Goal: Information Seeking & Learning: Understand process/instructions

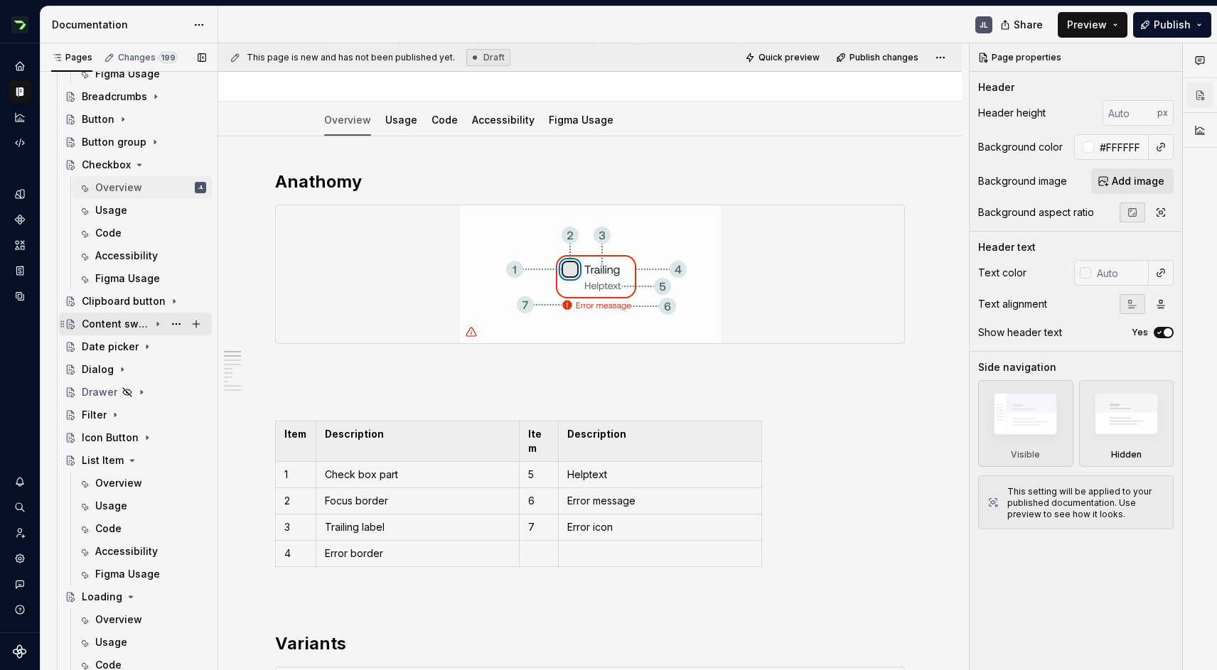
scroll to position [1215, 0]
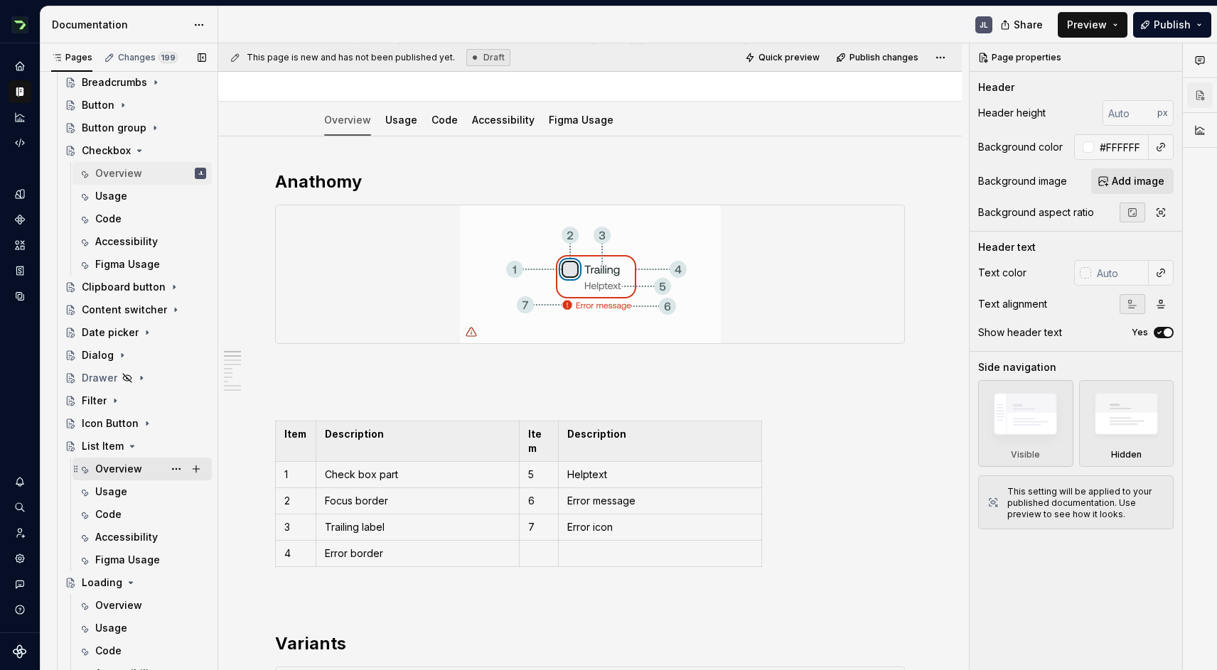
click at [117, 466] on div "Overview" at bounding box center [118, 469] width 47 height 14
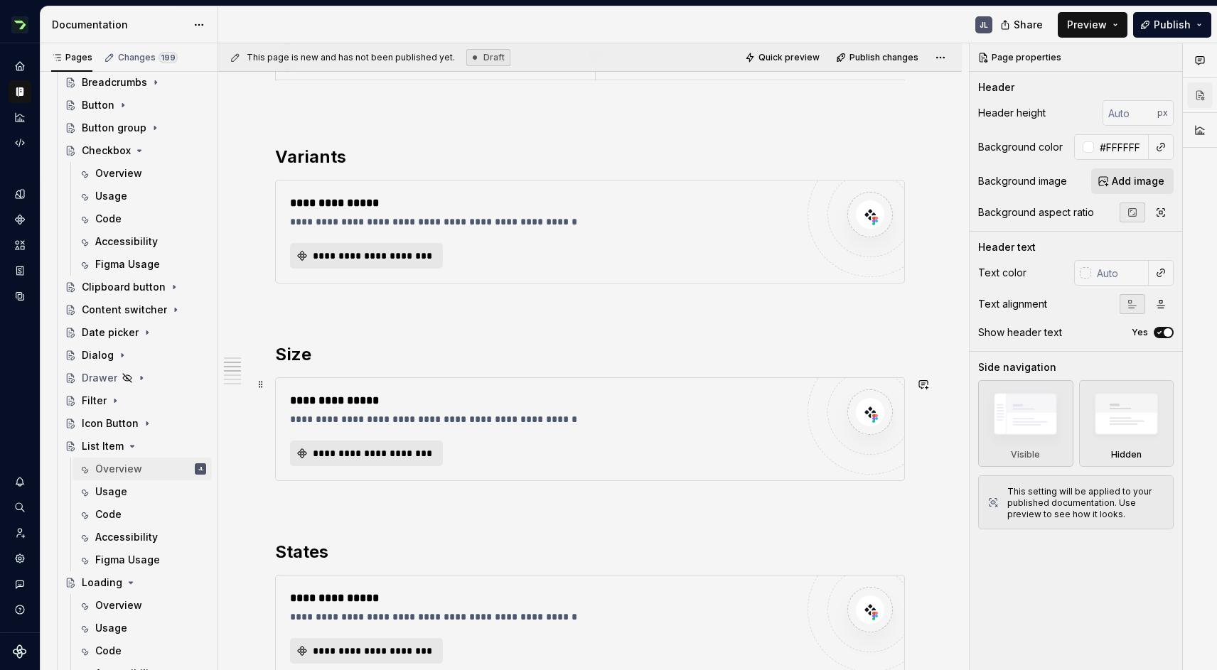
scroll to position [635, 0]
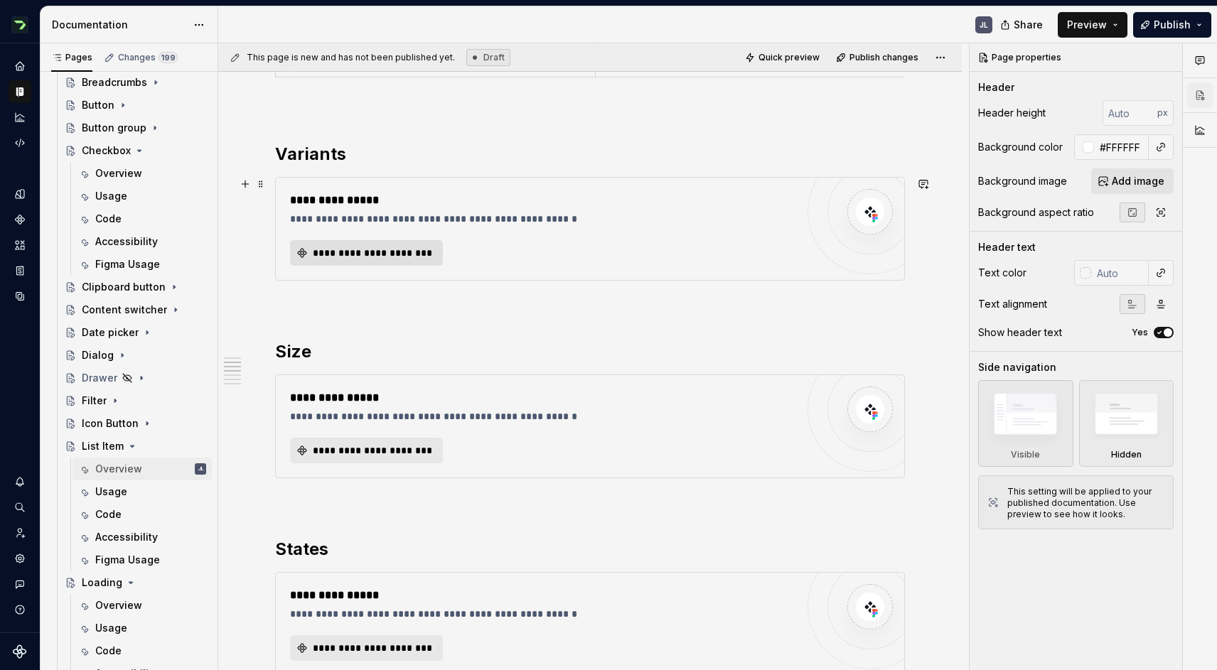
type textarea "*"
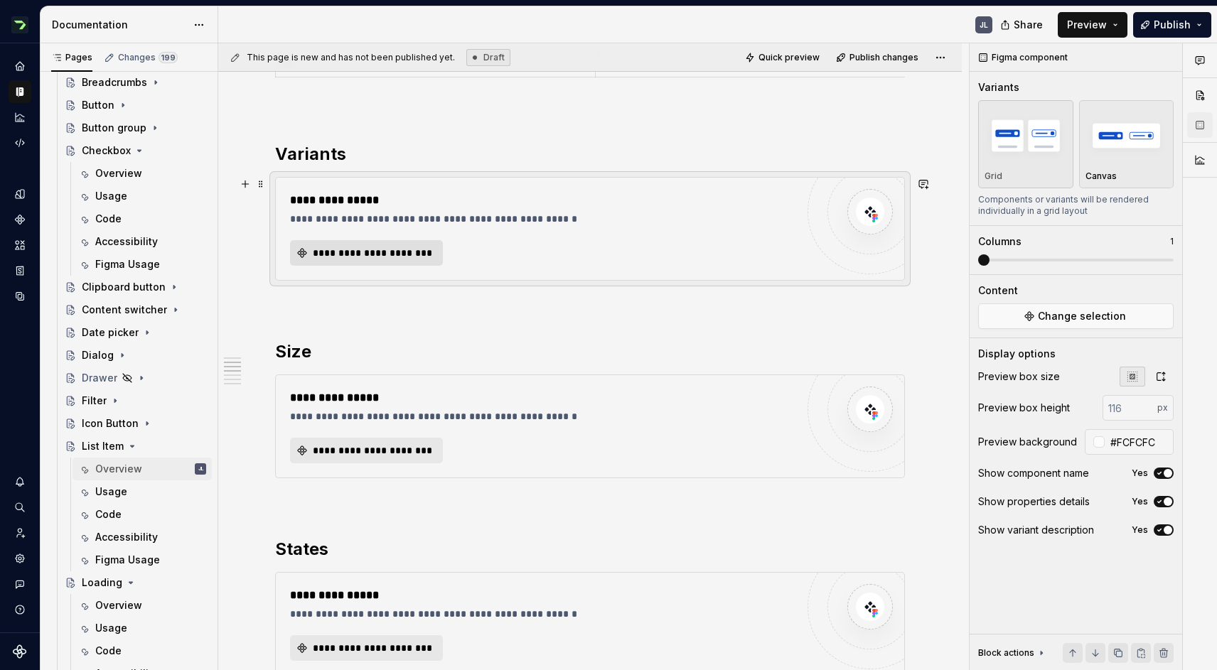
click at [389, 256] on span "**********" at bounding box center [372, 253] width 123 height 14
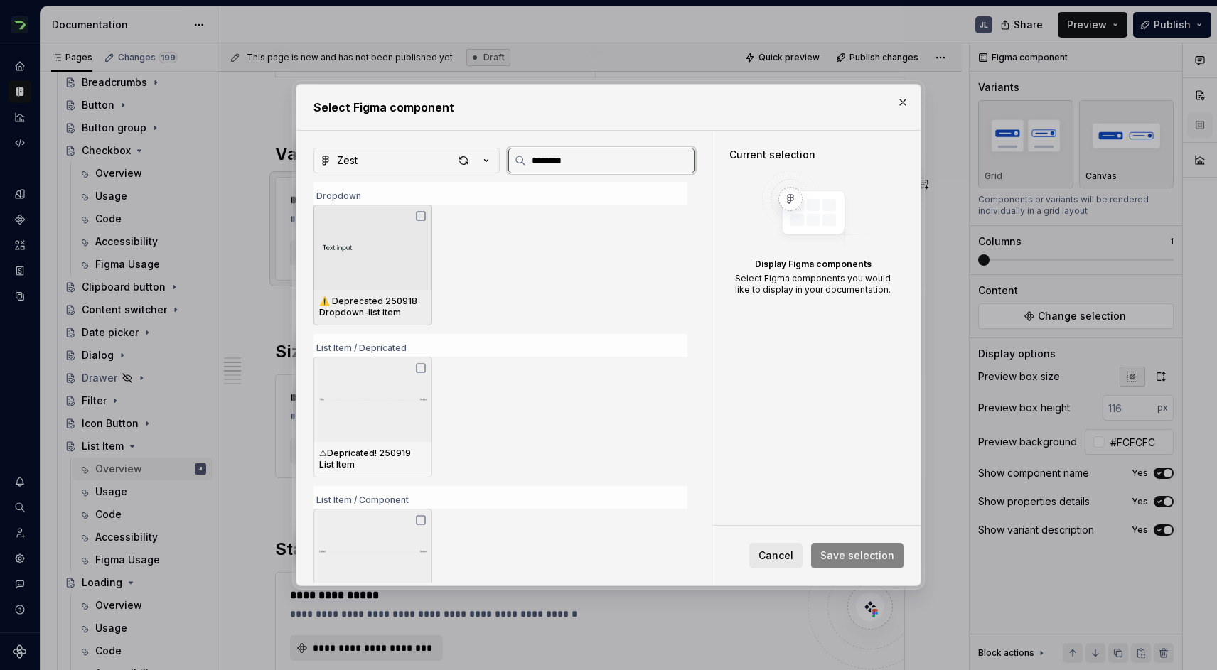
type input "*********"
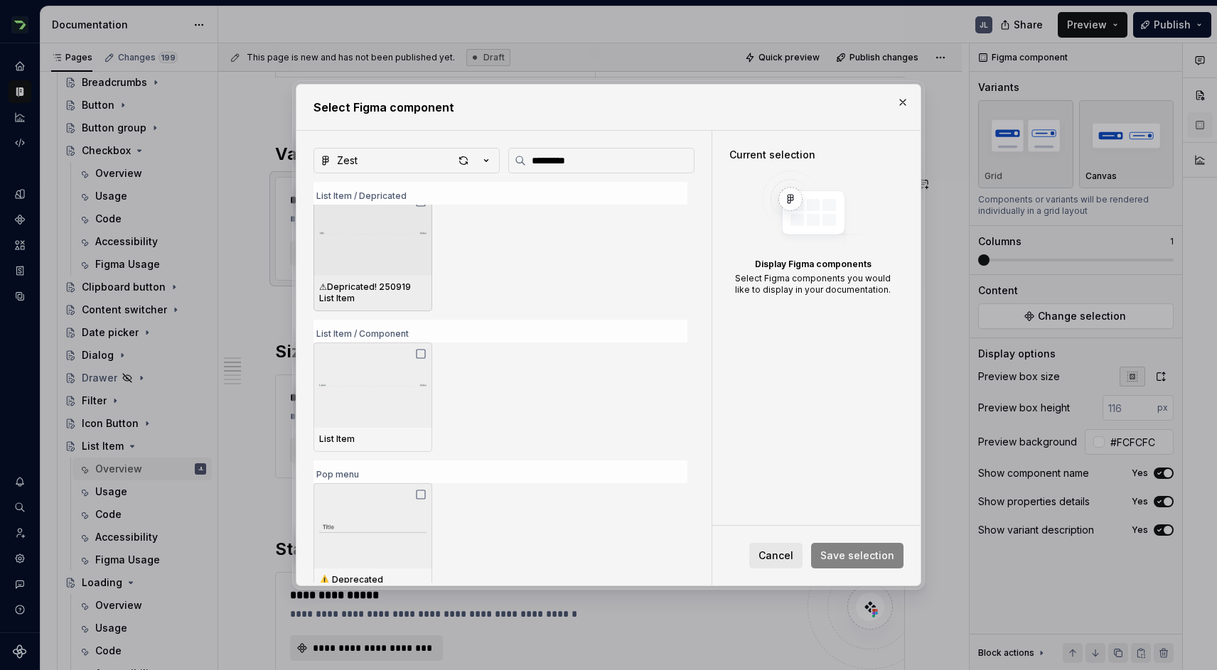
scroll to position [171, 0]
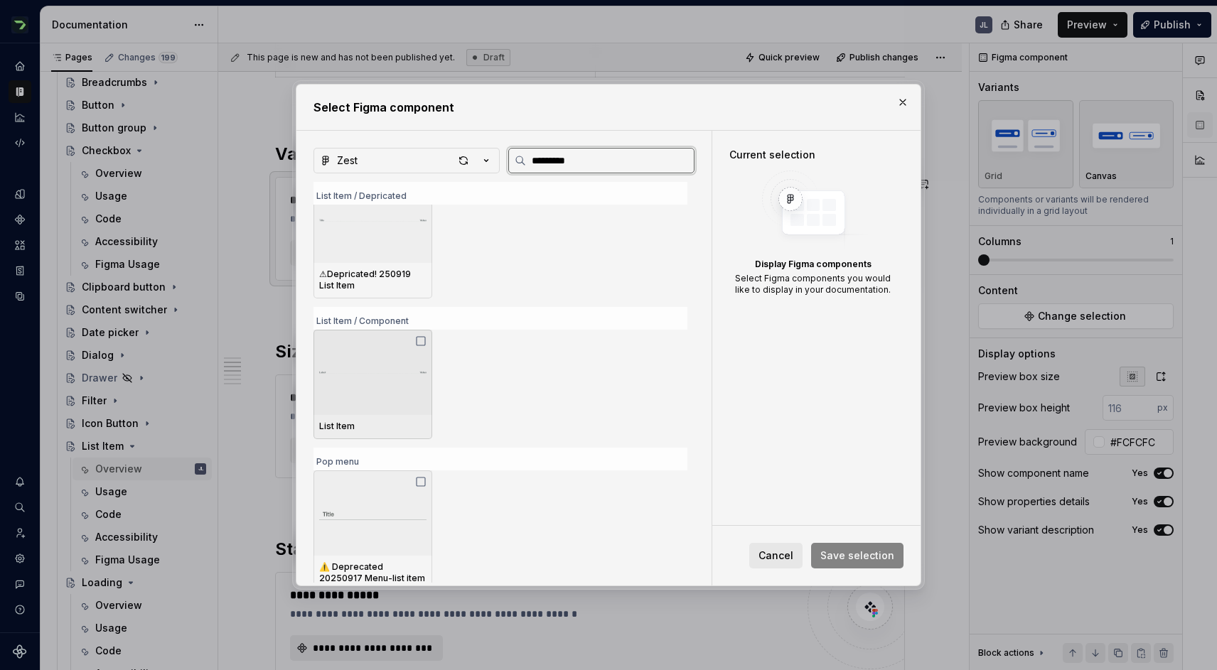
click at [367, 362] on img at bounding box center [372, 372] width 107 height 34
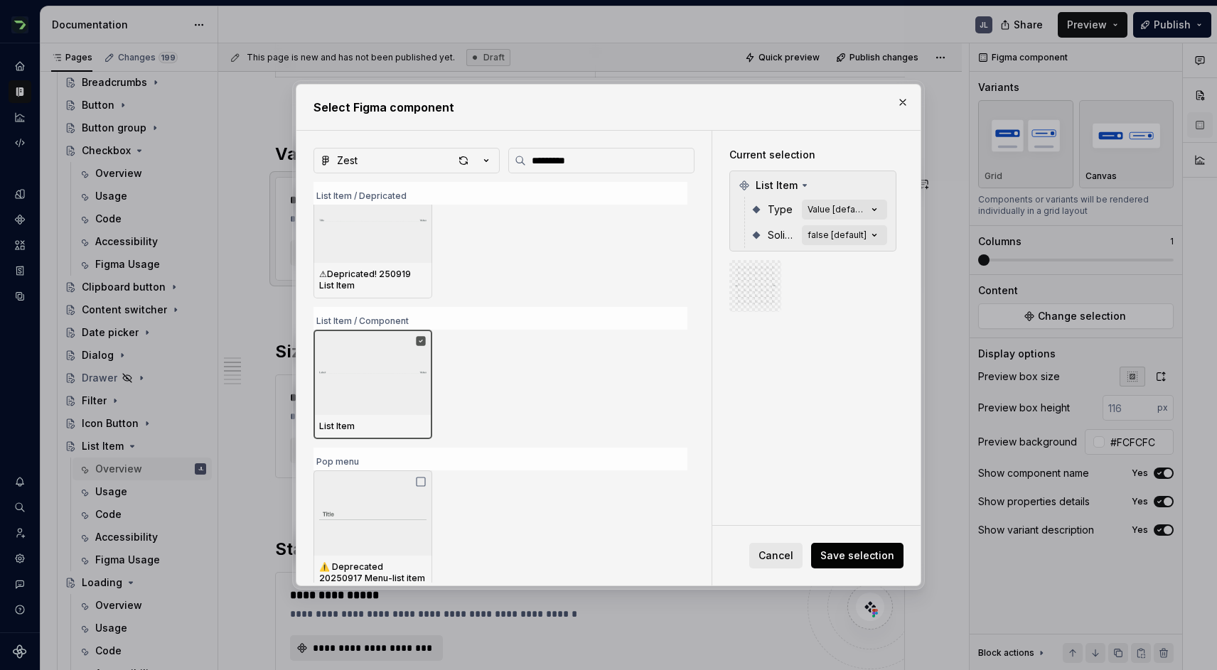
click at [857, 552] on span "Save selection" at bounding box center [857, 556] width 74 height 14
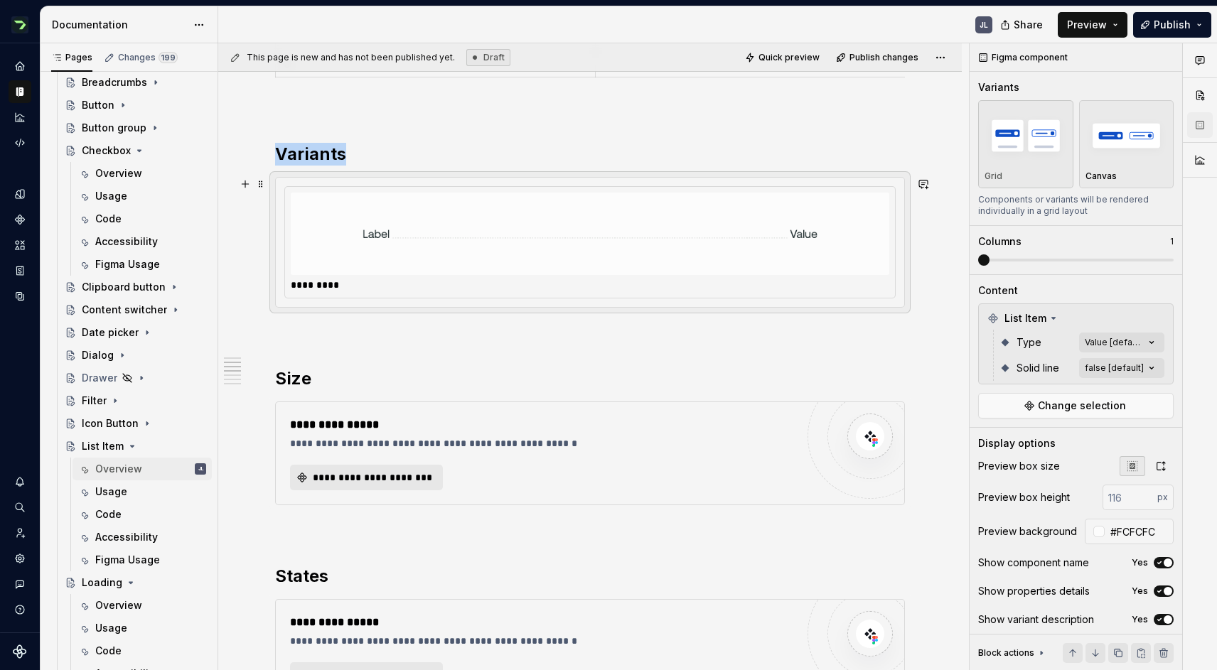
click at [417, 224] on img at bounding box center [589, 233] width 455 height 71
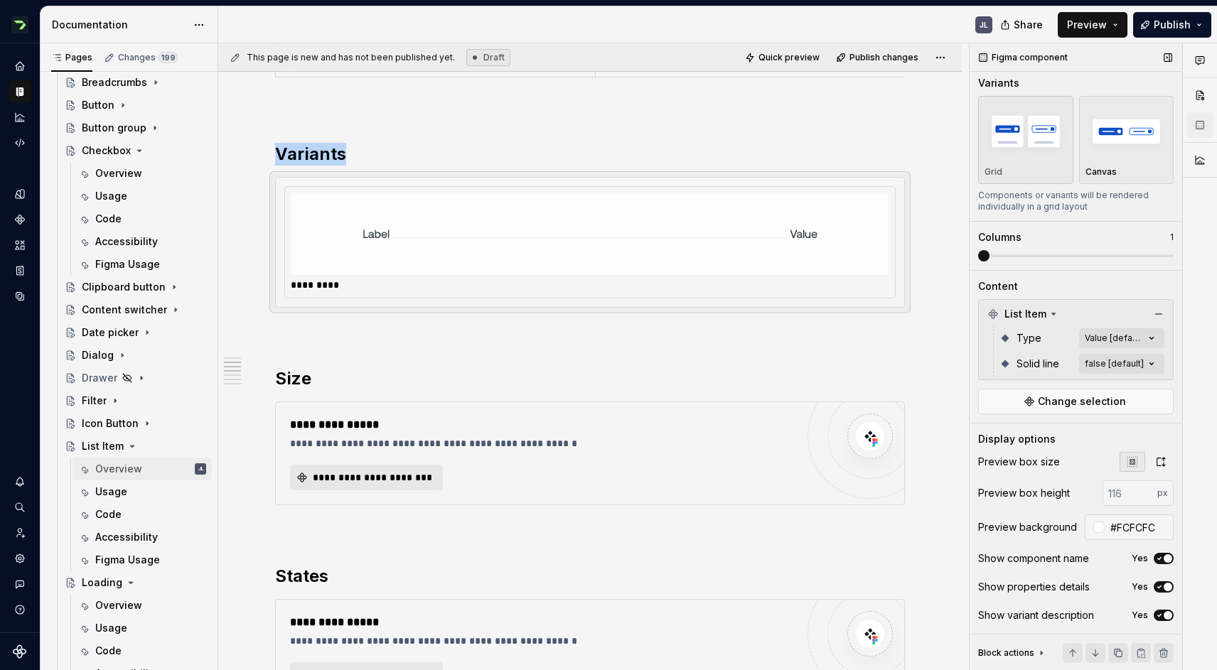
scroll to position [0, 0]
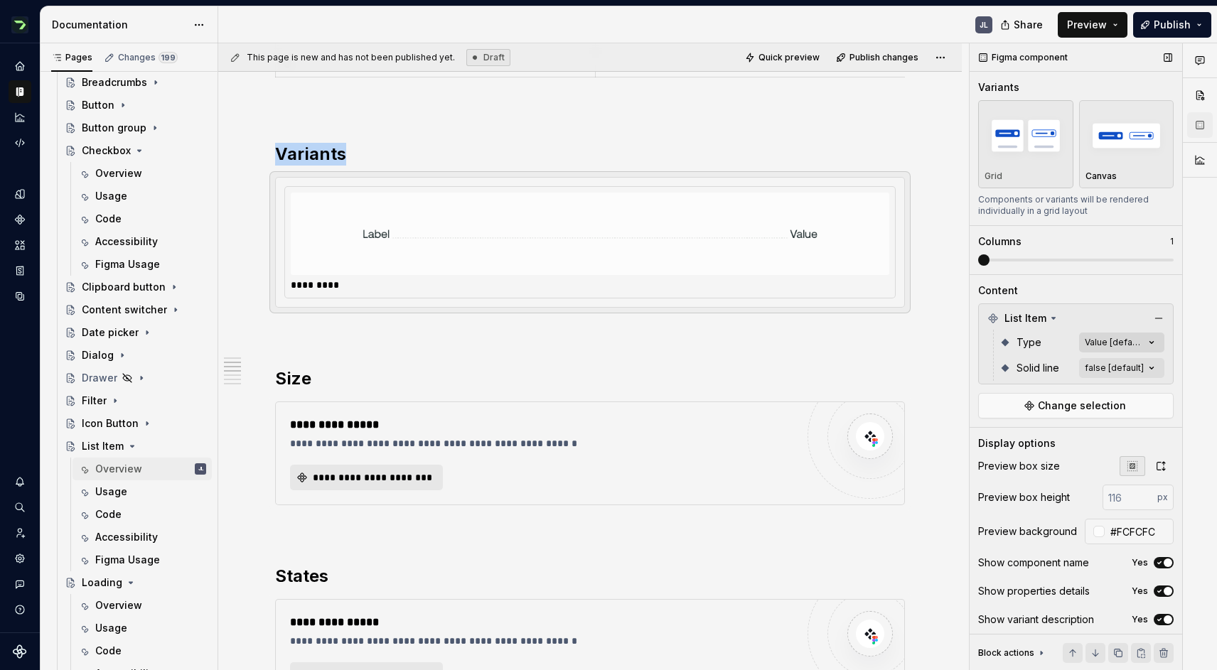
click at [1142, 345] on div "Comments Open comments No comments yet Select ‘Comment’ from the block context …" at bounding box center [1092, 357] width 247 height 628
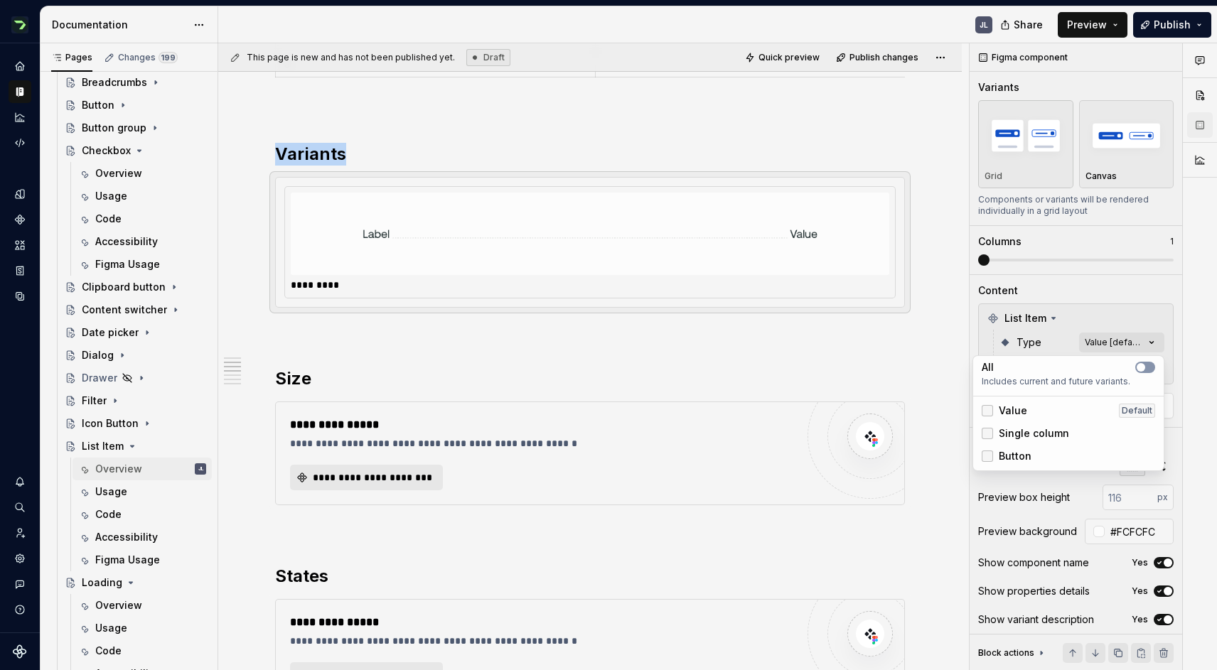
click at [989, 410] on div at bounding box center [987, 410] width 11 height 11
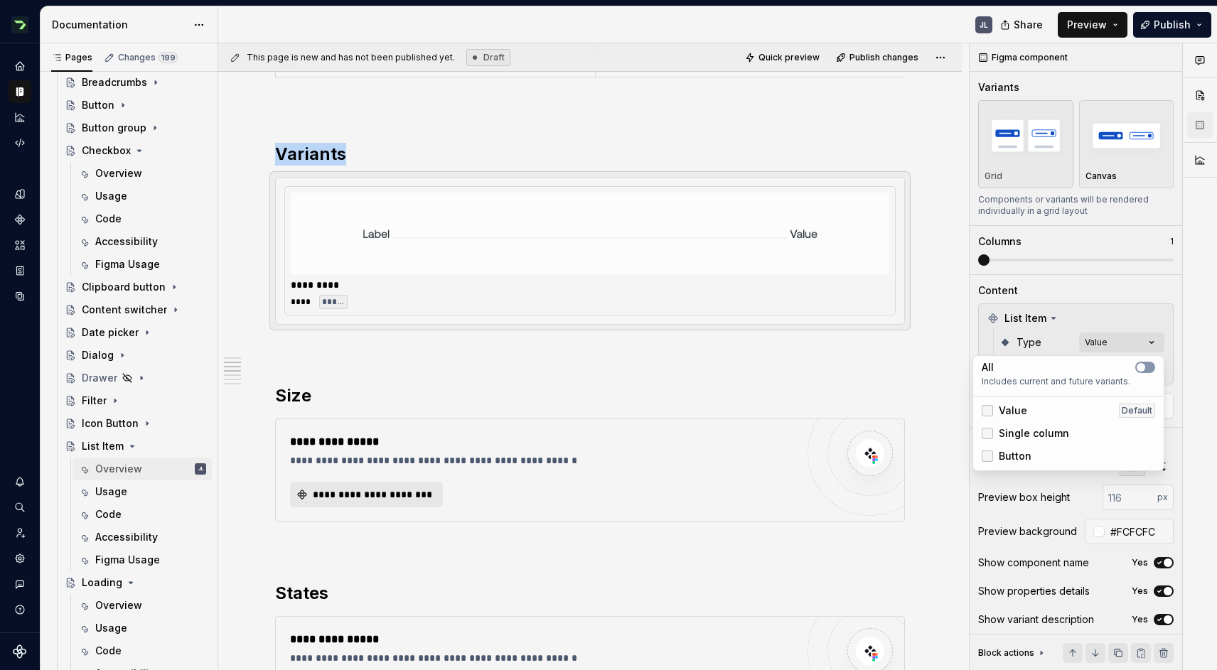
click at [988, 436] on div at bounding box center [987, 433] width 11 height 11
click at [996, 461] on div "Button" at bounding box center [1007, 456] width 50 height 14
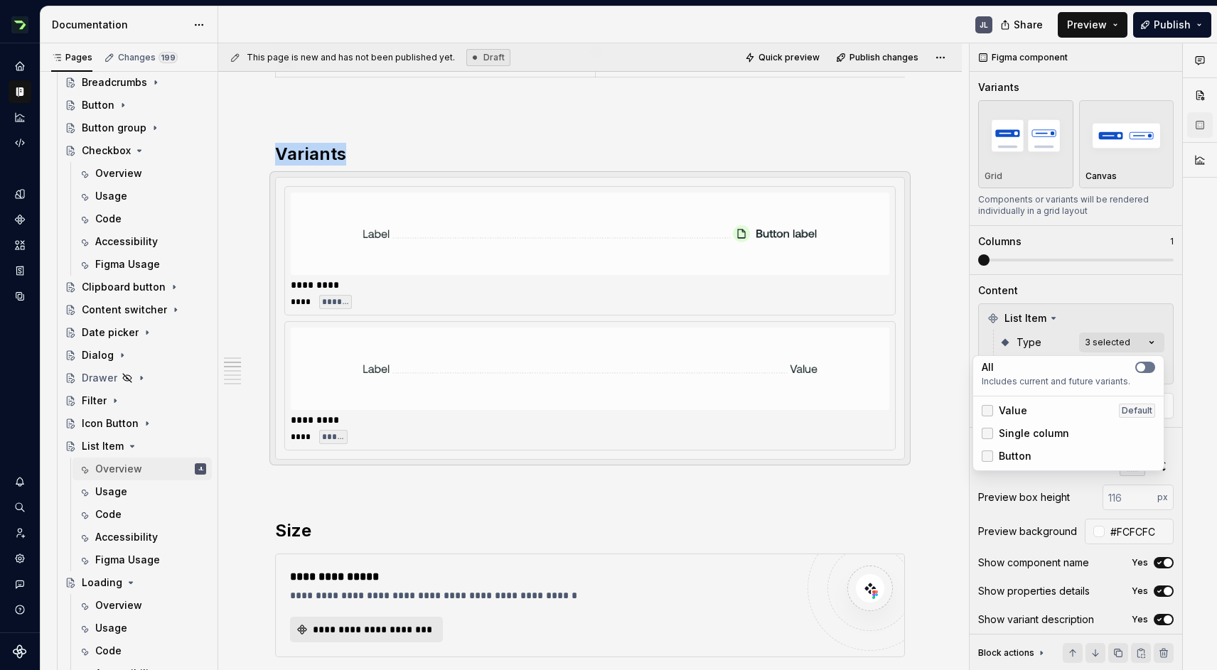
click at [1150, 367] on button "button" at bounding box center [1145, 367] width 20 height 11
click at [1170, 326] on div "Comments Open comments No comments yet Select ‘Comment’ from the block context …" at bounding box center [1092, 357] width 247 height 628
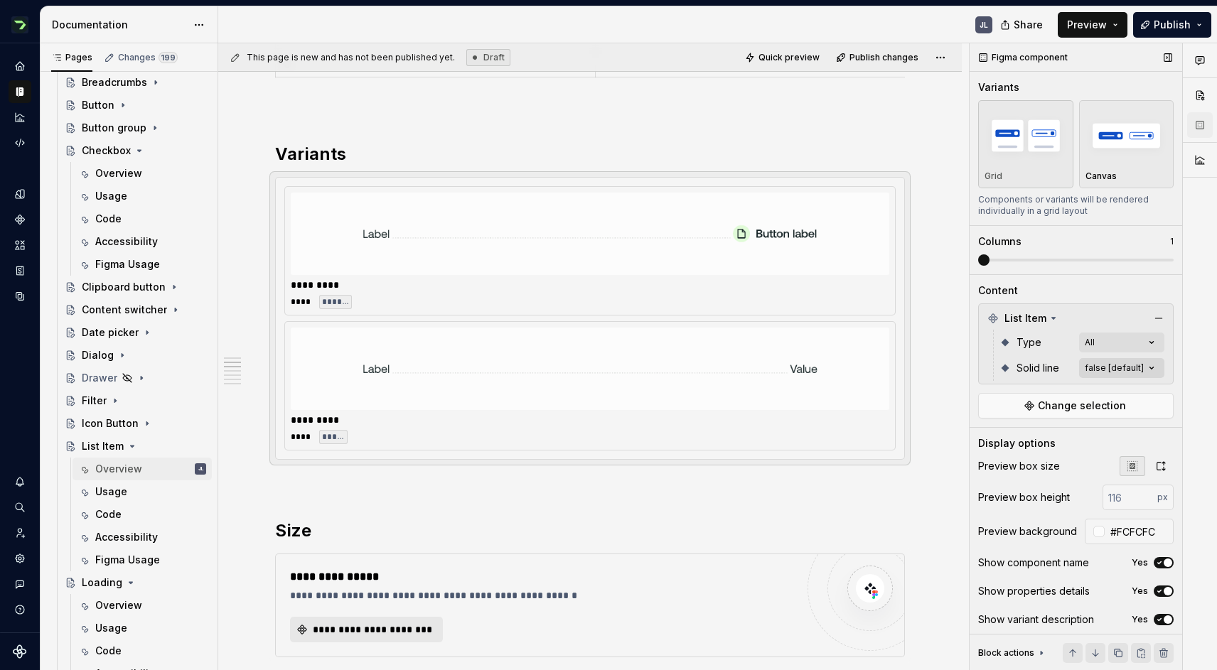
click at [1146, 372] on div "Comments Open comments No comments yet Select ‘Comment’ from the block context …" at bounding box center [1092, 357] width 247 height 628
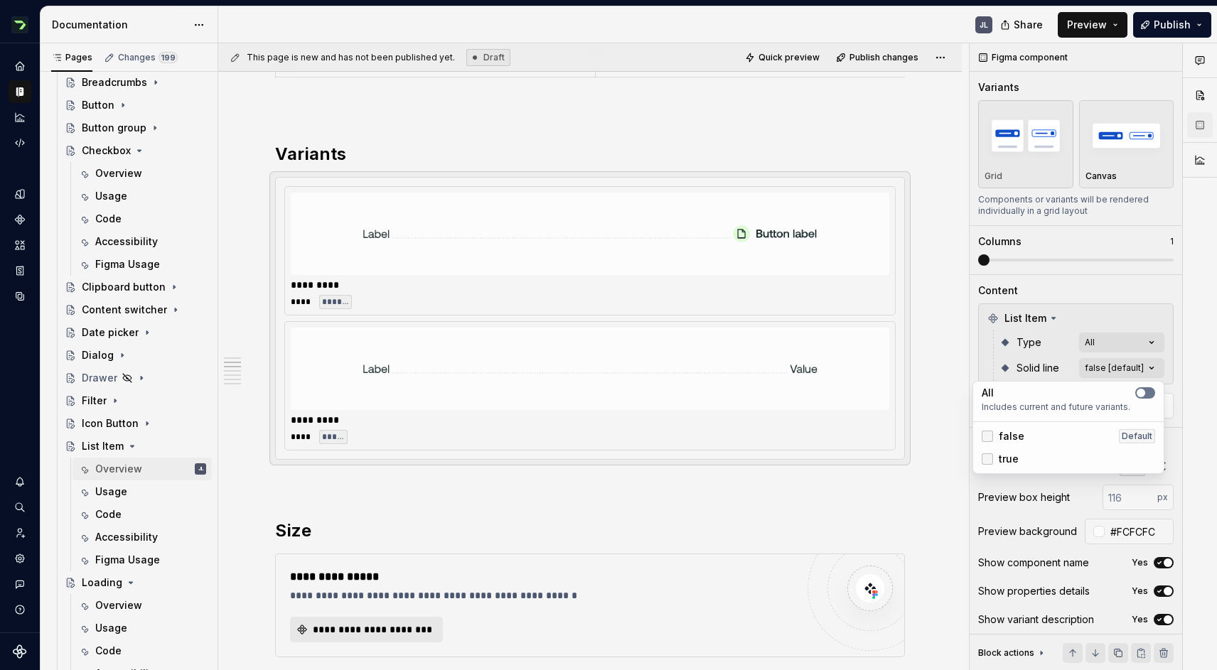
click at [1149, 394] on line-switch "button" at bounding box center [1145, 392] width 20 height 11
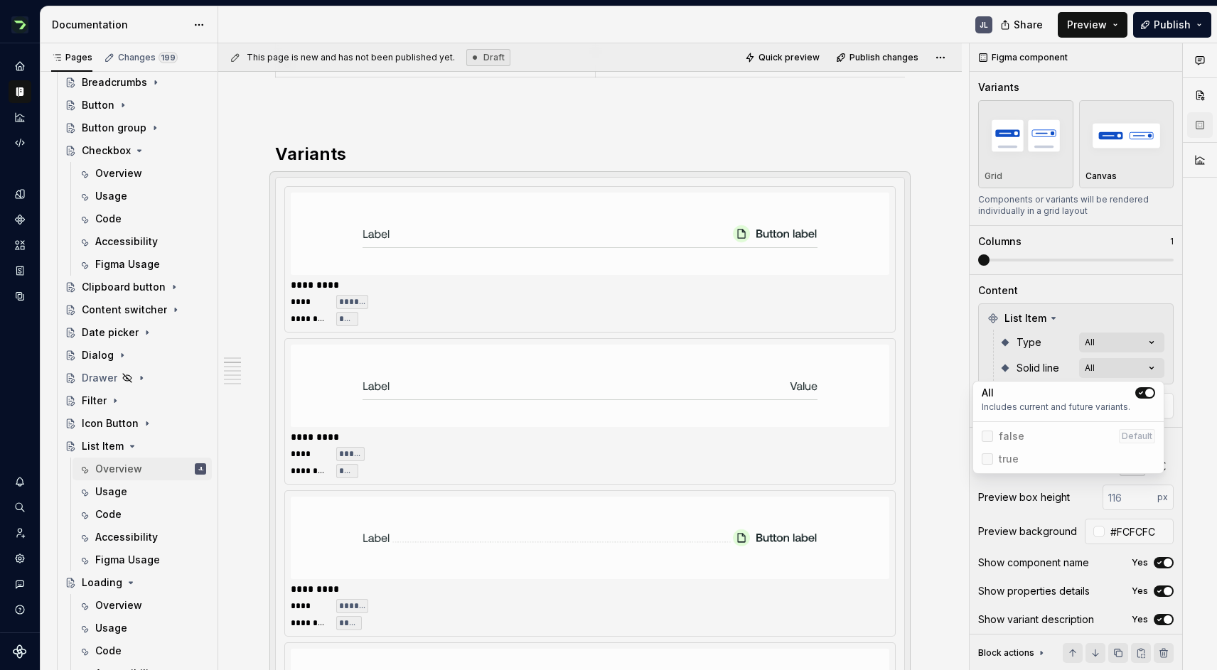
click at [987, 265] on div "Comments Open comments No comments yet Select ‘Comment’ from the block context …" at bounding box center [1092, 357] width 247 height 628
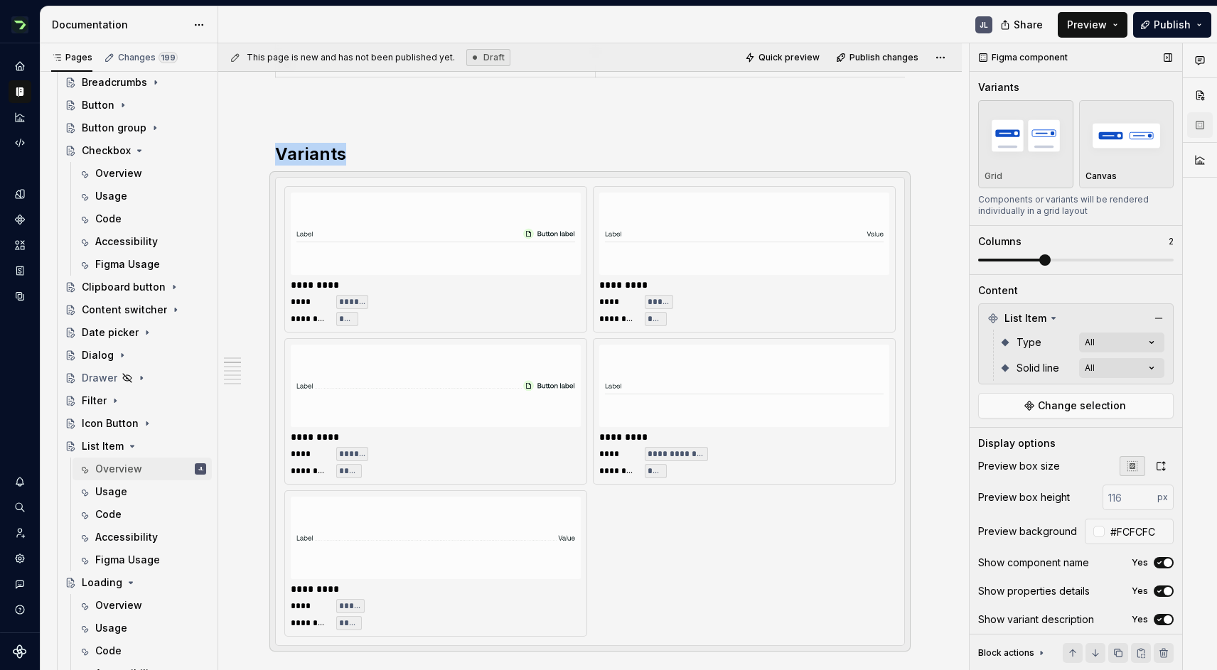
click at [1039, 263] on span at bounding box center [1044, 259] width 11 height 11
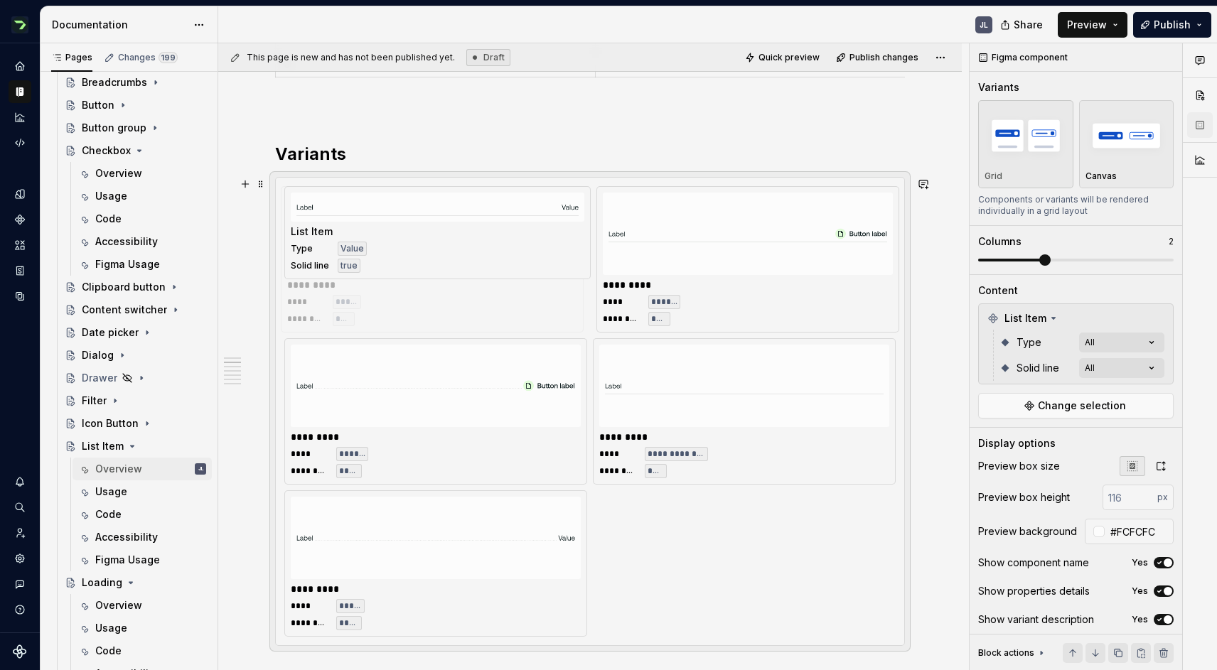
drag, startPoint x: 795, startPoint y: 197, endPoint x: 446, endPoint y: 218, distance: 350.3
click at [446, 218] on body "Zest JL Design system data Documentation JL Share Preview Publish Pages Changes…" at bounding box center [608, 335] width 1217 height 670
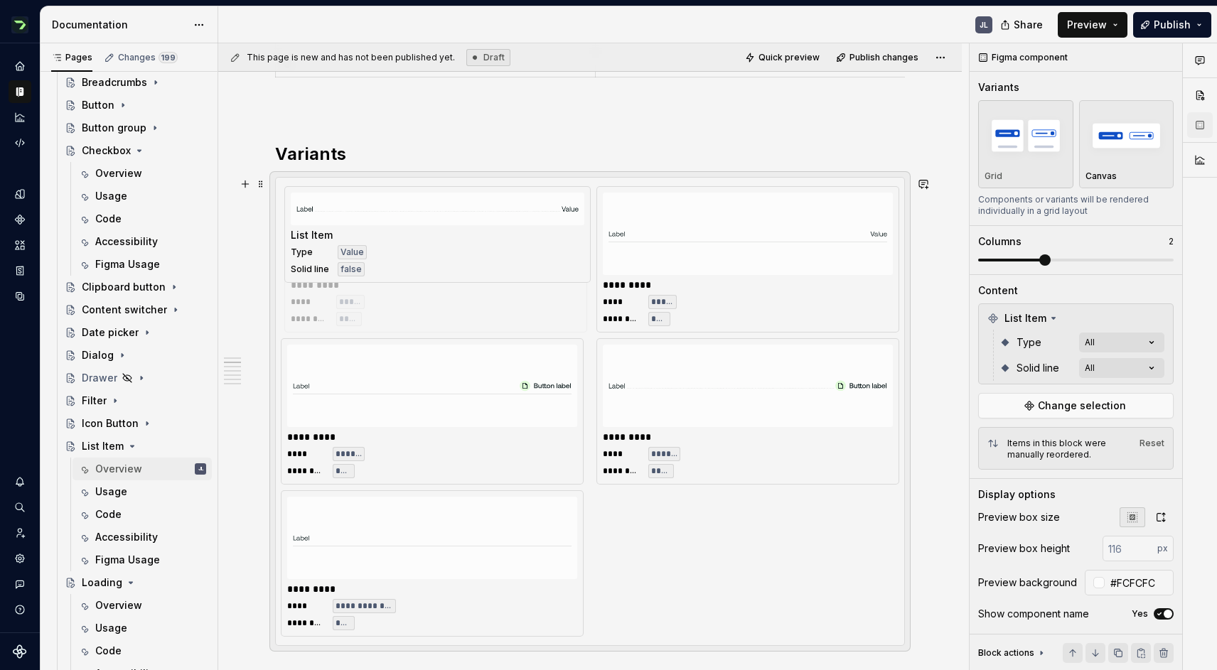
drag, startPoint x: 470, startPoint y: 541, endPoint x: 463, endPoint y: 269, distance: 271.6
click at [463, 269] on body "Zest JL Design system data Documentation JL Share Preview Publish Pages Changes…" at bounding box center [608, 335] width 1217 height 670
click at [1160, 343] on div "Comments Open comments No comments yet Select ‘Comment’ from the block context …" at bounding box center [1092, 357] width 247 height 628
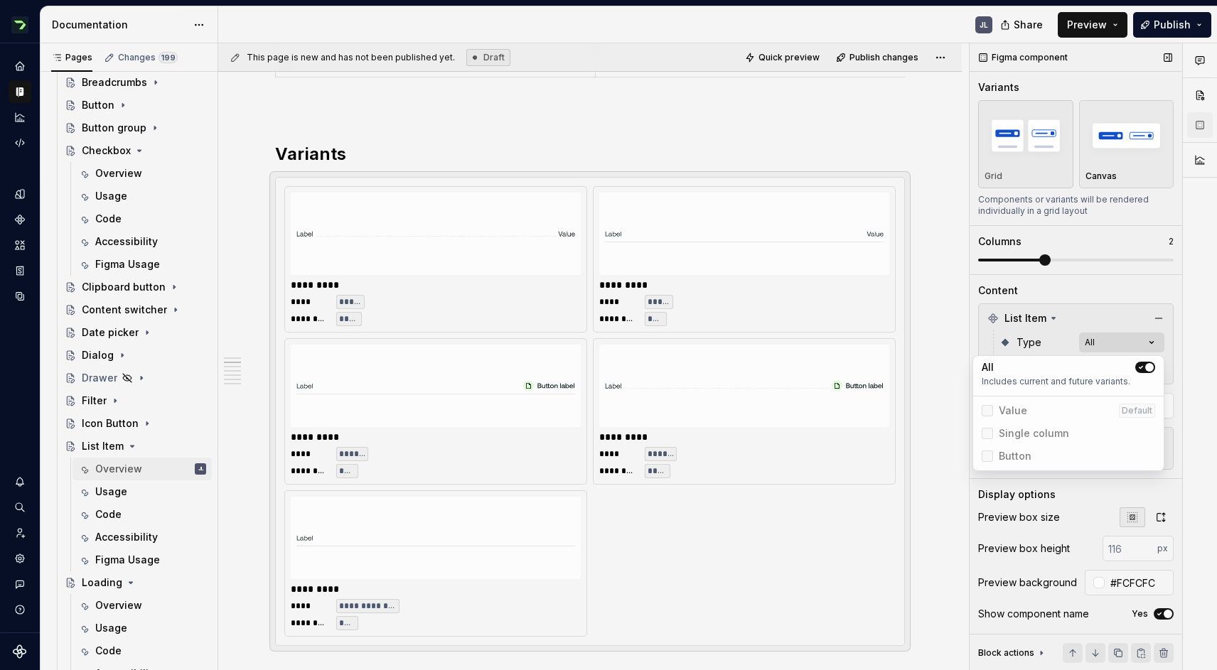
click at [1160, 343] on div "Comments Open comments No comments yet Select ‘Comment’ from the block context …" at bounding box center [1092, 357] width 247 height 628
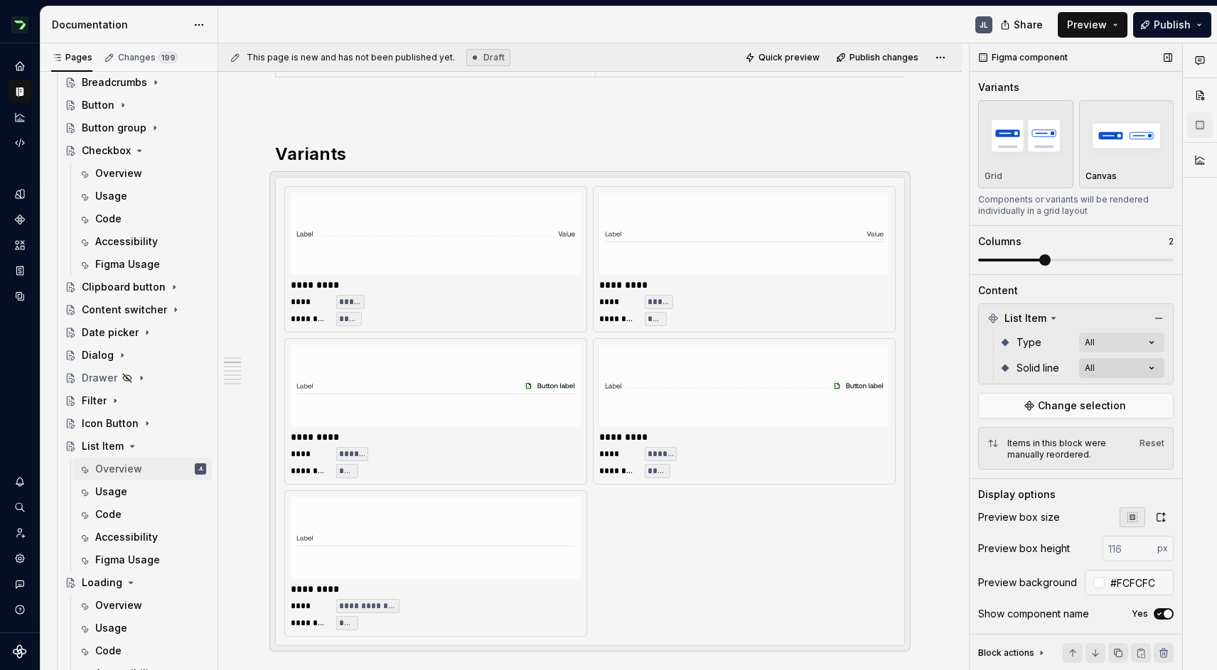
click at [1140, 374] on div "Comments Open comments No comments yet Select ‘Comment’ from the block context …" at bounding box center [1092, 357] width 247 height 628
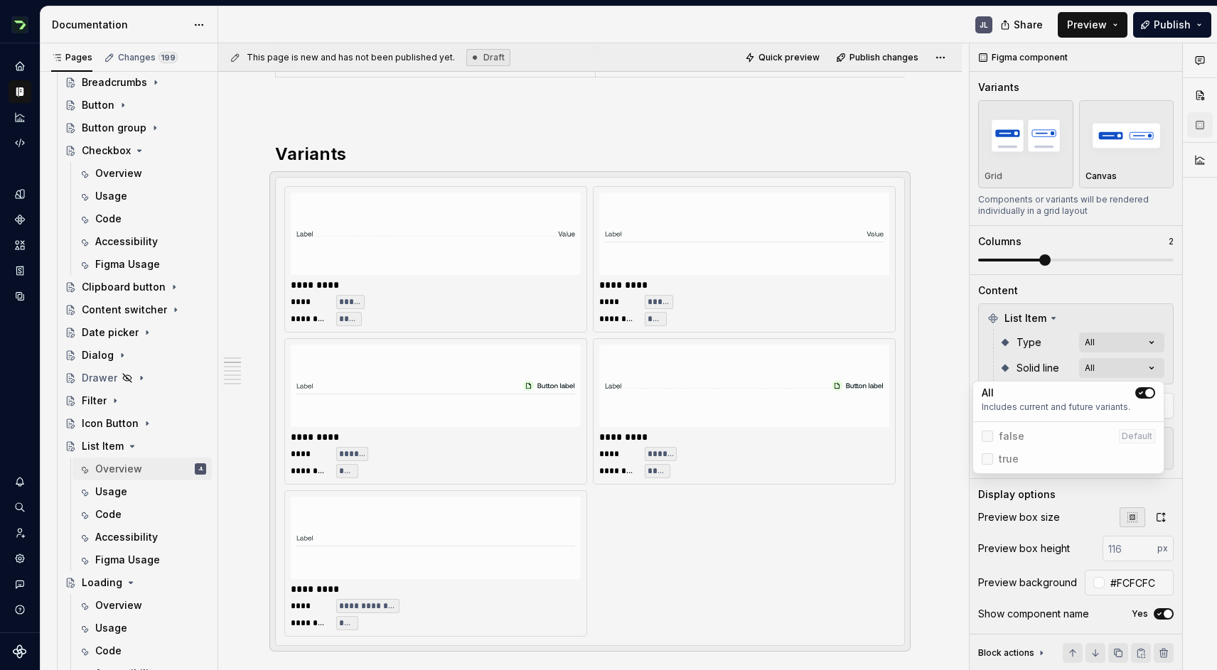
click at [1141, 393] on icon "button" at bounding box center [1141, 393] width 4 height 2
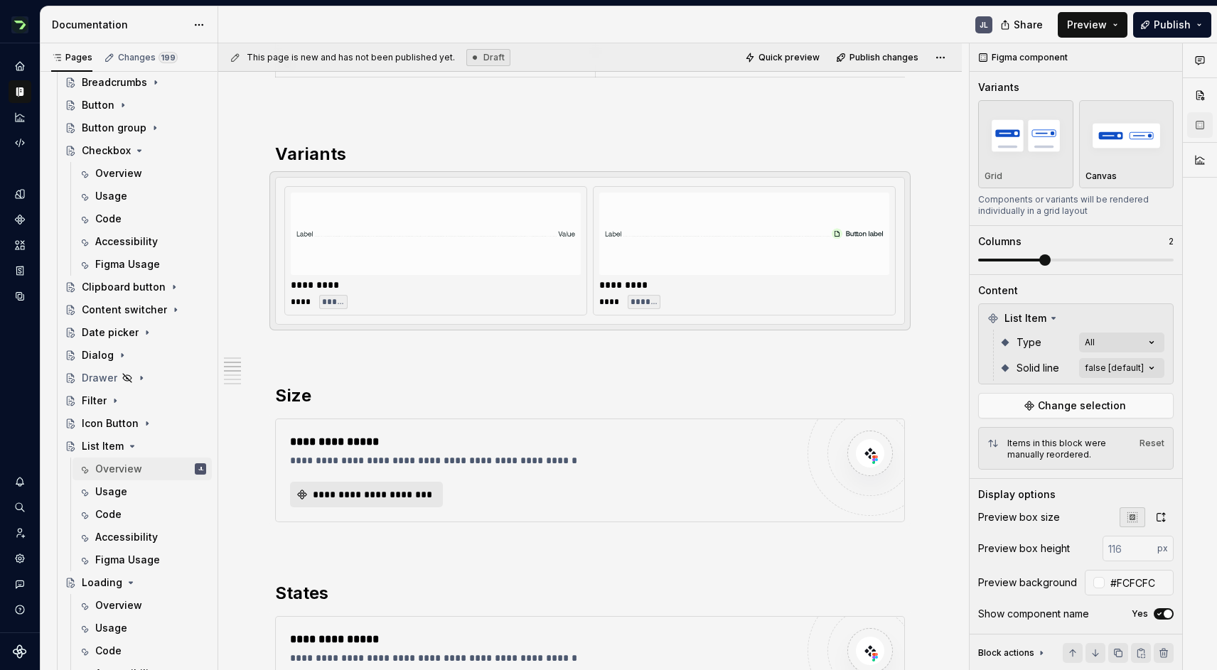
click at [1145, 321] on div "Comments Open comments No comments yet Select ‘Comment’ from the block context …" at bounding box center [1092, 357] width 247 height 628
click at [1149, 342] on div "Comments Open comments No comments yet Select ‘Comment’ from the block context …" at bounding box center [1092, 357] width 247 height 628
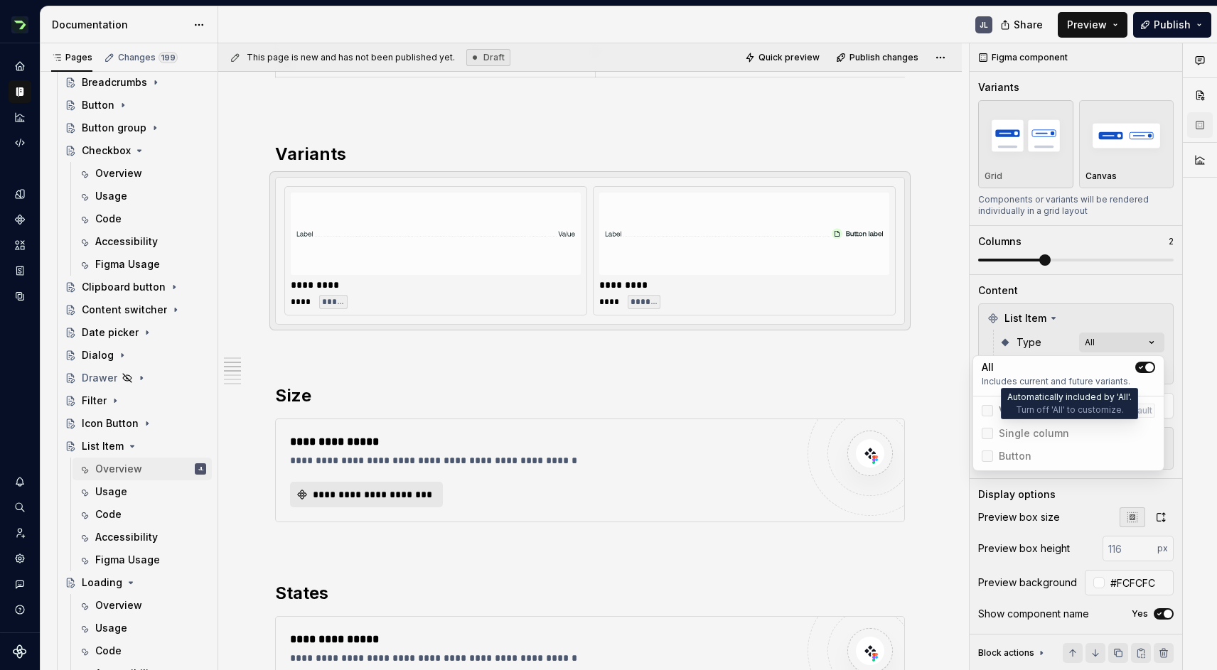
click at [990, 432] on span "Single column" at bounding box center [1068, 433] width 185 height 23
click at [986, 435] on span "Single column" at bounding box center [1068, 433] width 185 height 23
click at [1139, 363] on icon "button" at bounding box center [1140, 367] width 11 height 9
click at [987, 434] on icon at bounding box center [987, 434] width 0 height 0
click at [990, 434] on div at bounding box center [987, 433] width 11 height 11
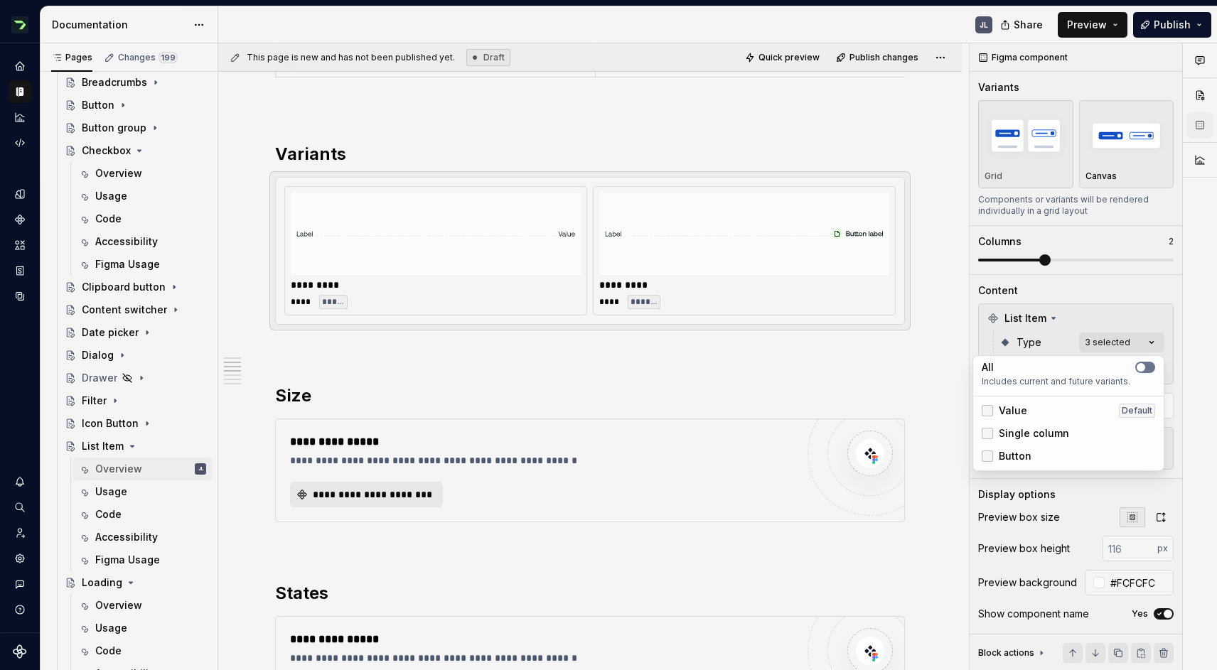
click at [1150, 362] on button "button" at bounding box center [1145, 367] width 20 height 11
click at [1188, 299] on div at bounding box center [1200, 357] width 34 height 628
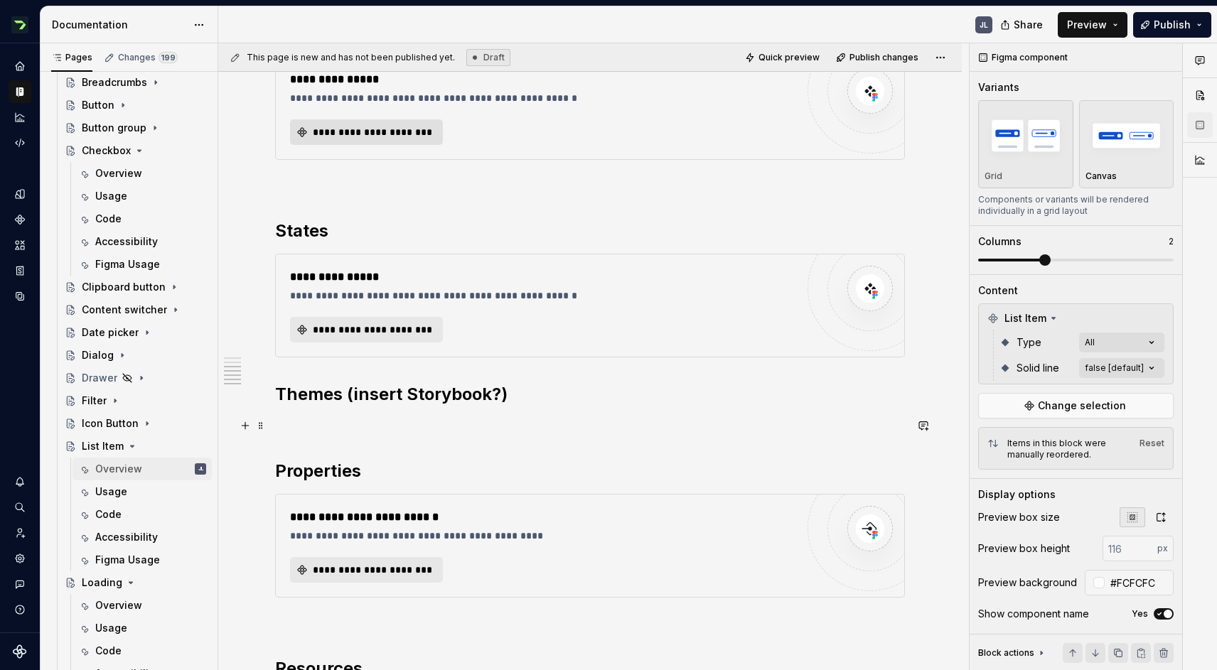
scroll to position [994, 0]
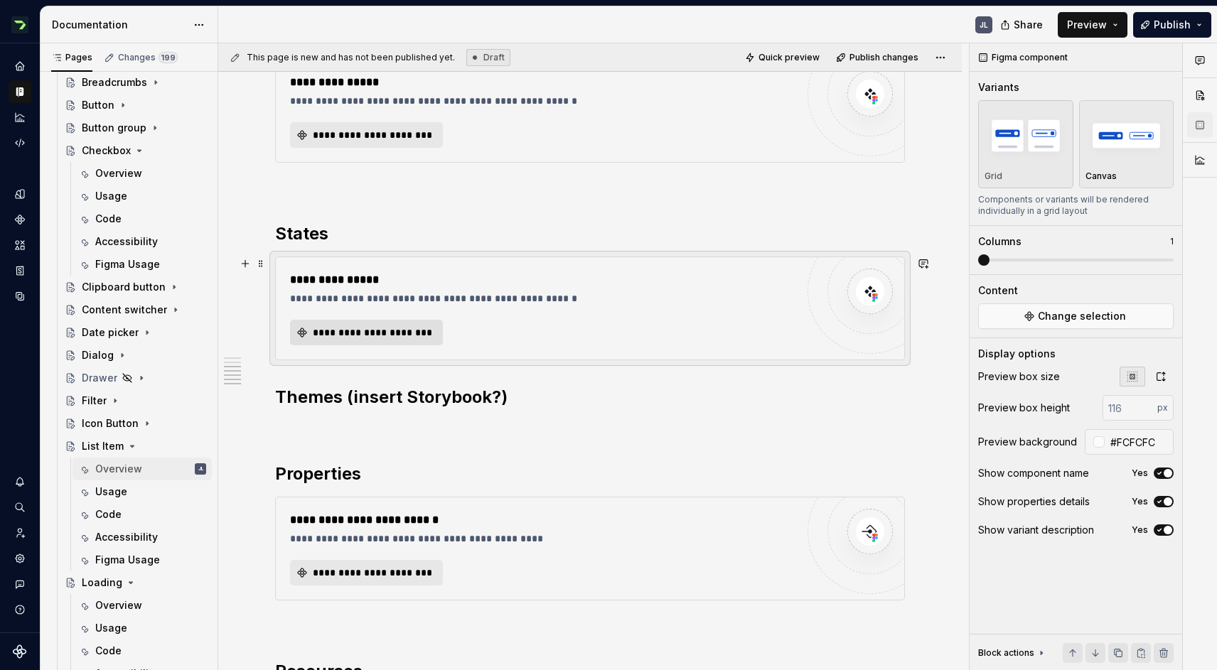
click at [358, 345] on button "**********" at bounding box center [366, 333] width 153 height 26
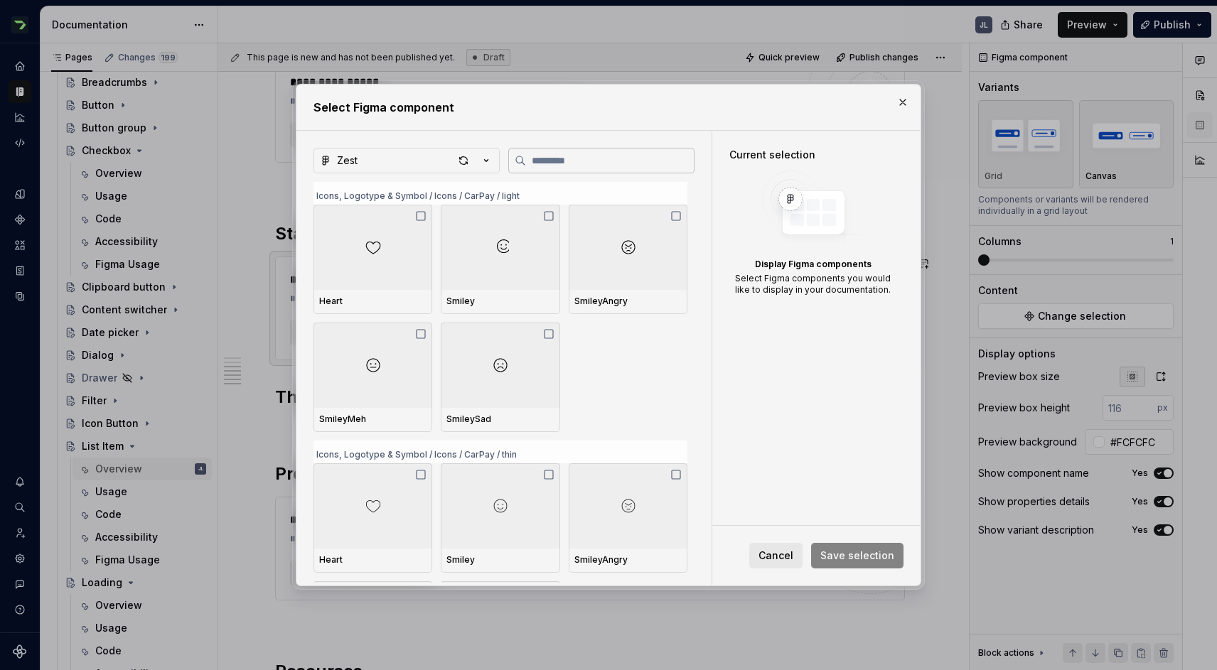
type textarea "*"
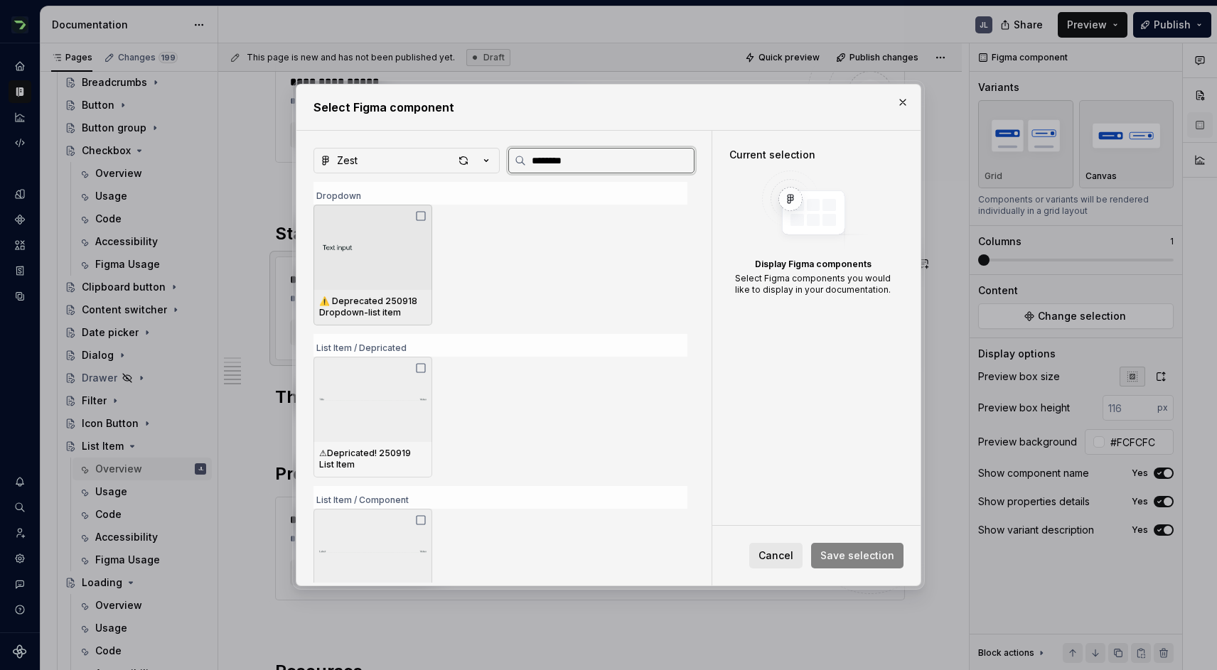
type input "*********"
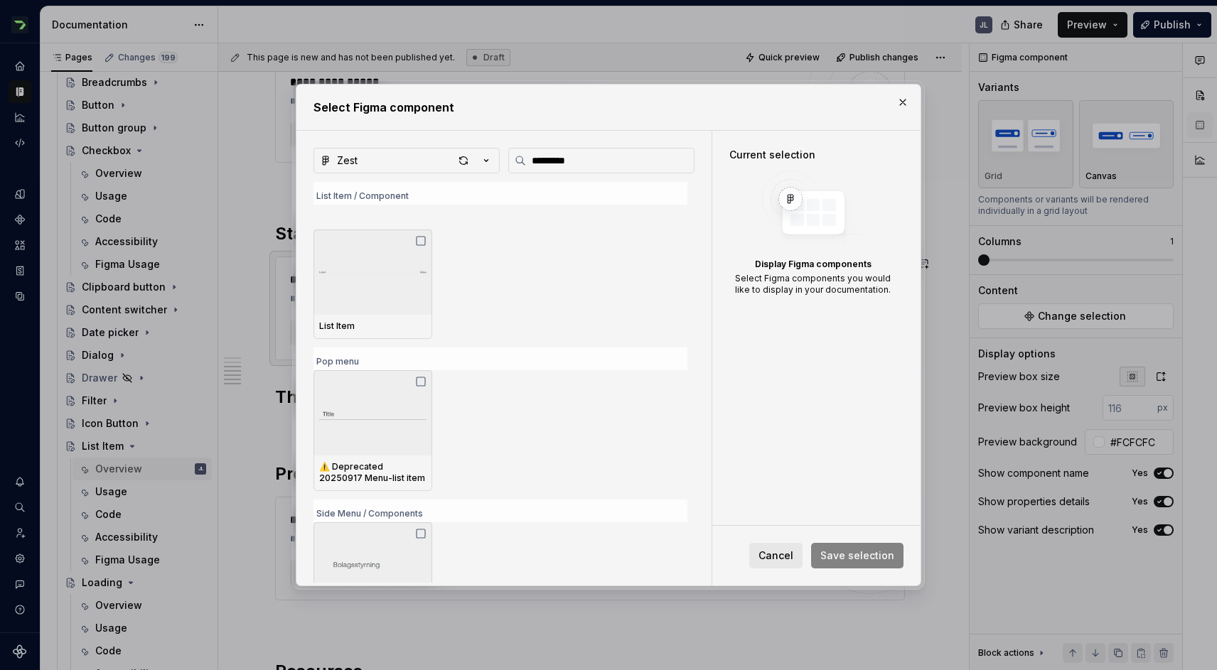
scroll to position [261, 0]
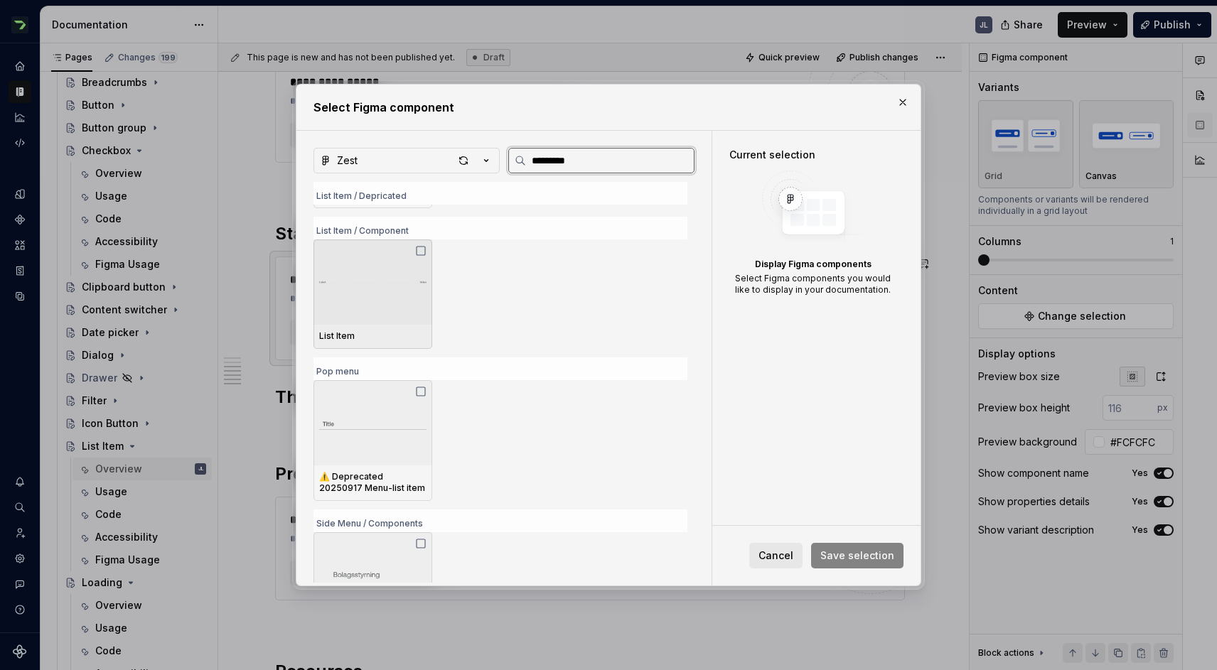
click at [372, 286] on img at bounding box center [372, 282] width 107 height 34
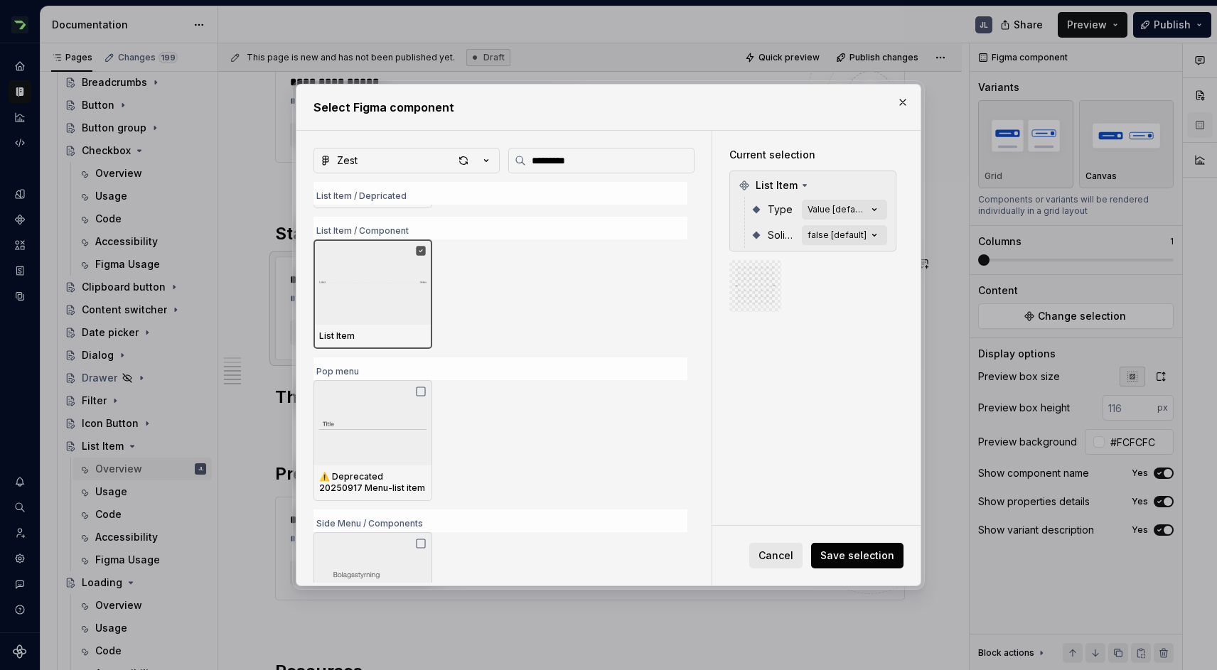
click at [866, 559] on span "Save selection" at bounding box center [857, 556] width 74 height 14
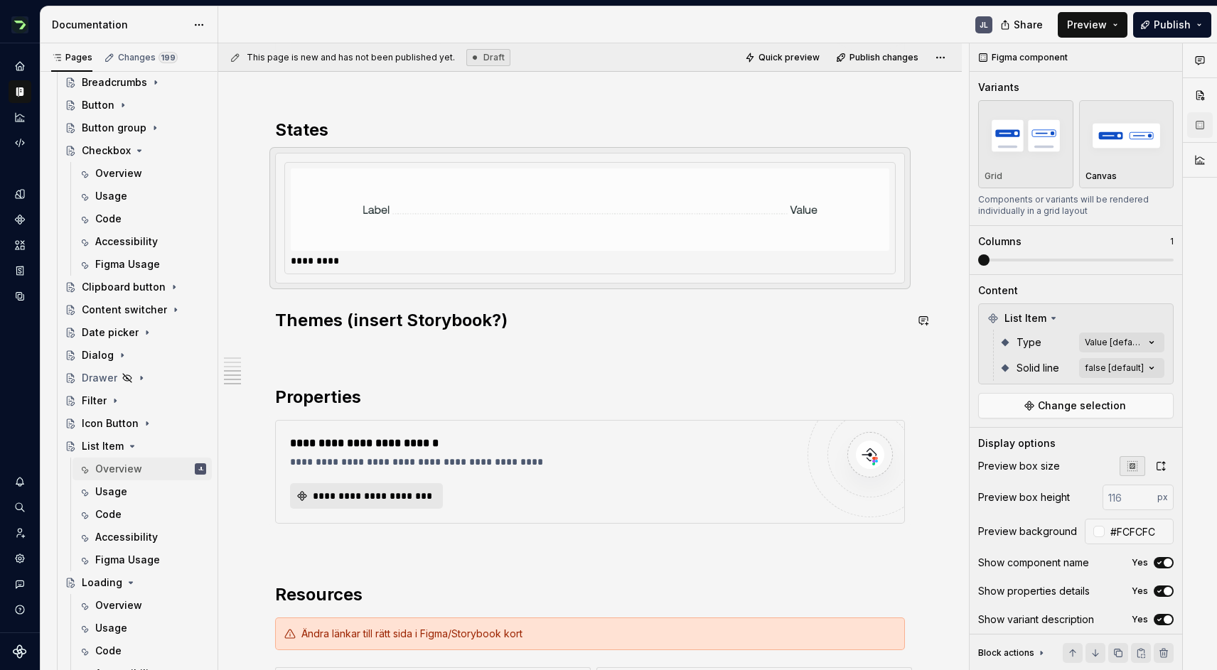
scroll to position [1095, 0]
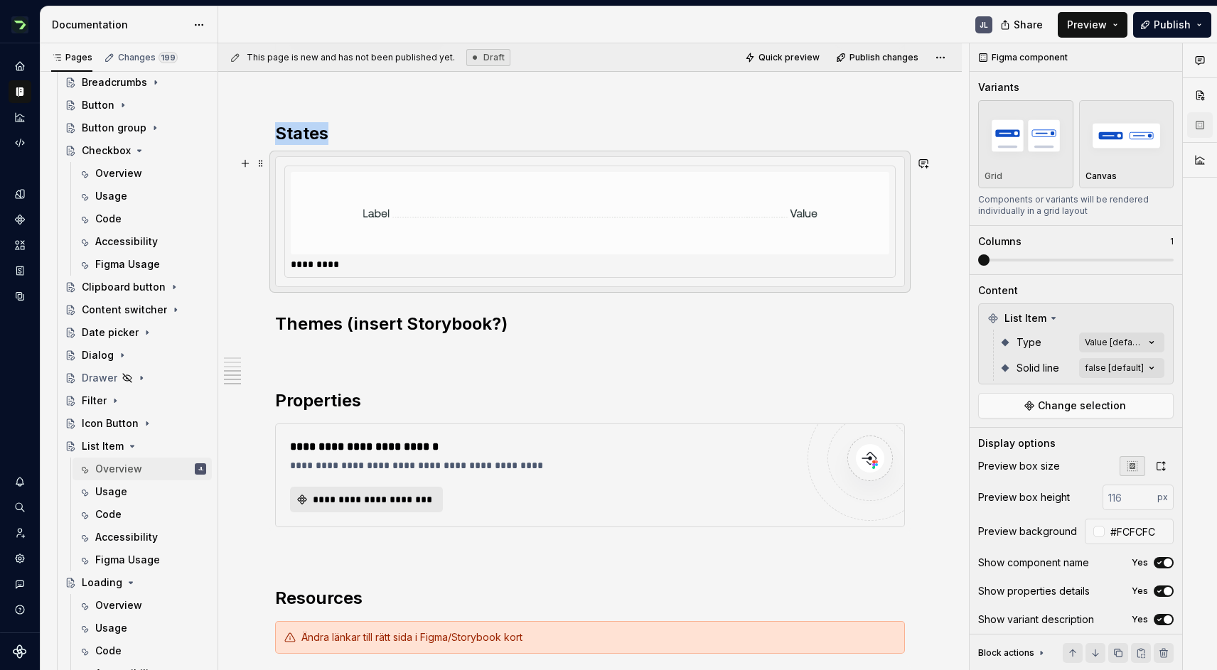
click at [393, 189] on img at bounding box center [589, 213] width 455 height 71
click at [262, 166] on span at bounding box center [260, 164] width 11 height 20
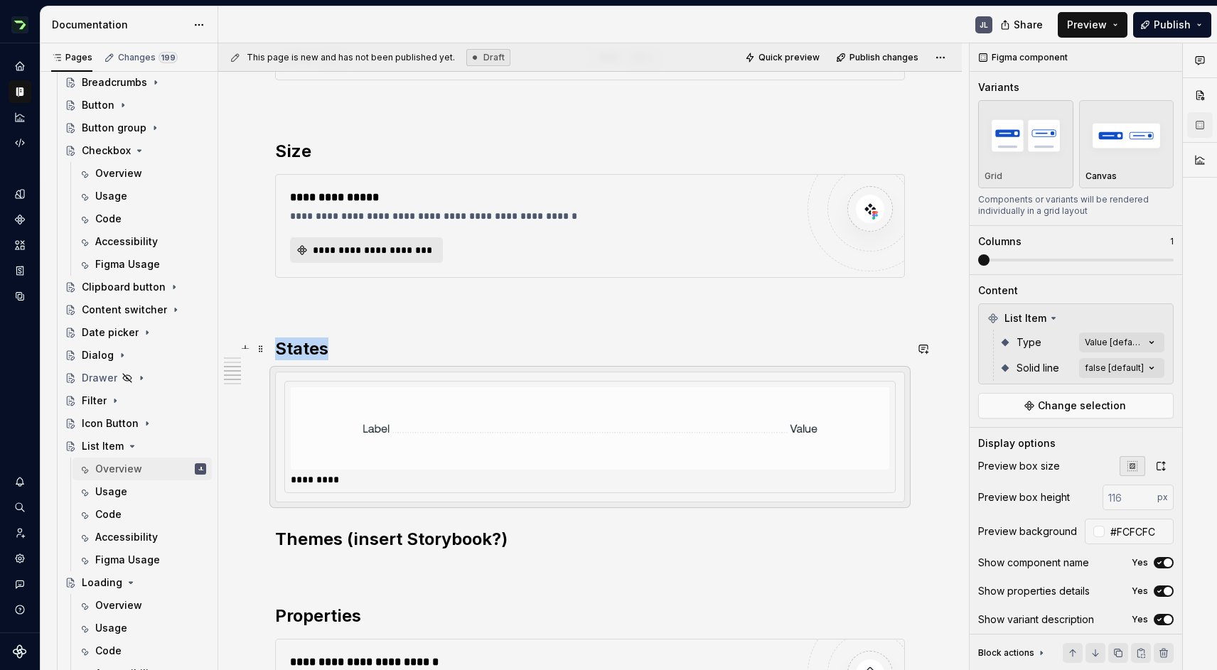
scroll to position [862, 0]
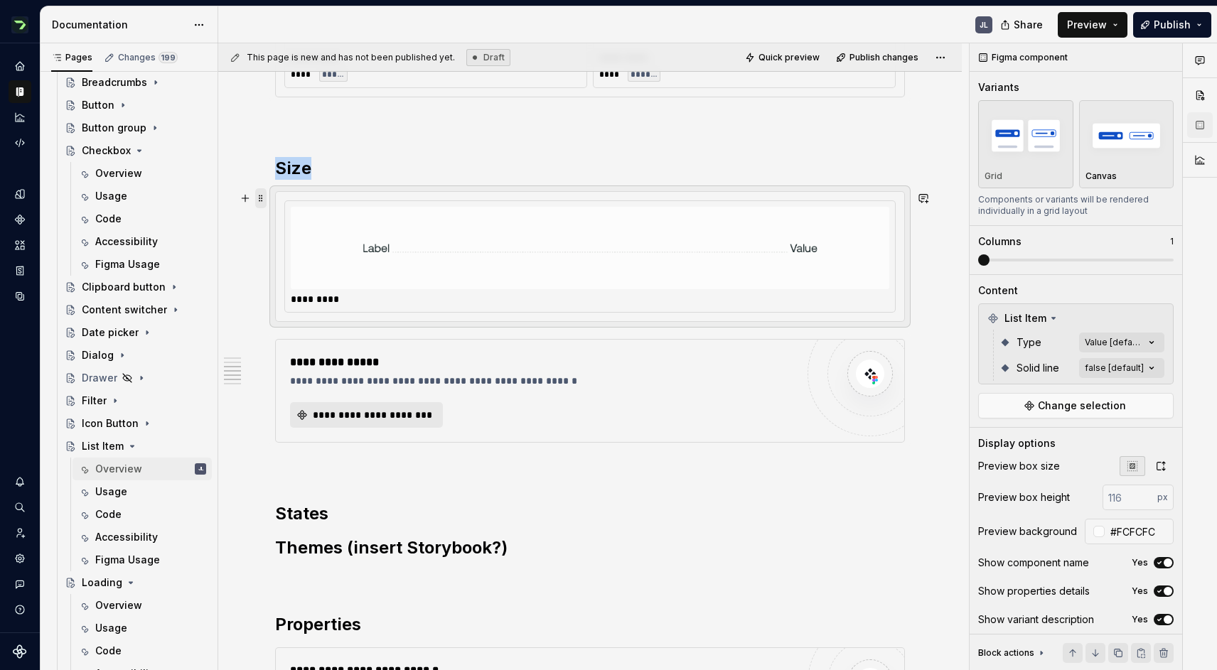
click at [257, 199] on span at bounding box center [260, 198] width 11 height 20
click at [514, 234] on img at bounding box center [589, 248] width 455 height 71
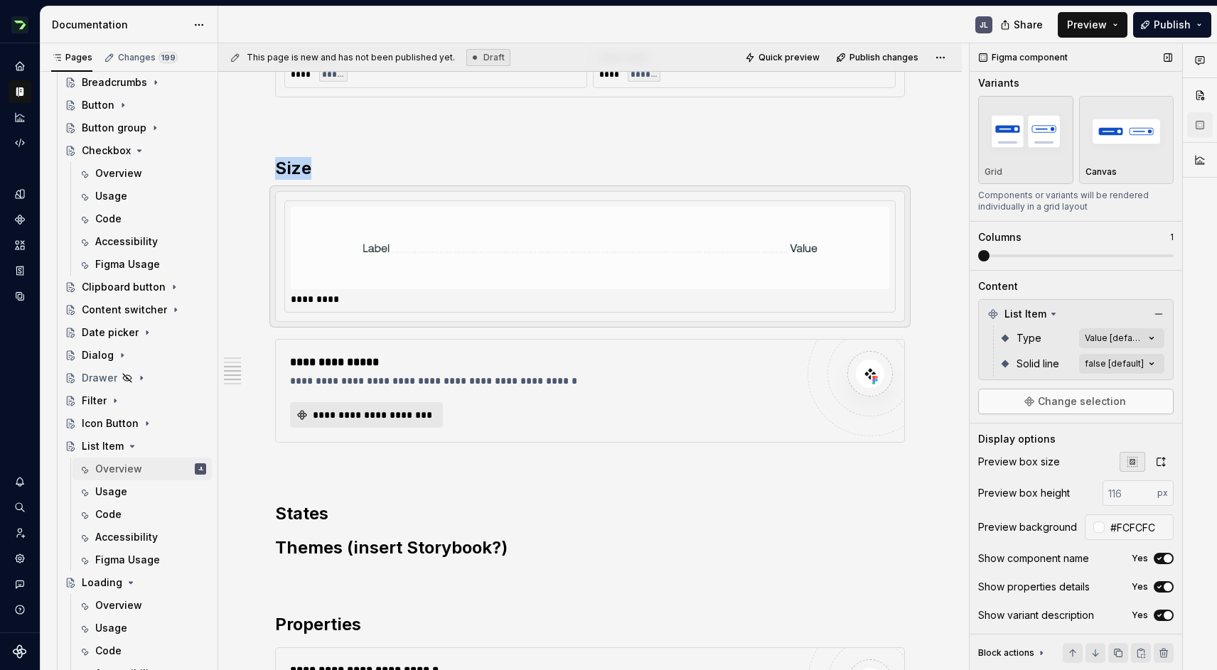
click at [1099, 404] on span "Change selection" at bounding box center [1082, 401] width 88 height 14
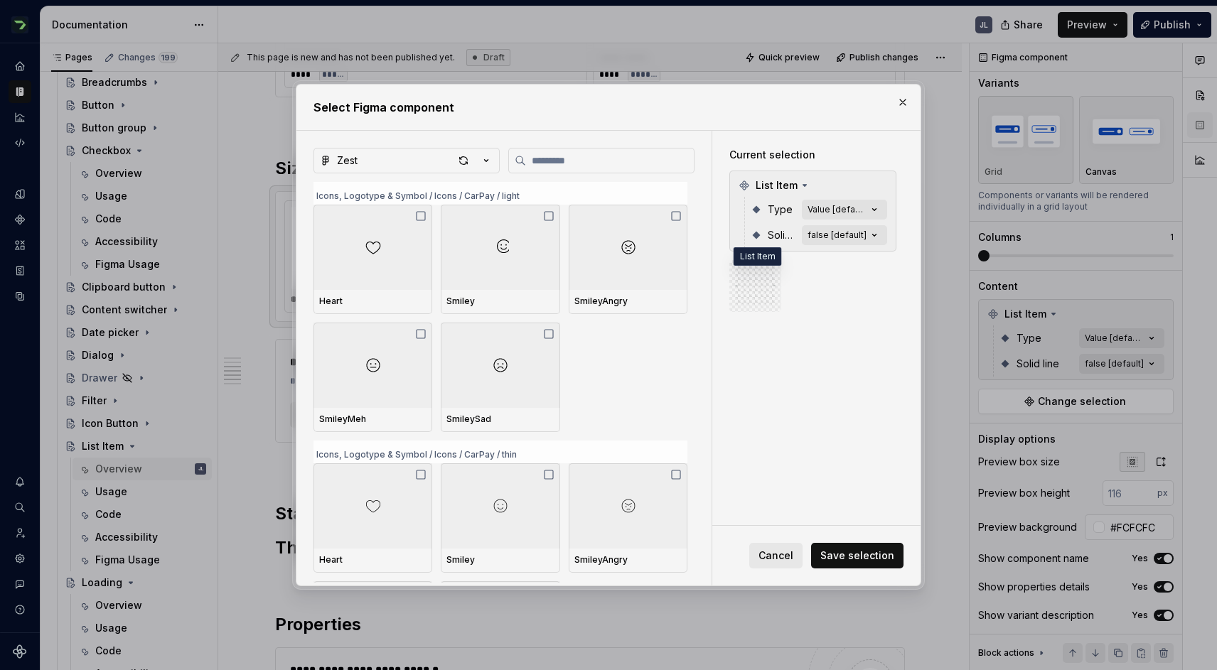
click at [748, 280] on img at bounding box center [755, 286] width 41 height 34
click at [791, 558] on span "Cancel" at bounding box center [775, 556] width 35 height 14
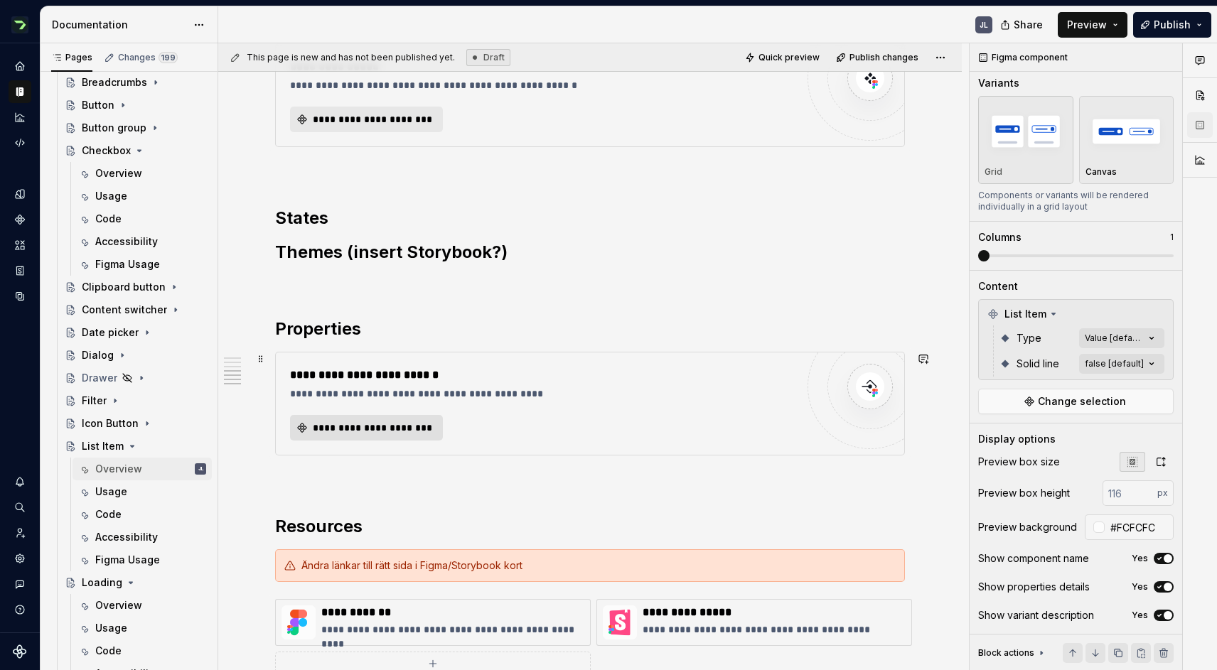
scroll to position [0, 0]
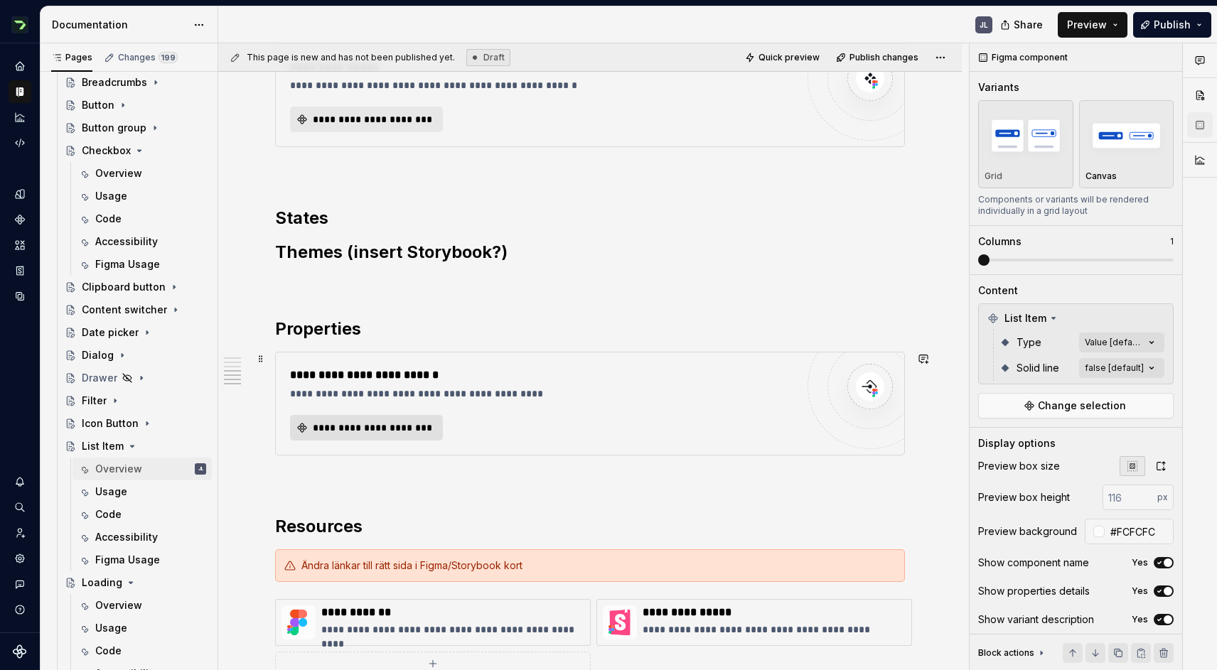
click at [384, 430] on span "**********" at bounding box center [372, 428] width 123 height 14
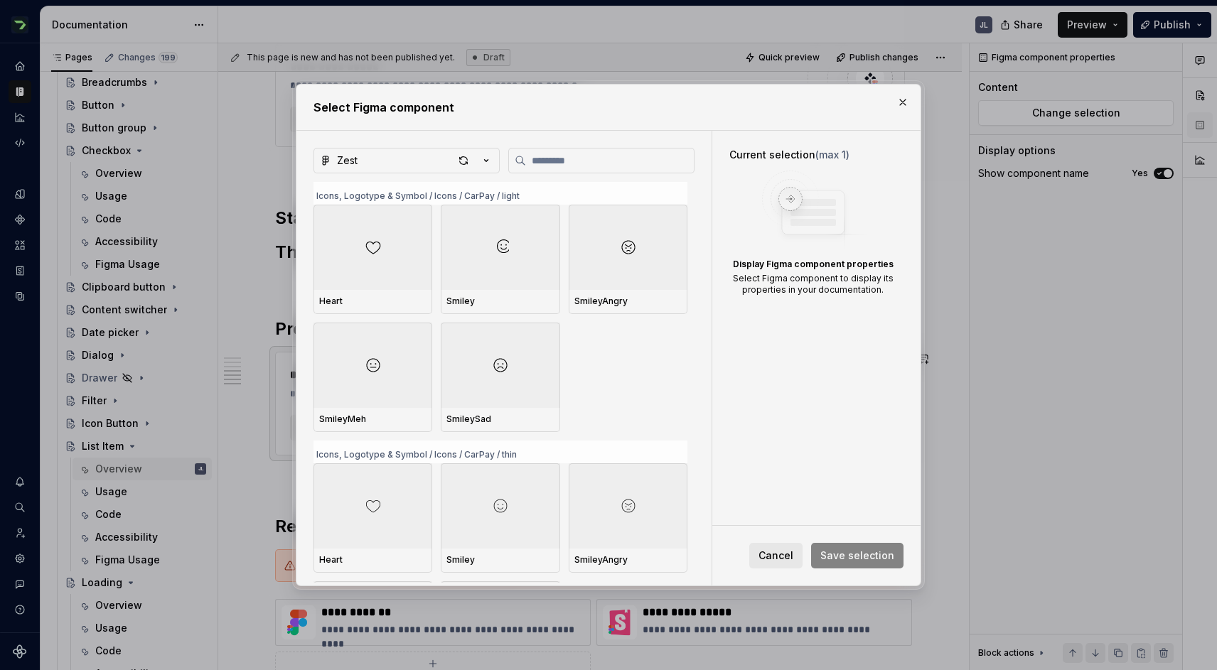
type textarea "*"
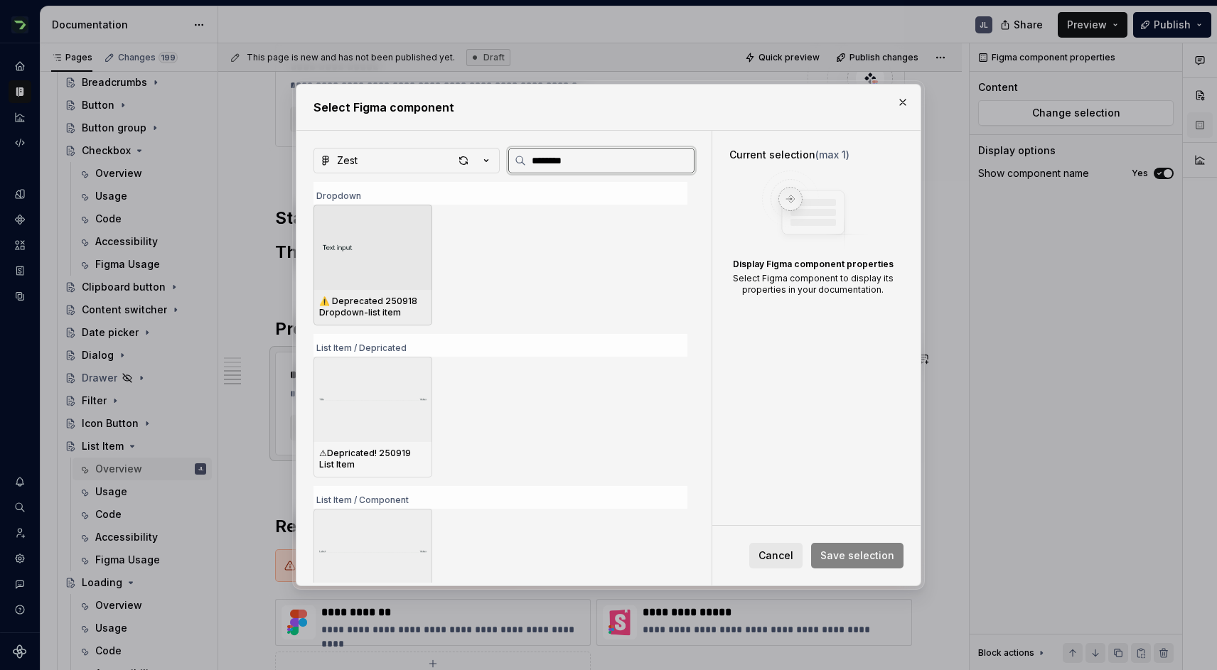
type input "*********"
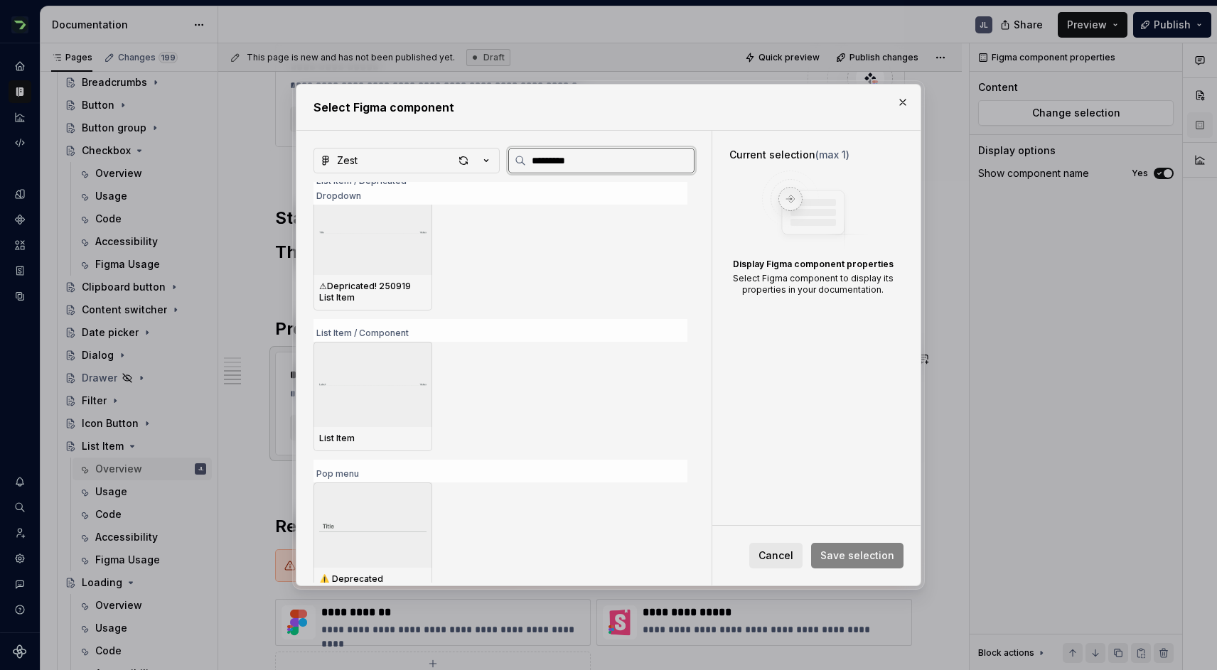
scroll to position [167, 0]
click at [370, 381] on img at bounding box center [372, 376] width 107 height 34
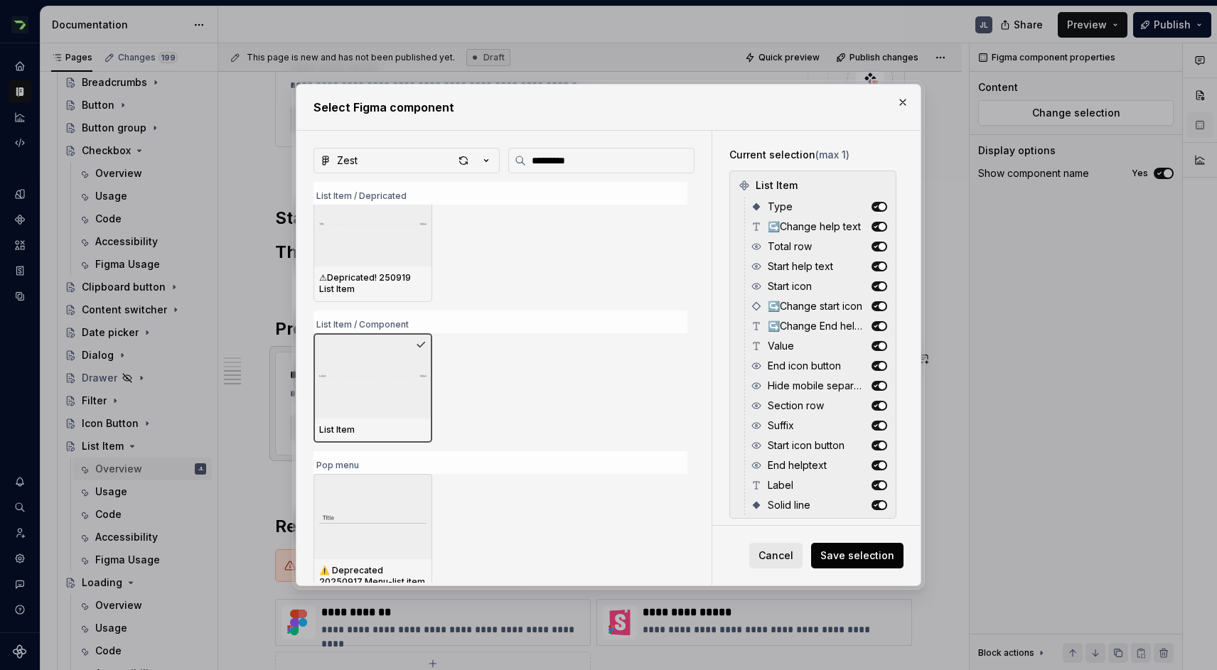
click at [864, 559] on span "Save selection" at bounding box center [857, 556] width 74 height 14
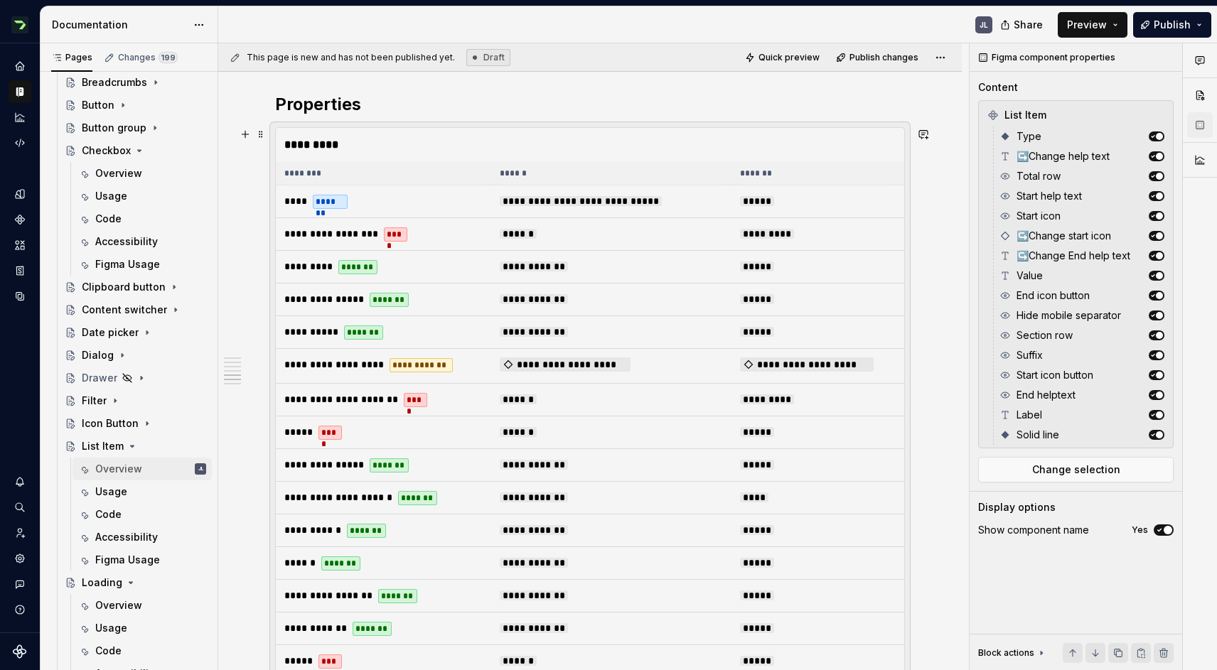
scroll to position [1363, 0]
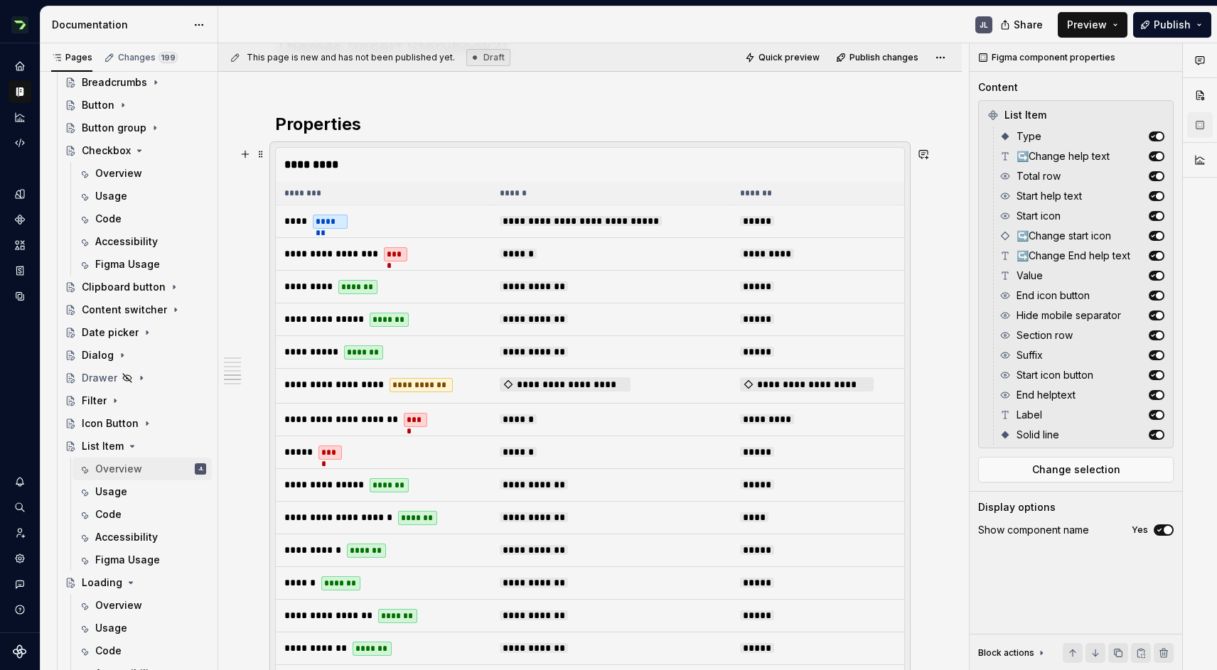
click at [933, 573] on div "**********" at bounding box center [589, 60] width 743 height 2319
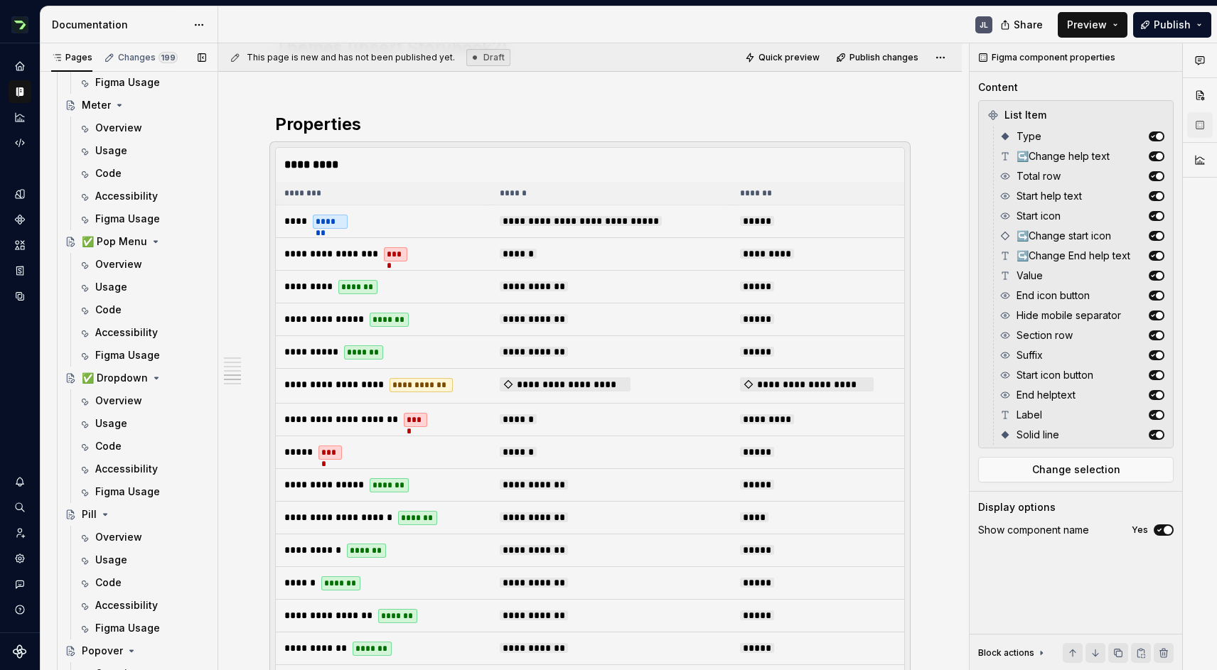
scroll to position [1958, 0]
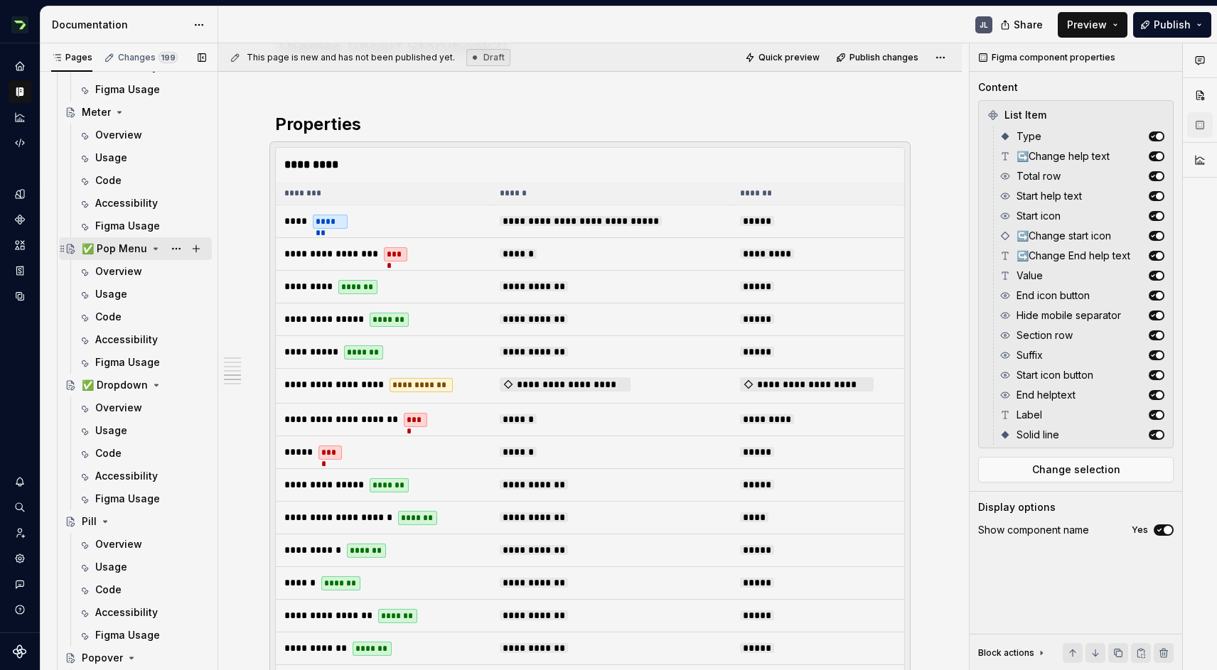
click at [121, 253] on div "✅ Pop Menu" at bounding box center [114, 249] width 65 height 14
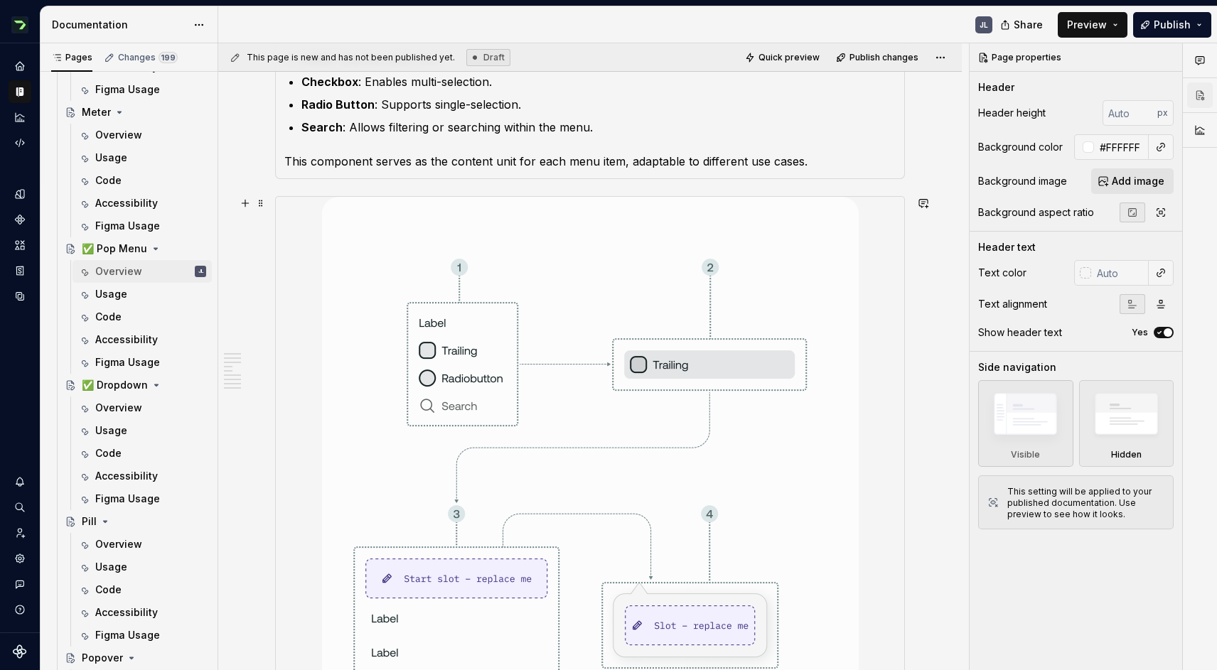
scroll to position [794, 0]
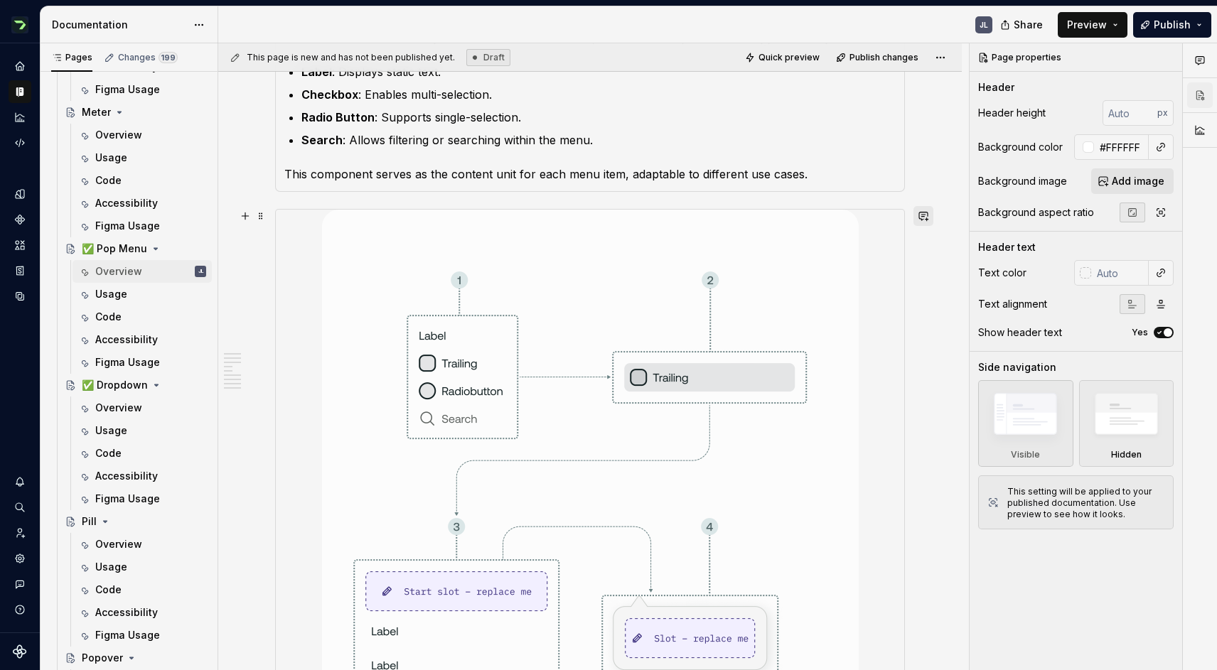
click at [932, 217] on button "button" at bounding box center [923, 216] width 20 height 20
type textarea "*"
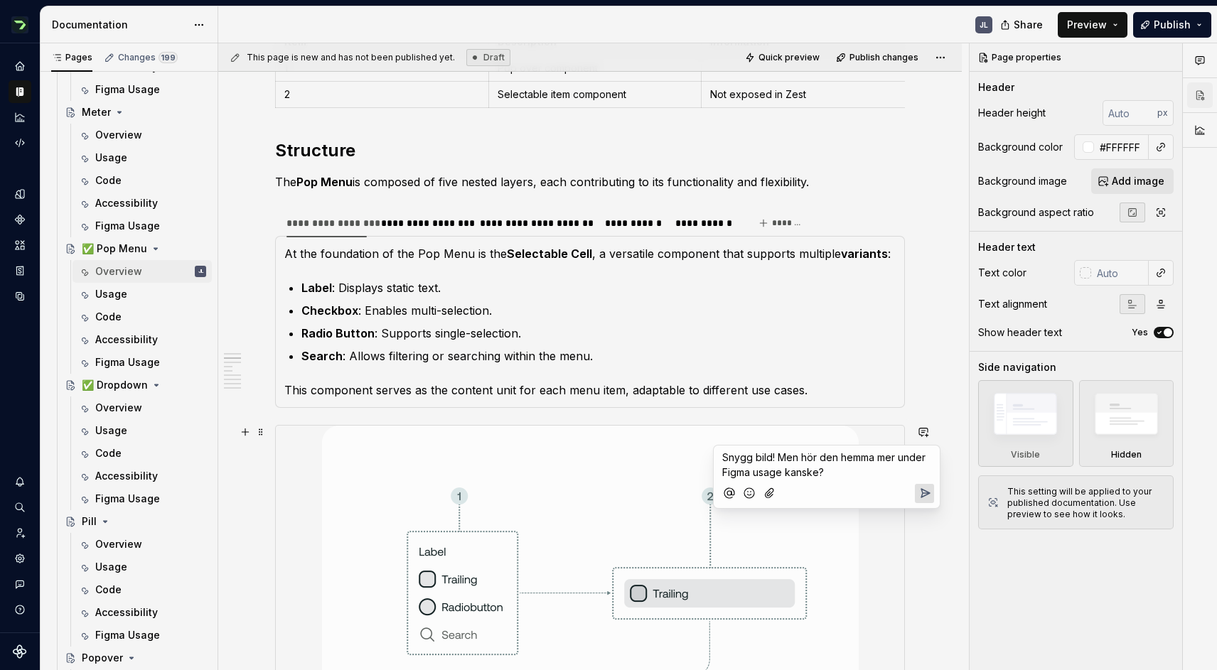
scroll to position [573, 0]
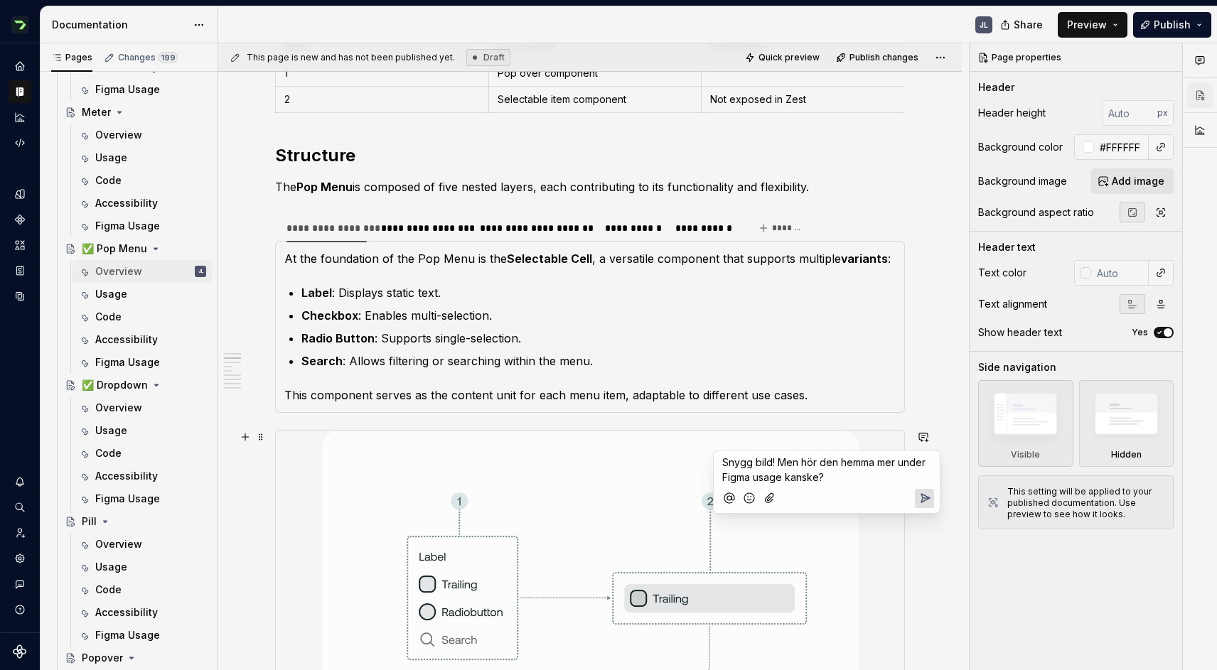
drag, startPoint x: 842, startPoint y: 479, endPoint x: 710, endPoint y: 464, distance: 132.3
click at [710, 464] on body "Zest JL Design system data Documentation JL Share Preview Publish Pages Changes…" at bounding box center [608, 335] width 1217 height 670
drag, startPoint x: 851, startPoint y: 478, endPoint x: 723, endPoint y: 461, distance: 129.8
click at [723, 461] on p "Snygg bild! Men hör den hemma mer under Figma usage kanske?" at bounding box center [826, 470] width 209 height 30
click at [800, 338] on p "Radio Button : Supports single-selection." at bounding box center [598, 338] width 594 height 17
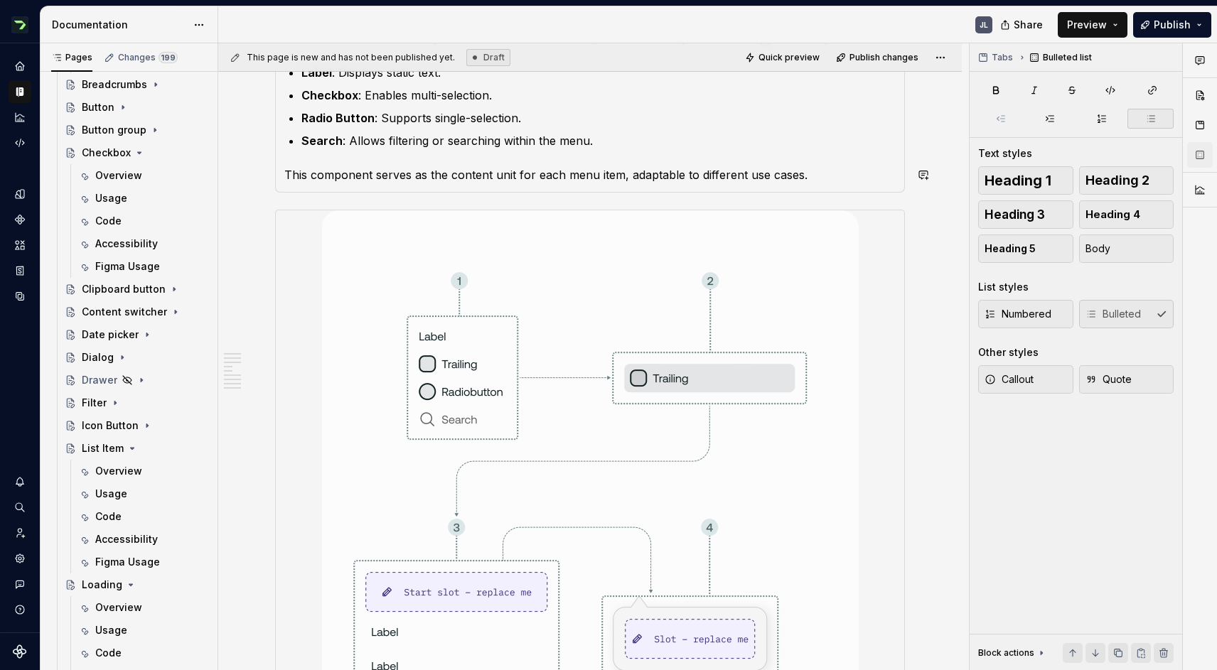
scroll to position [0, 0]
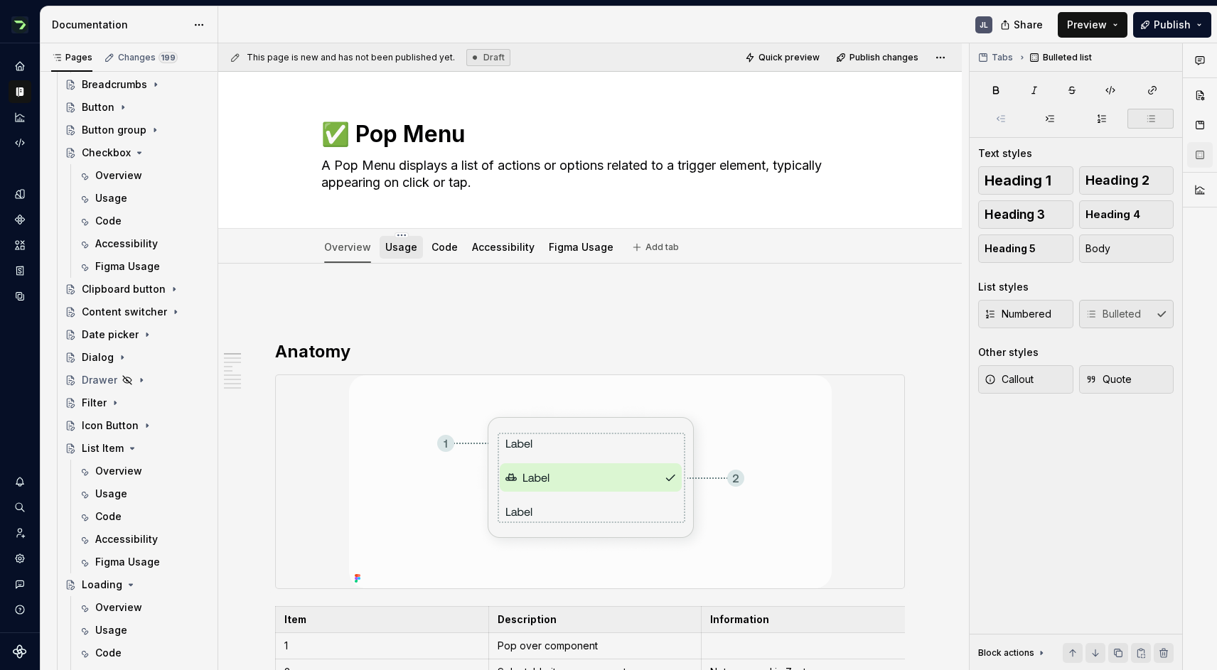
click at [399, 254] on div "Usage" at bounding box center [401, 247] width 32 height 17
click at [400, 248] on link "Usage" at bounding box center [401, 247] width 32 height 12
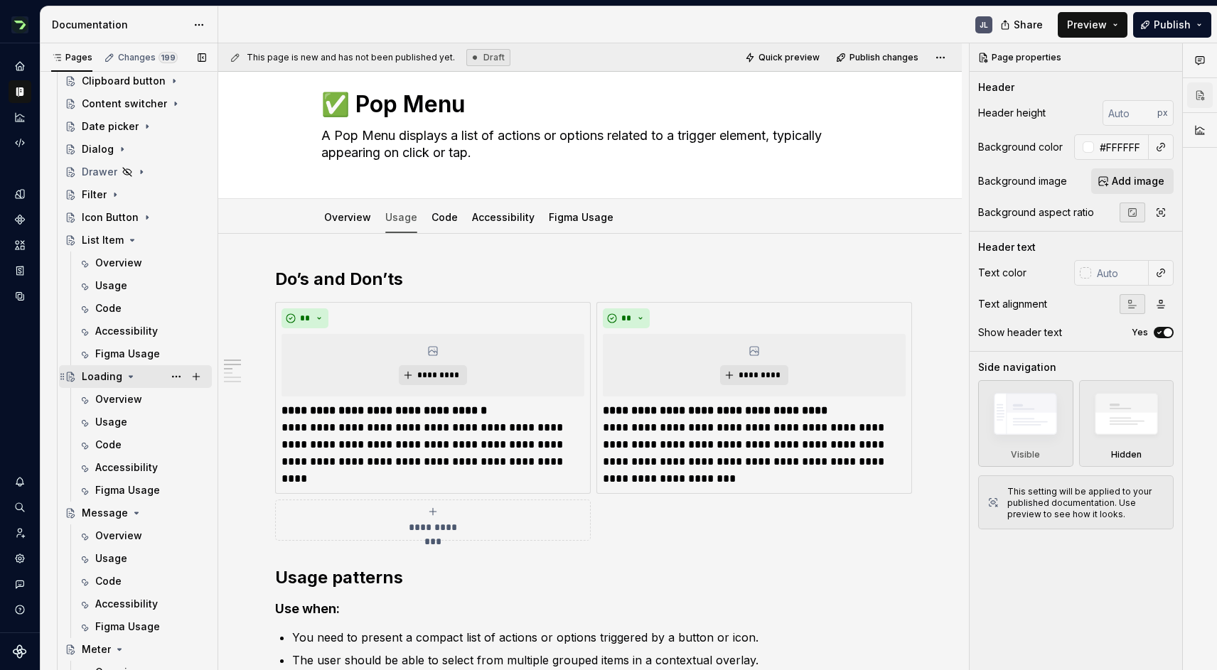
scroll to position [1416, 0]
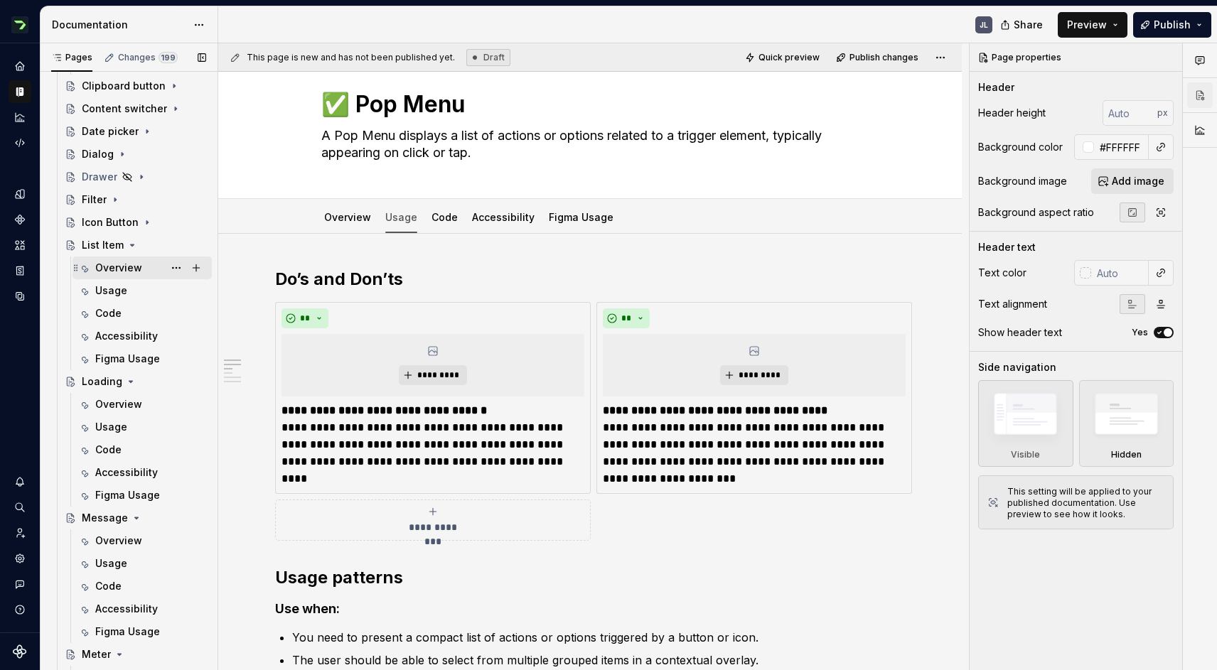
click at [116, 267] on div "Overview" at bounding box center [118, 268] width 47 height 14
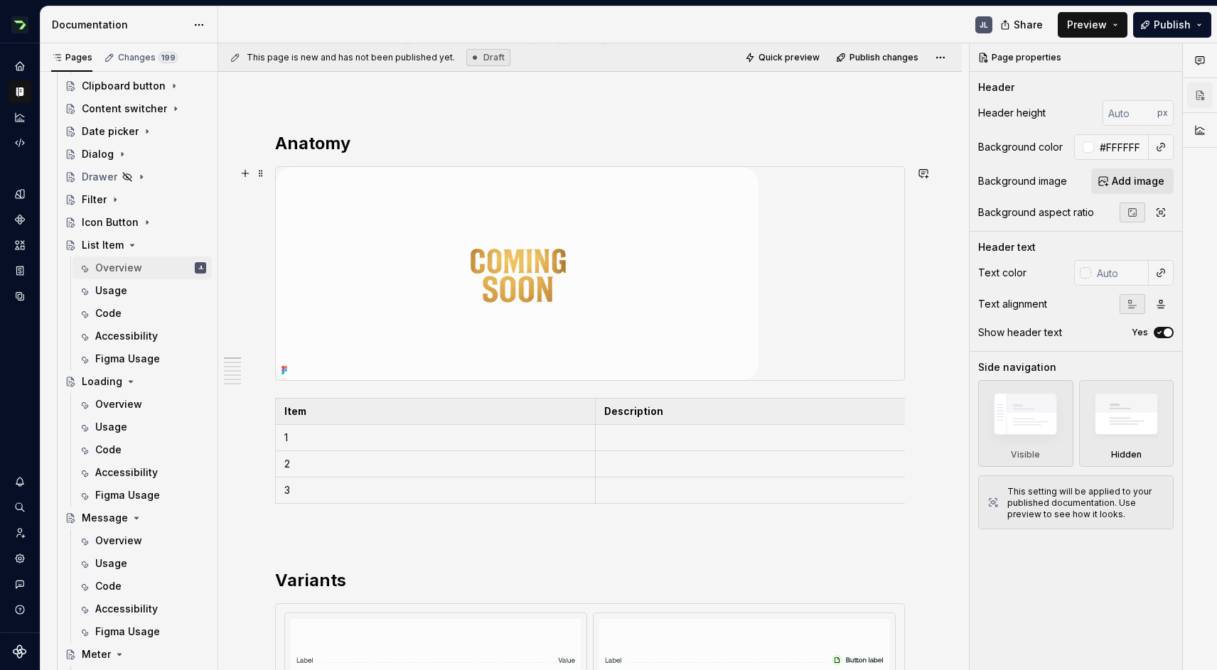
scroll to position [210, 0]
click at [607, 260] on img at bounding box center [517, 272] width 483 height 213
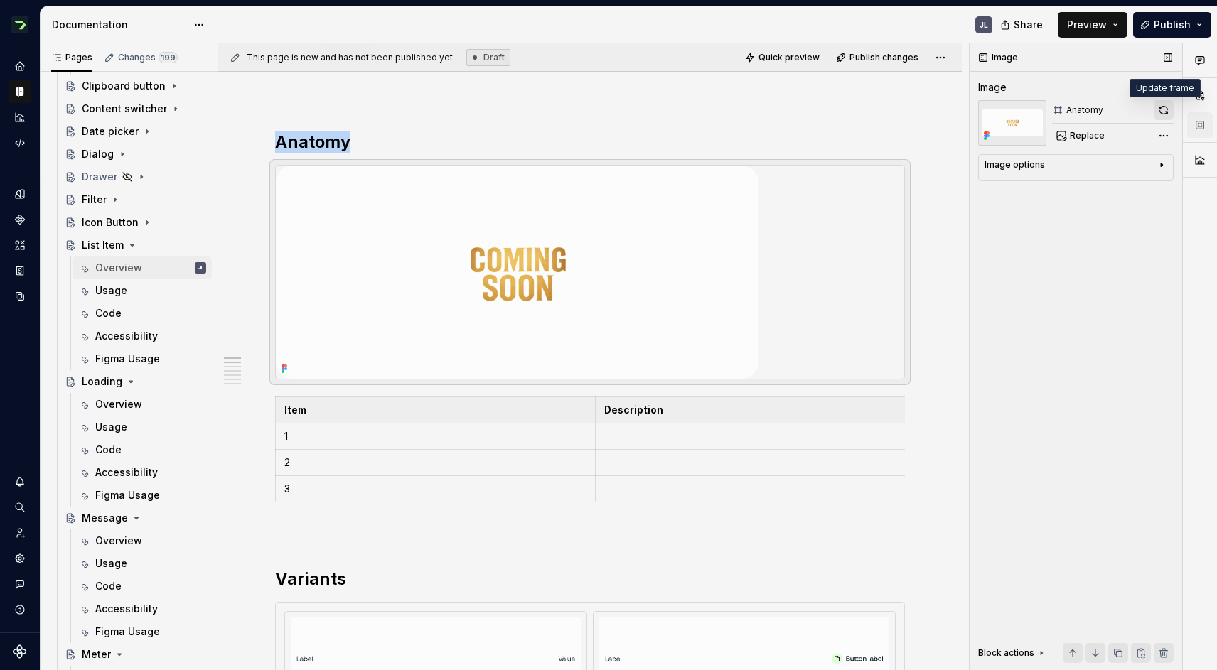
click at [1164, 111] on button "button" at bounding box center [1164, 110] width 20 height 20
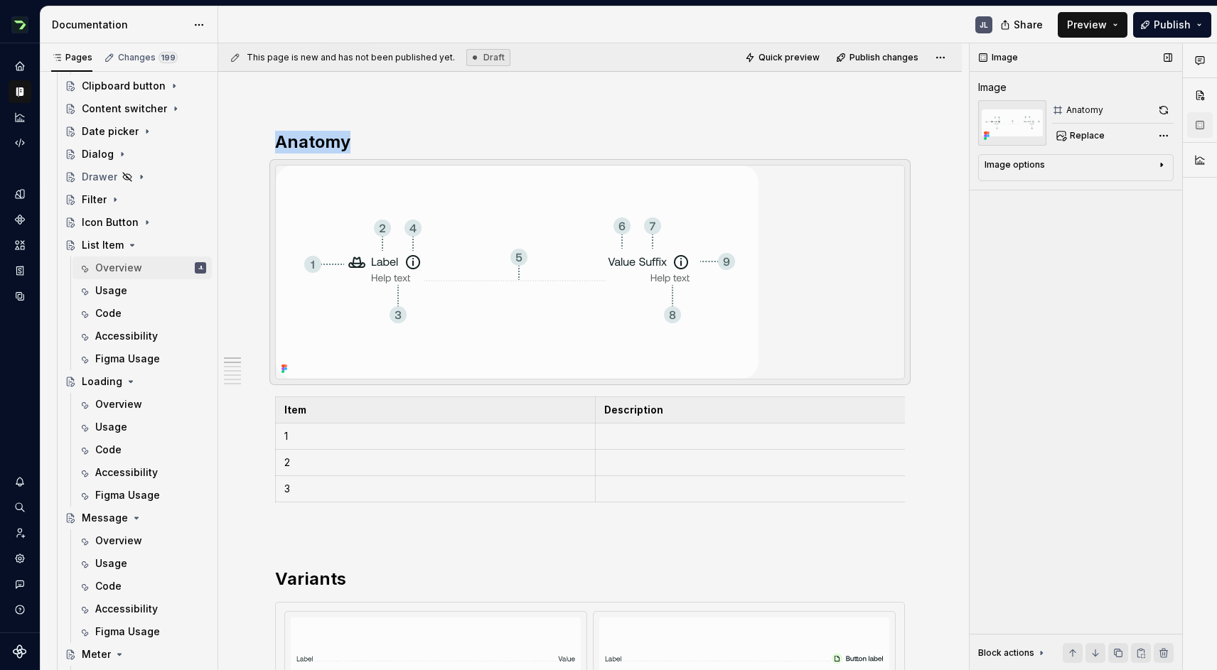
click at [1154, 163] on div "Image options" at bounding box center [1069, 167] width 171 height 17
click at [1124, 188] on icon "button" at bounding box center [1125, 186] width 11 height 11
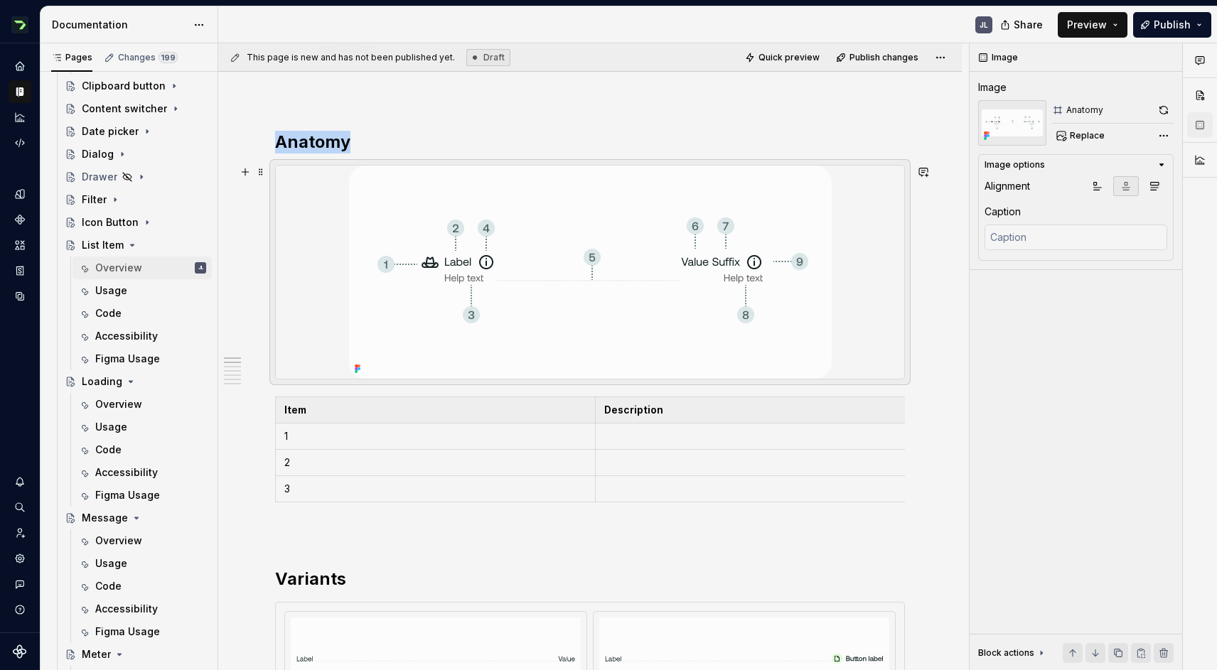
scroll to position [272, 0]
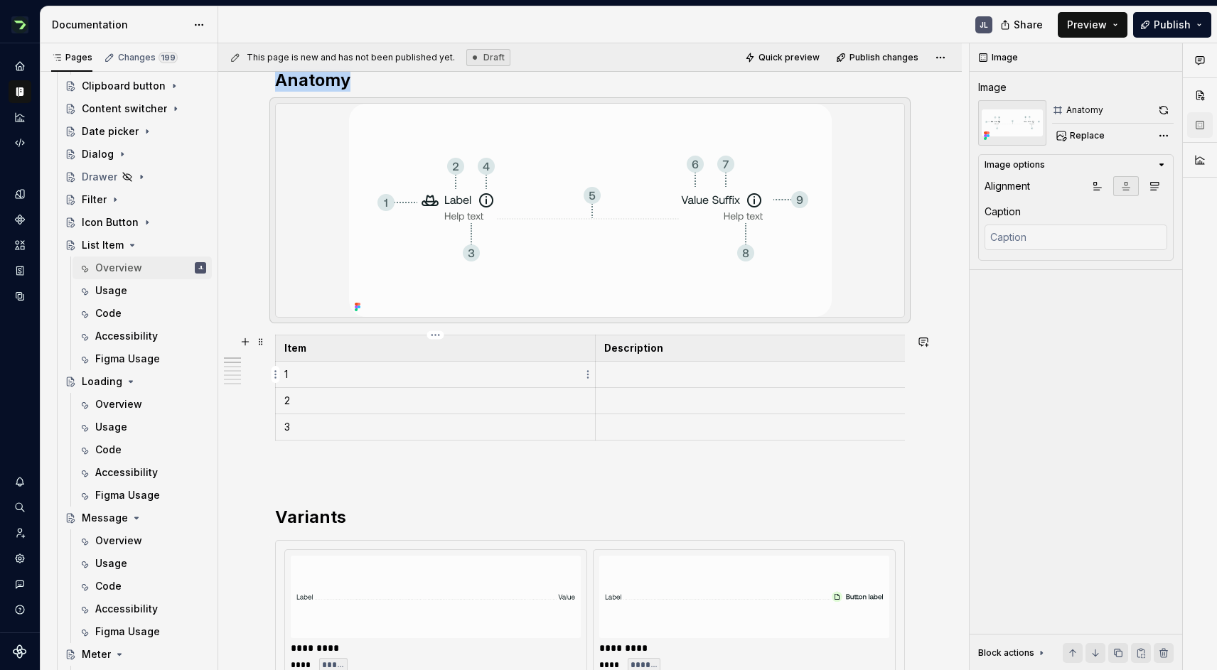
type textarea "*"
click at [360, 375] on p "1" at bounding box center [435, 374] width 302 height 14
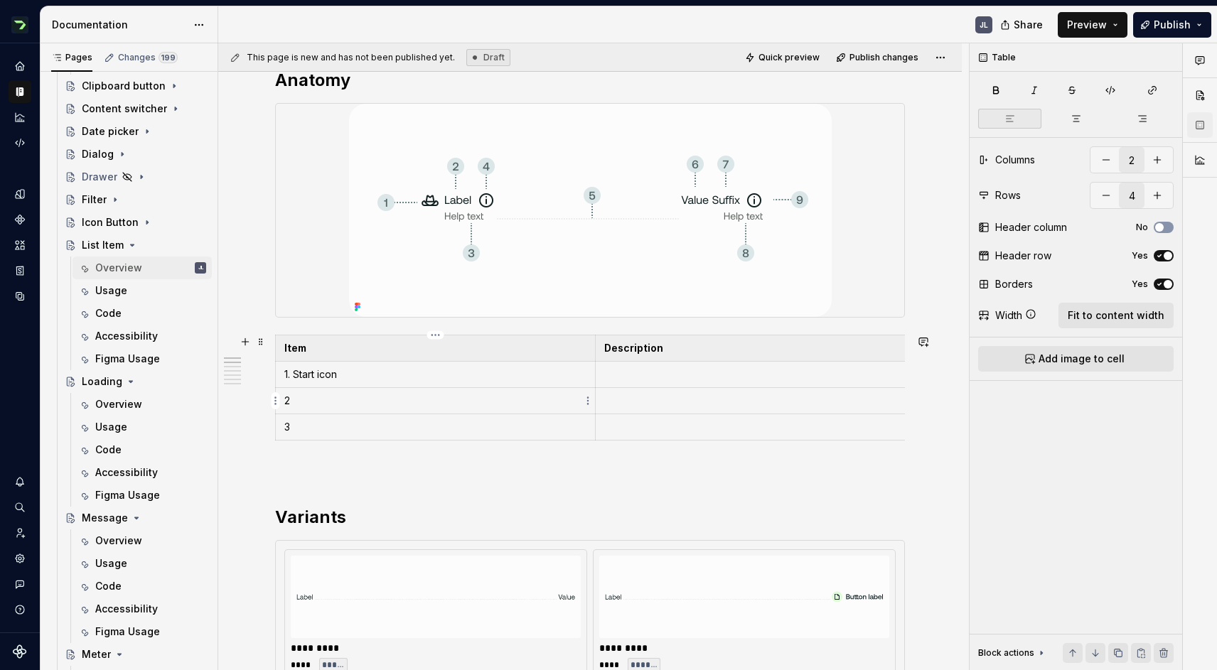
click at [337, 397] on p "2" at bounding box center [435, 401] width 302 height 14
click at [348, 433] on p "3" at bounding box center [435, 427] width 302 height 14
drag, startPoint x: 598, startPoint y: 402, endPoint x: 418, endPoint y: 402, distance: 179.8
click at [418, 402] on td at bounding box center [574, 401] width 319 height 26
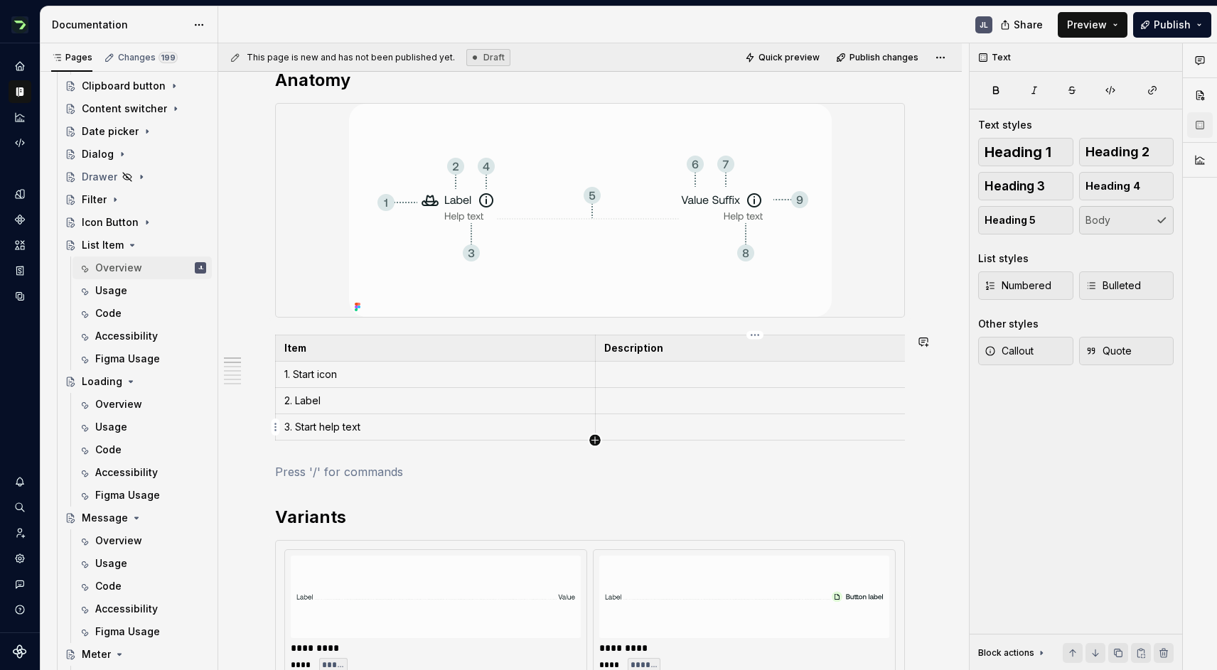
click at [593, 439] on icon "button" at bounding box center [594, 440] width 11 height 11
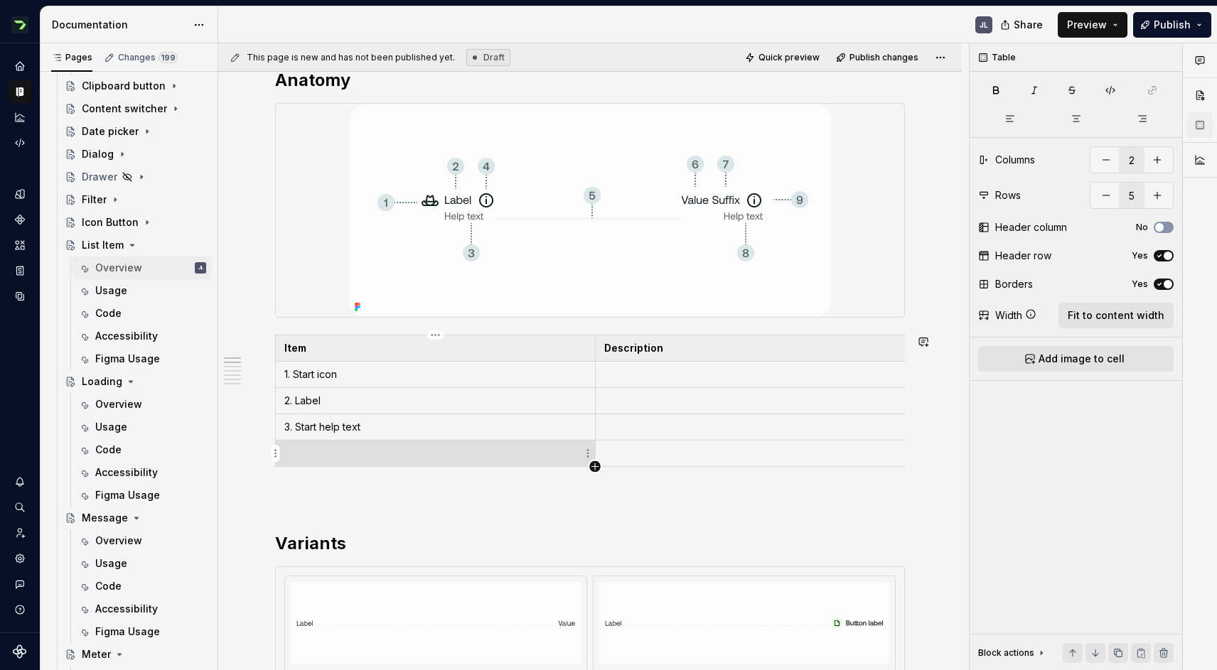
click at [592, 463] on icon "button" at bounding box center [594, 466] width 11 height 11
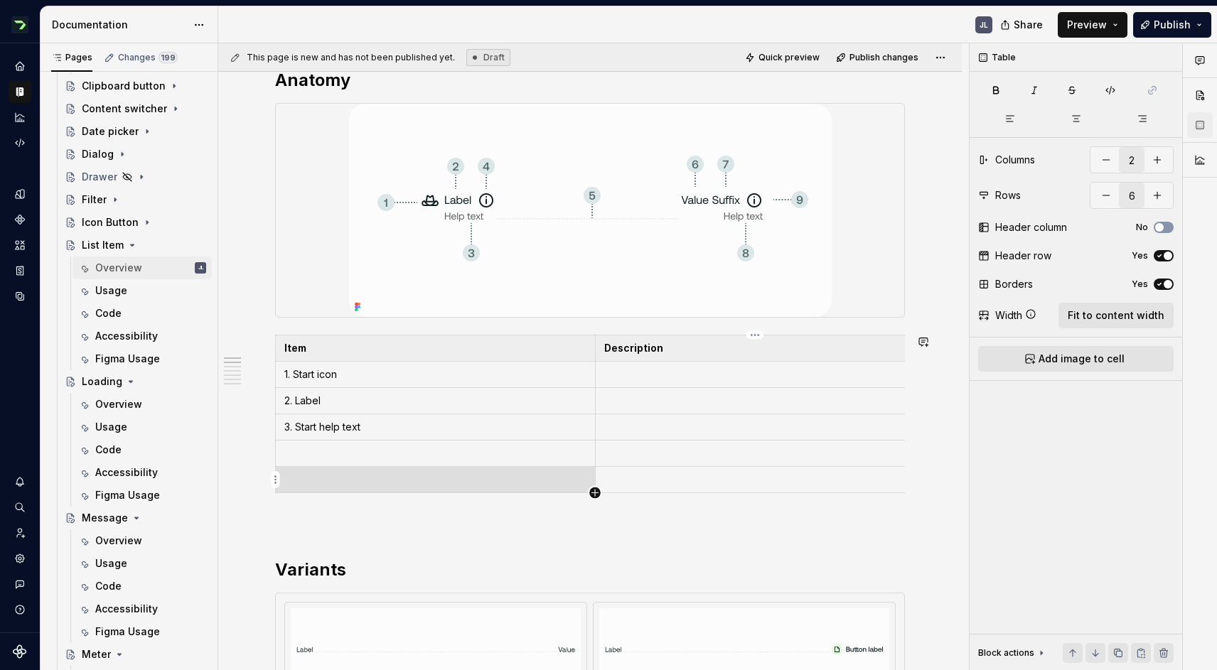
click at [594, 496] on icon "button" at bounding box center [594, 493] width 11 height 11
type input "7"
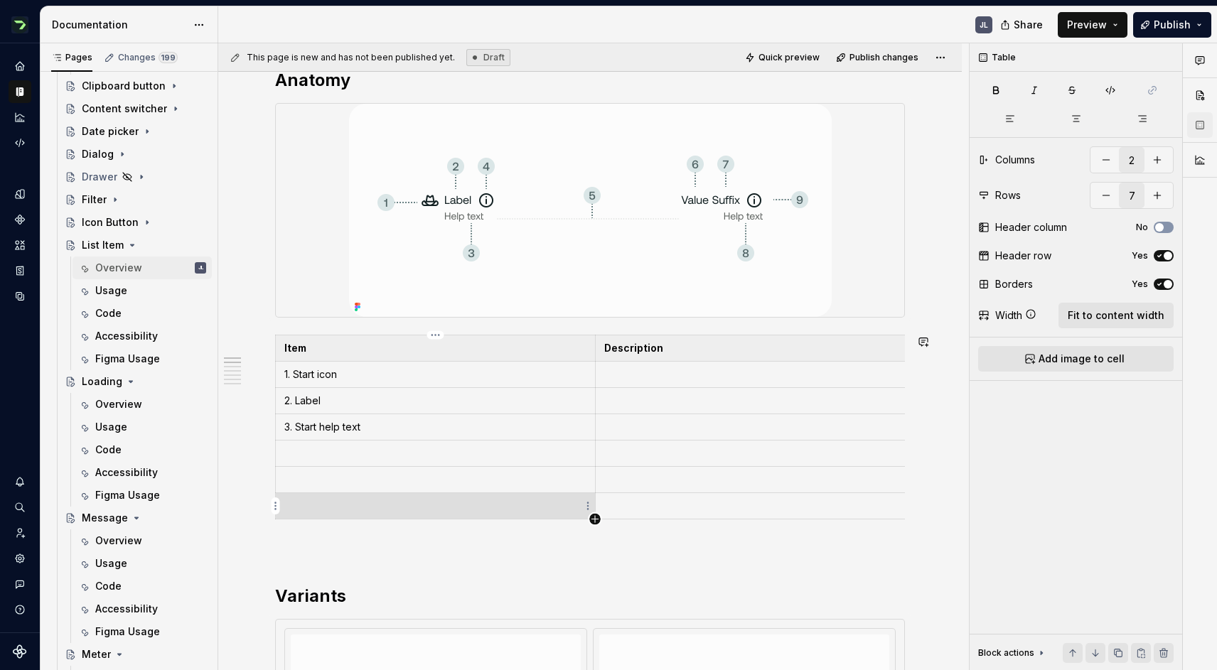
click at [591, 515] on icon "button" at bounding box center [594, 519] width 11 height 11
click at [647, 380] on p at bounding box center [755, 374] width 302 height 14
click at [659, 398] on p at bounding box center [755, 401] width 302 height 14
click at [648, 424] on p at bounding box center [755, 427] width 302 height 14
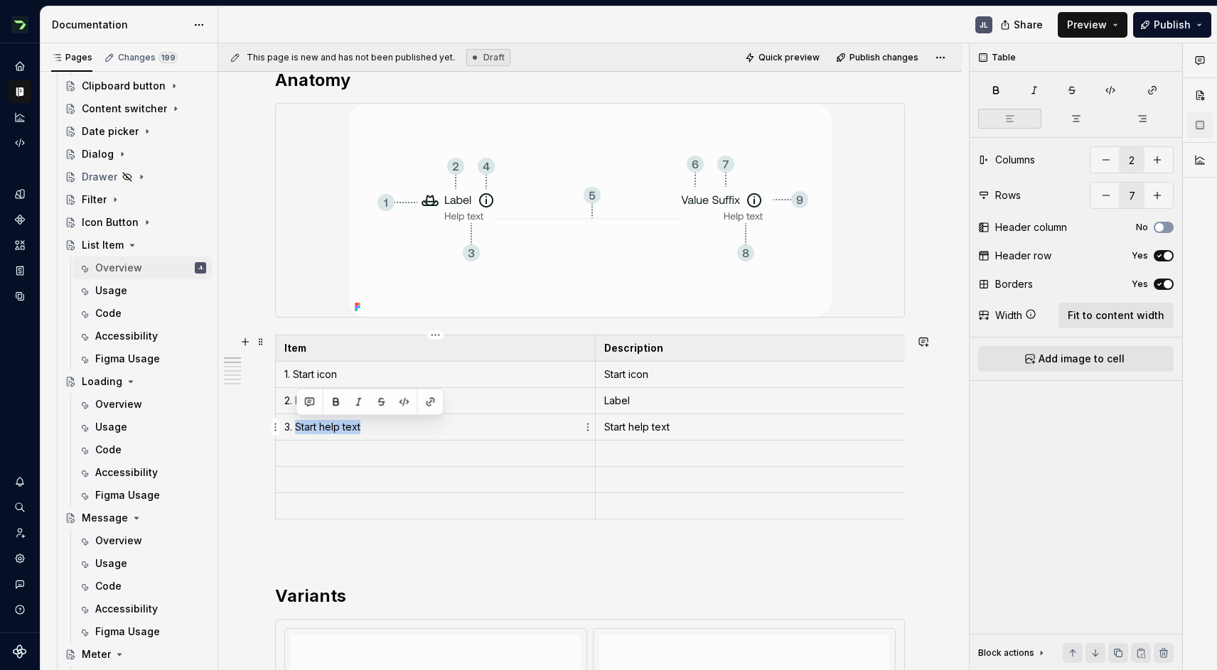
drag, startPoint x: 372, startPoint y: 428, endPoint x: 295, endPoint y: 427, distance: 77.5
click at [295, 427] on p "3. Start help text" at bounding box center [435, 427] width 302 height 14
drag, startPoint x: 340, startPoint y: 402, endPoint x: 296, endPoint y: 402, distance: 44.1
click at [296, 402] on p "2. Label" at bounding box center [435, 401] width 302 height 14
drag, startPoint x: 350, startPoint y: 375, endPoint x: 296, endPoint y: 377, distance: 54.1
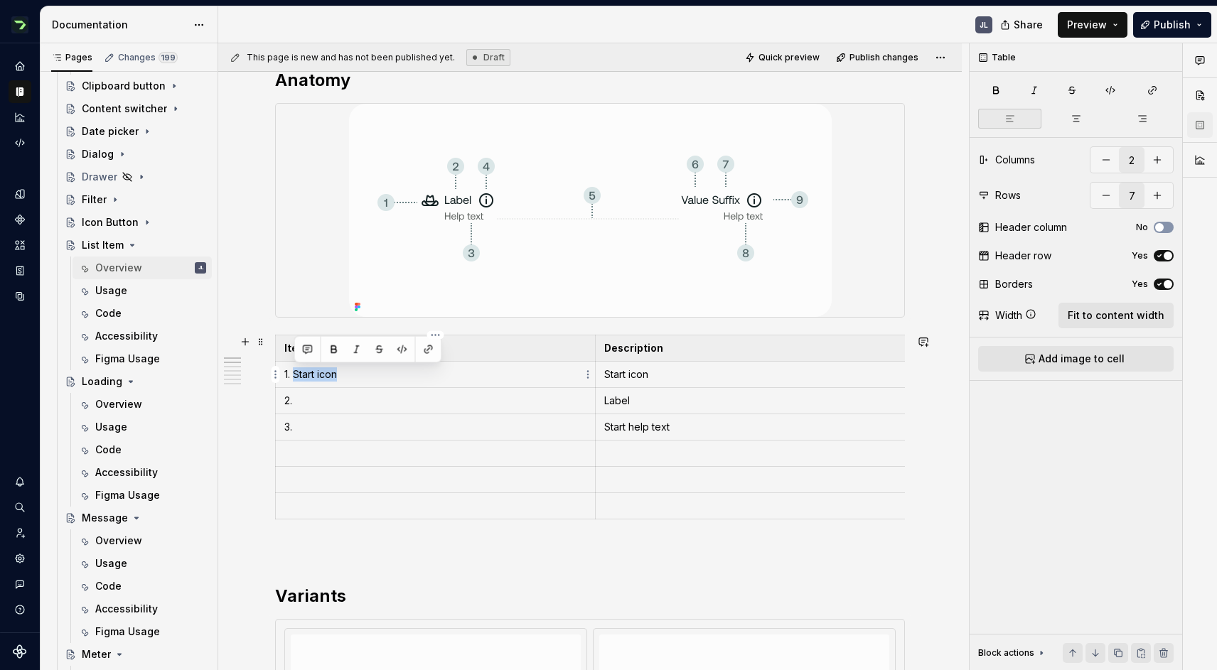
click at [296, 377] on p "1. Start icon" at bounding box center [435, 374] width 302 height 14
click at [306, 401] on p "2." at bounding box center [435, 401] width 302 height 14
click at [304, 426] on p "3." at bounding box center [435, 427] width 302 height 14
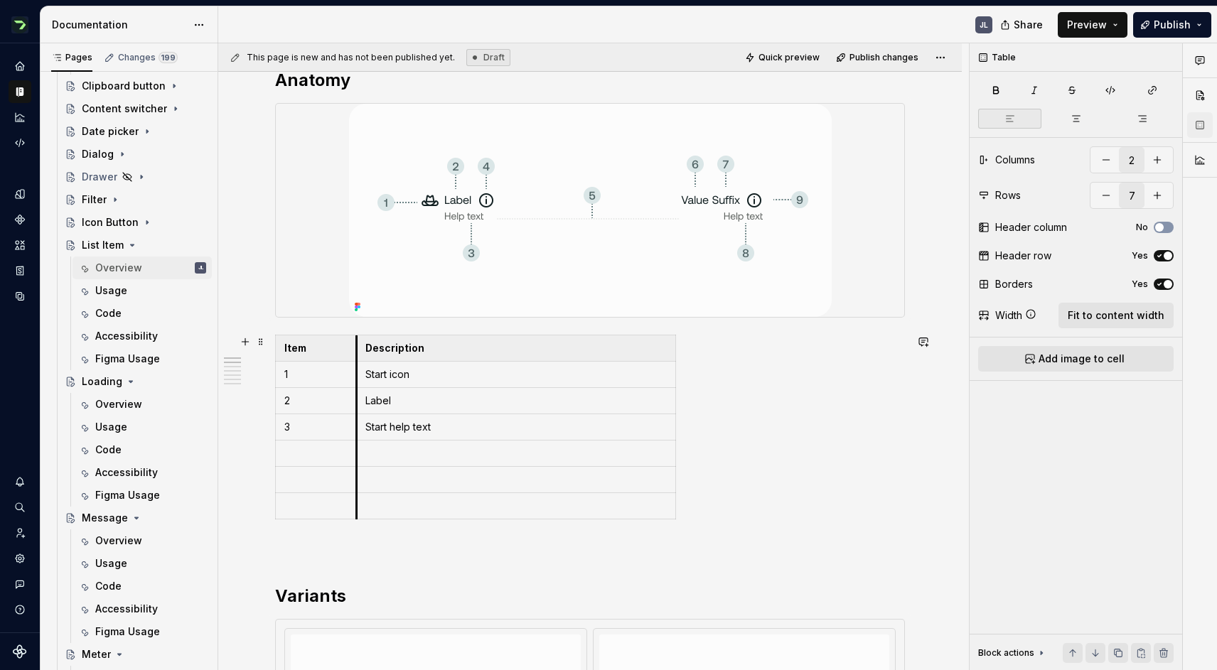
drag, startPoint x: 595, startPoint y: 348, endPoint x: 356, endPoint y: 359, distance: 239.1
click at [356, 359] on th "Description" at bounding box center [515, 348] width 319 height 26
click at [312, 453] on p at bounding box center [315, 453] width 63 height 14
click at [1129, 316] on span "Fit to content width" at bounding box center [1116, 315] width 97 height 14
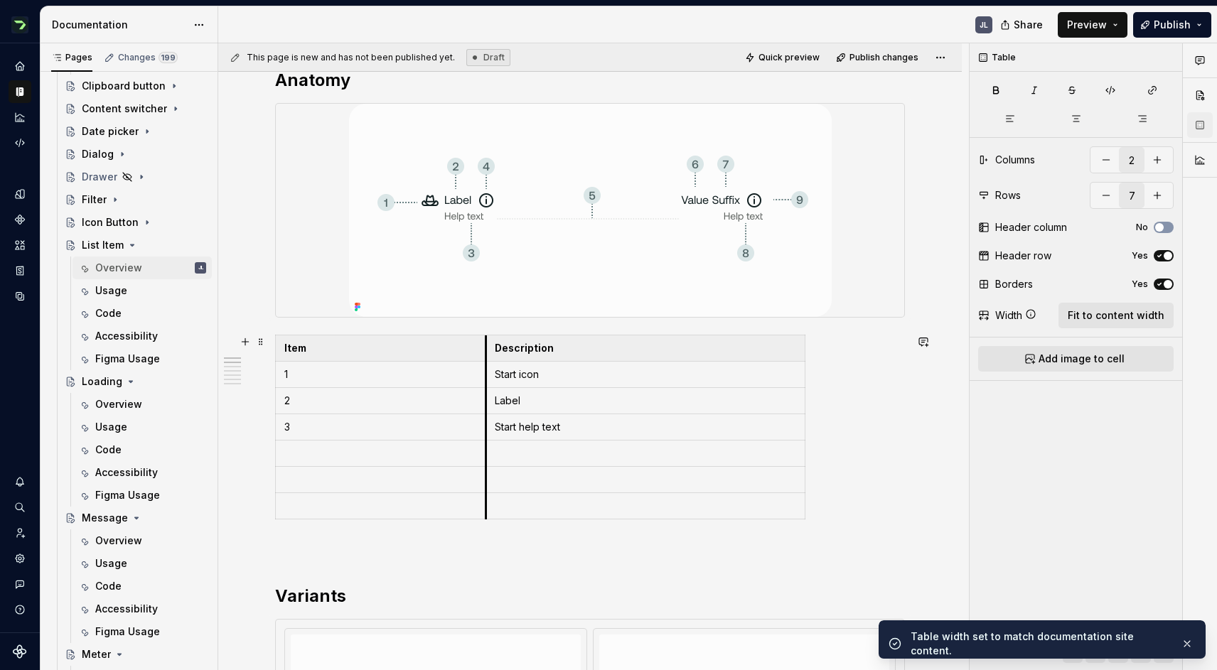
drag, startPoint x: 593, startPoint y: 351, endPoint x: 484, endPoint y: 367, distance: 110.6
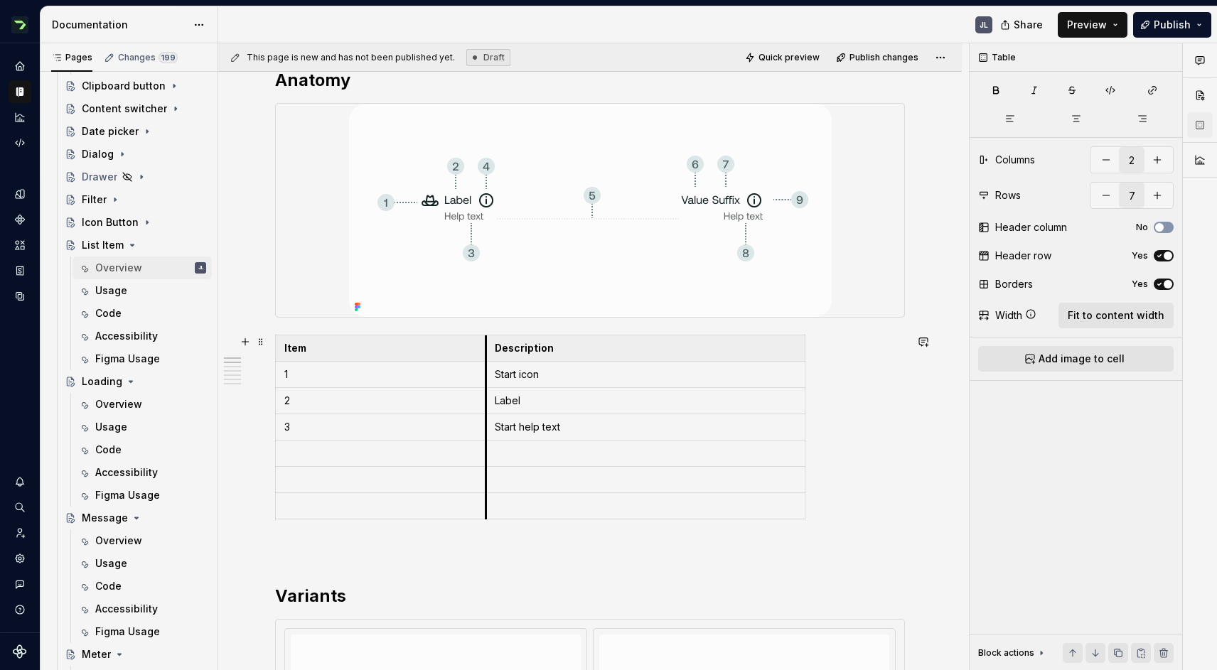
type textarea "*"
click at [537, 453] on p at bounding box center [645, 453] width 301 height 14
click at [334, 478] on p at bounding box center [380, 480] width 193 height 14
click at [530, 482] on p at bounding box center [645, 480] width 301 height 14
click at [326, 507] on p at bounding box center [380, 506] width 193 height 14
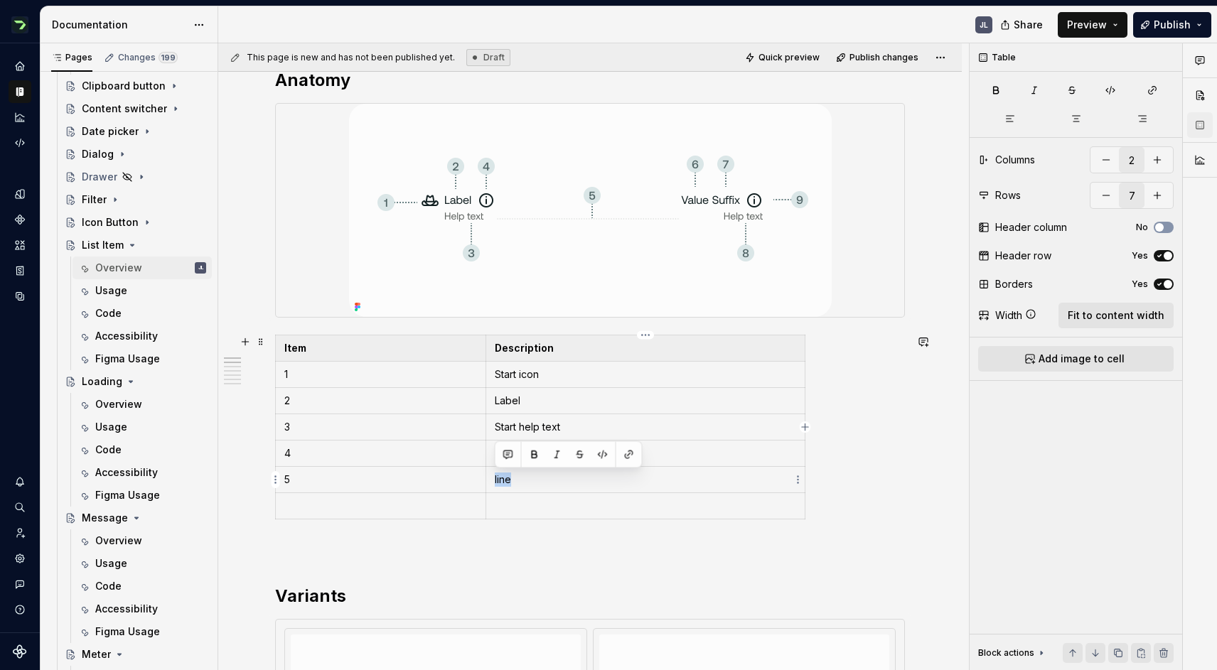
drag, startPoint x: 531, startPoint y: 478, endPoint x: 492, endPoint y: 474, distance: 39.3
click at [492, 474] on td "line" at bounding box center [644, 480] width 319 height 26
click at [415, 504] on p at bounding box center [380, 506] width 193 height 14
click at [539, 516] on icon "button" at bounding box center [539, 519] width 11 height 11
type input "8"
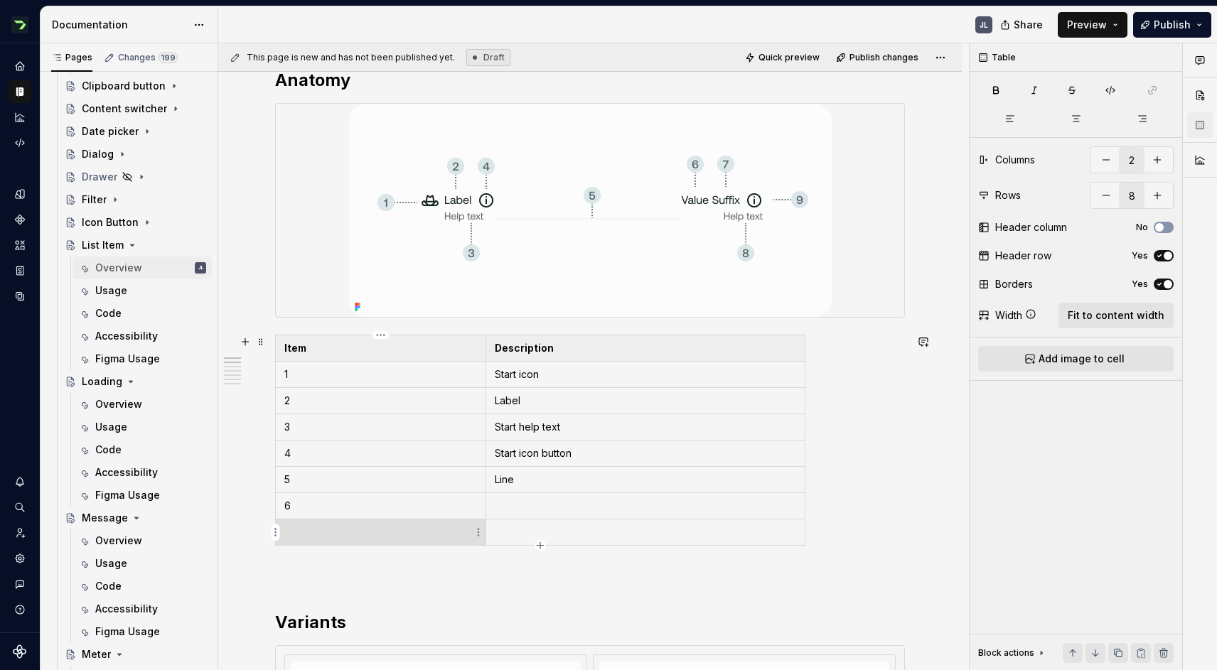
click at [362, 524] on td at bounding box center [381, 533] width 210 height 26
click at [522, 496] on td at bounding box center [644, 506] width 319 height 26
click at [525, 527] on p at bounding box center [645, 532] width 301 height 14
type textarea "*"
click at [1155, 163] on button "button" at bounding box center [1157, 160] width 26 height 26
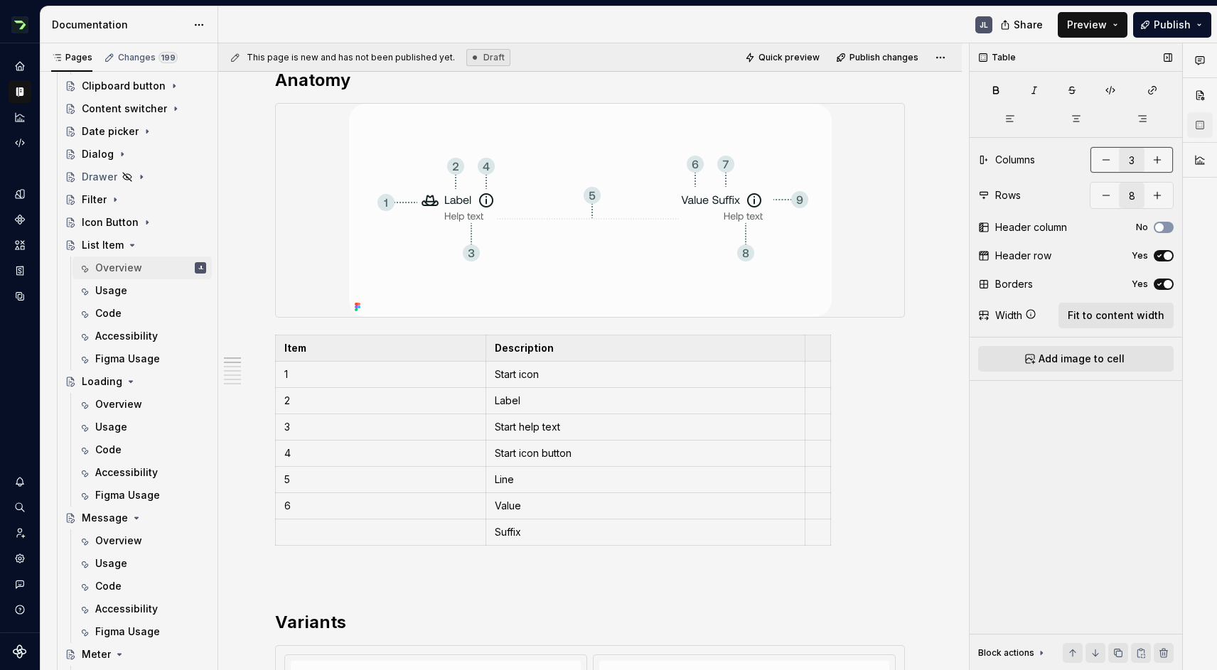
click at [1155, 163] on button "button" at bounding box center [1157, 160] width 26 height 26
type input "4"
click at [816, 380] on p at bounding box center [818, 374] width 8 height 14
click at [815, 402] on p at bounding box center [818, 401] width 8 height 14
click at [816, 423] on p at bounding box center [818, 427] width 8 height 14
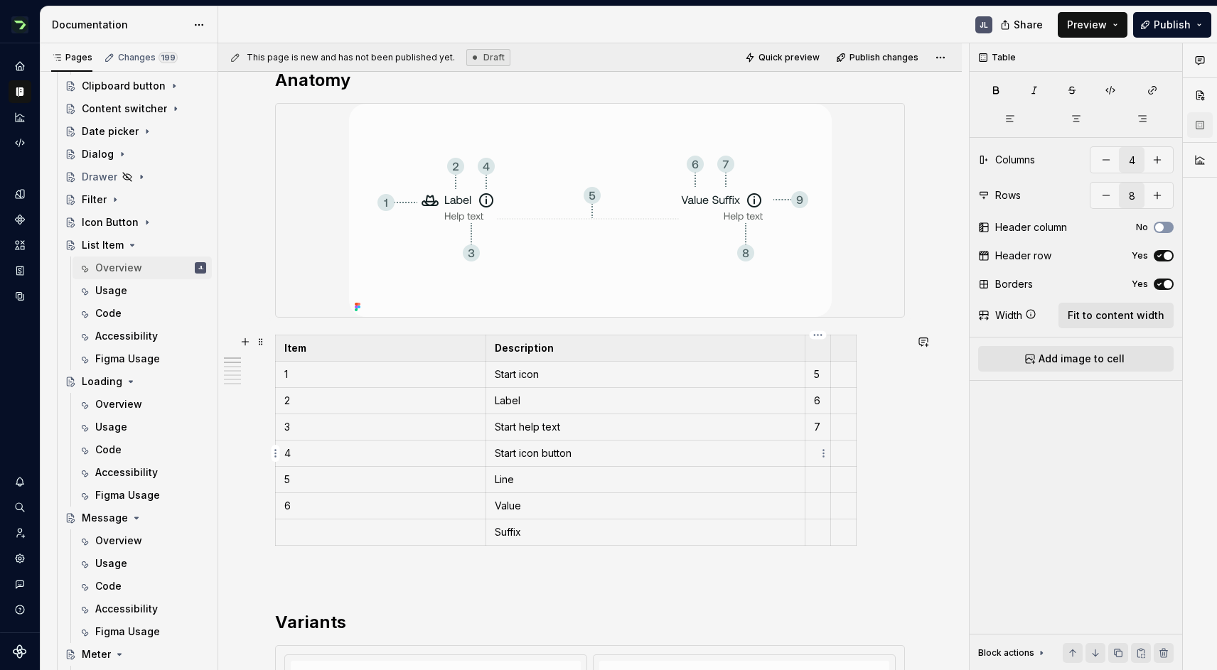
click at [818, 458] on p at bounding box center [818, 453] width 8 height 14
click at [1120, 311] on span "Fit to content width" at bounding box center [1116, 315] width 97 height 14
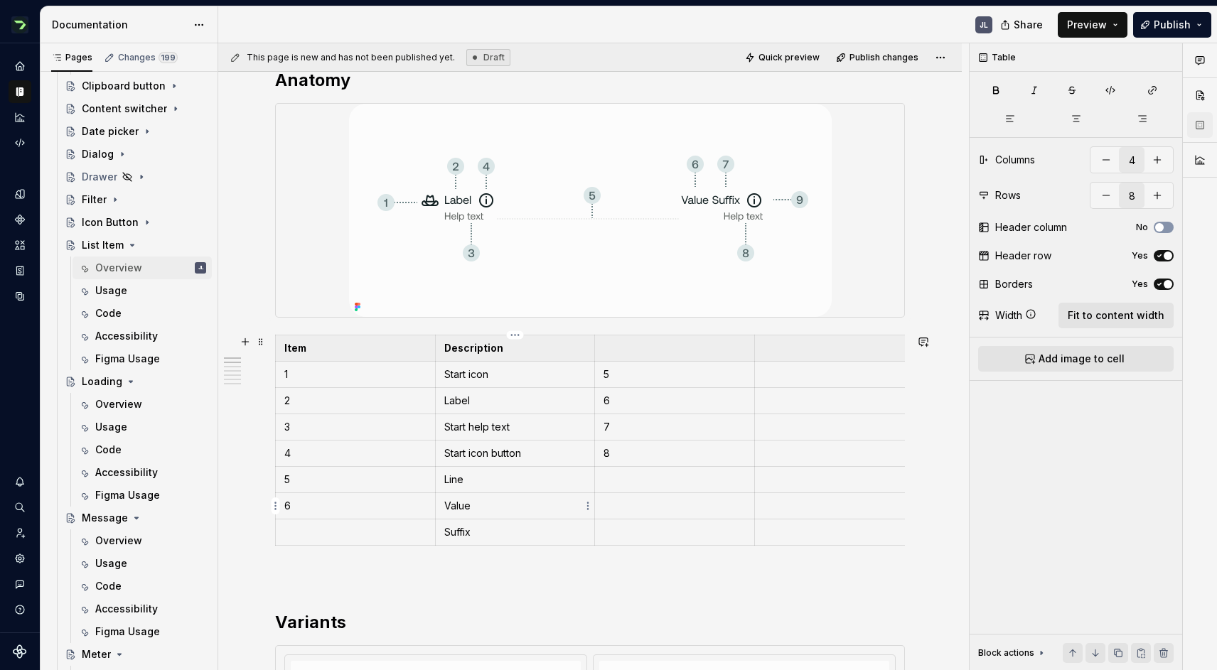
type textarea "*"
click at [744, 374] on html "Zest JL Design system data Documentation JL Share Preview Publish Pages Changes…" at bounding box center [608, 335] width 1217 height 670
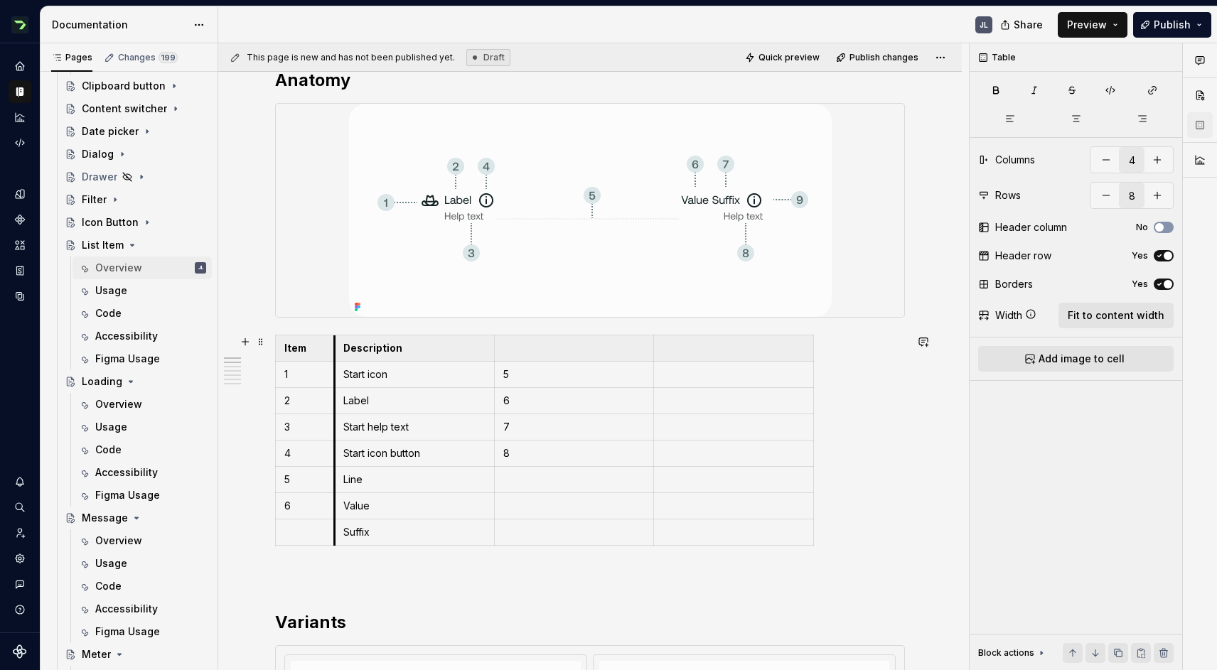
drag, startPoint x: 434, startPoint y: 365, endPoint x: 333, endPoint y: 365, distance: 100.9
drag, startPoint x: 492, startPoint y: 370, endPoint x: 595, endPoint y: 377, distance: 103.3
drag, startPoint x: 758, startPoint y: 368, endPoint x: 655, endPoint y: 376, distance: 102.6
click at [655, 376] on td at bounding box center [735, 375] width 160 height 26
drag, startPoint x: 813, startPoint y: 367, endPoint x: 910, endPoint y: 365, distance: 97.4
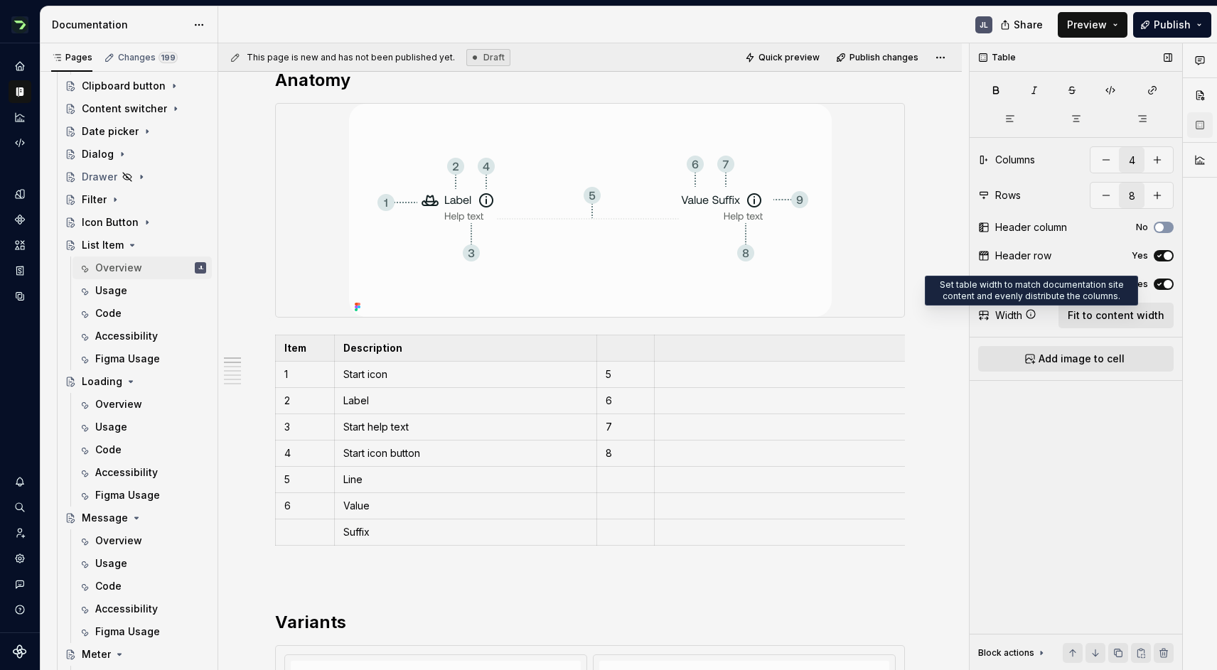
click at [1030, 313] on icon at bounding box center [1030, 313] width 11 height 11
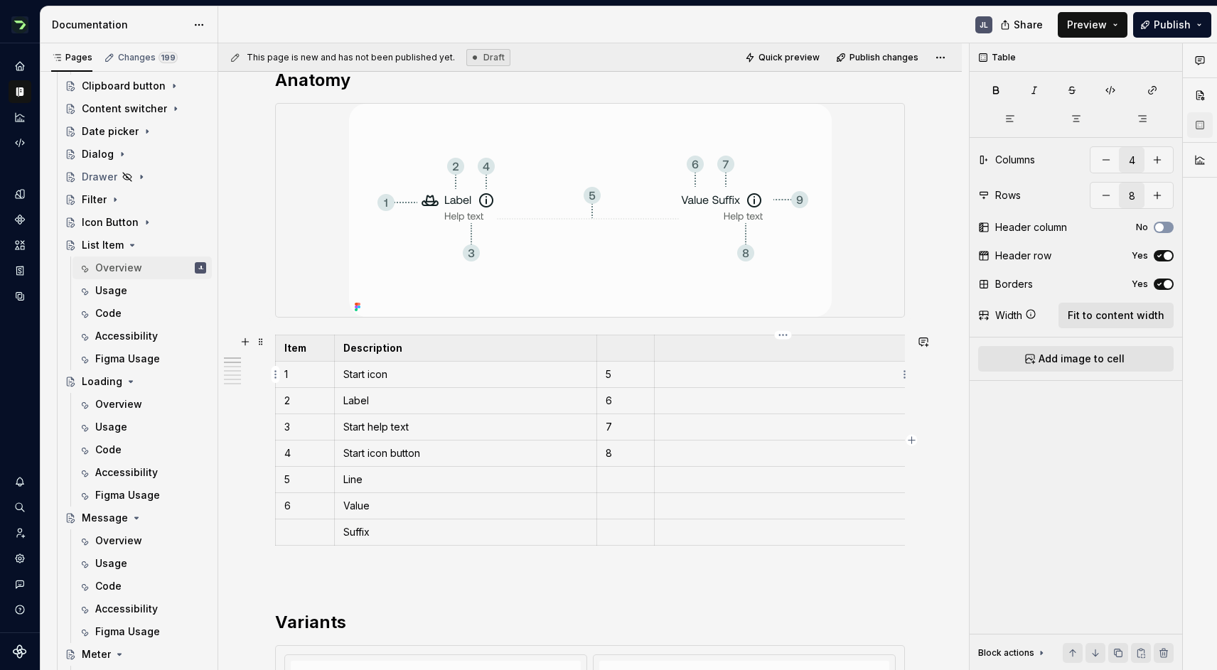
click at [687, 370] on p at bounding box center [783, 374] width 240 height 14
click at [726, 409] on td at bounding box center [783, 401] width 257 height 26
click at [708, 428] on p at bounding box center [783, 427] width 240 height 14
click at [699, 453] on p at bounding box center [783, 453] width 240 height 14
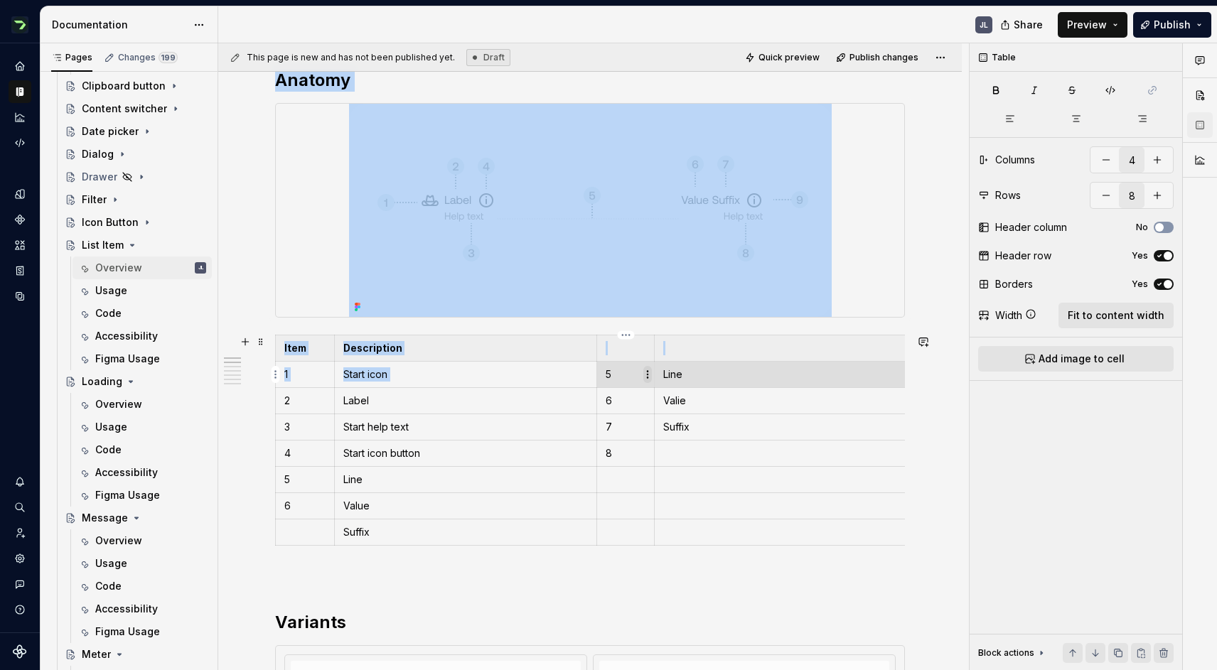
drag, startPoint x: 701, startPoint y: 373, endPoint x: 649, endPoint y: 372, distance: 51.9
click at [649, 372] on body "Zest JL Design system data Documentation JL Share Preview Publish Pages Changes…" at bounding box center [608, 335] width 1217 height 670
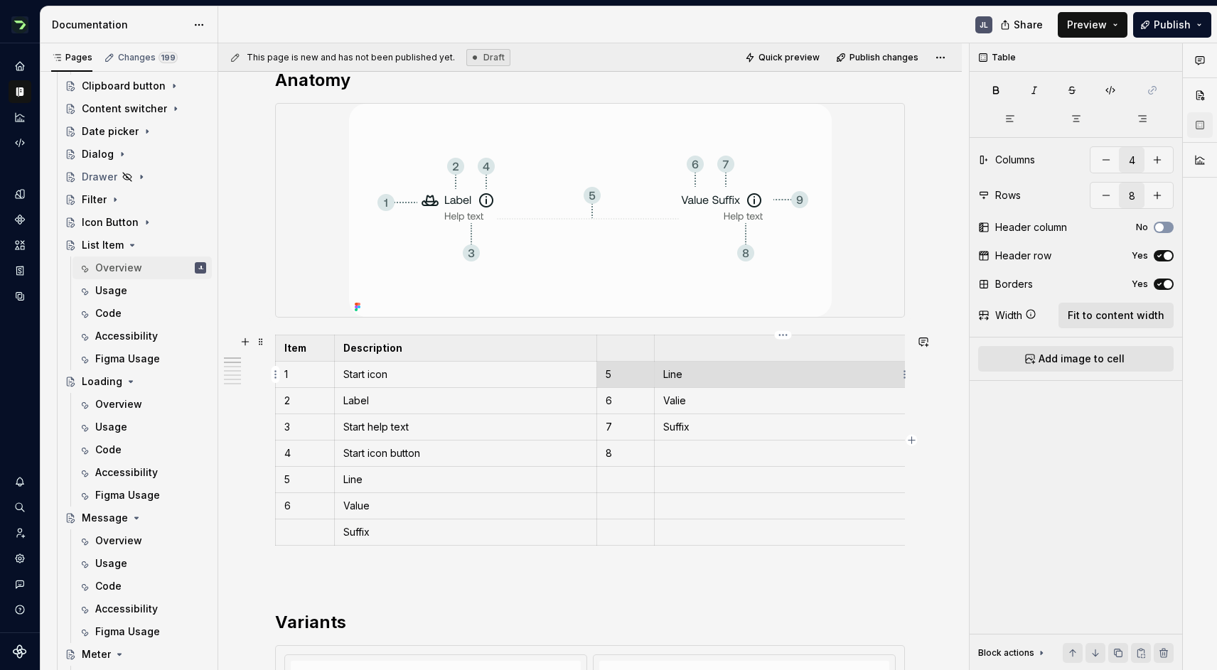
click at [716, 379] on p "Line" at bounding box center [783, 374] width 240 height 14
click at [679, 397] on p "Valie" at bounding box center [783, 401] width 240 height 14
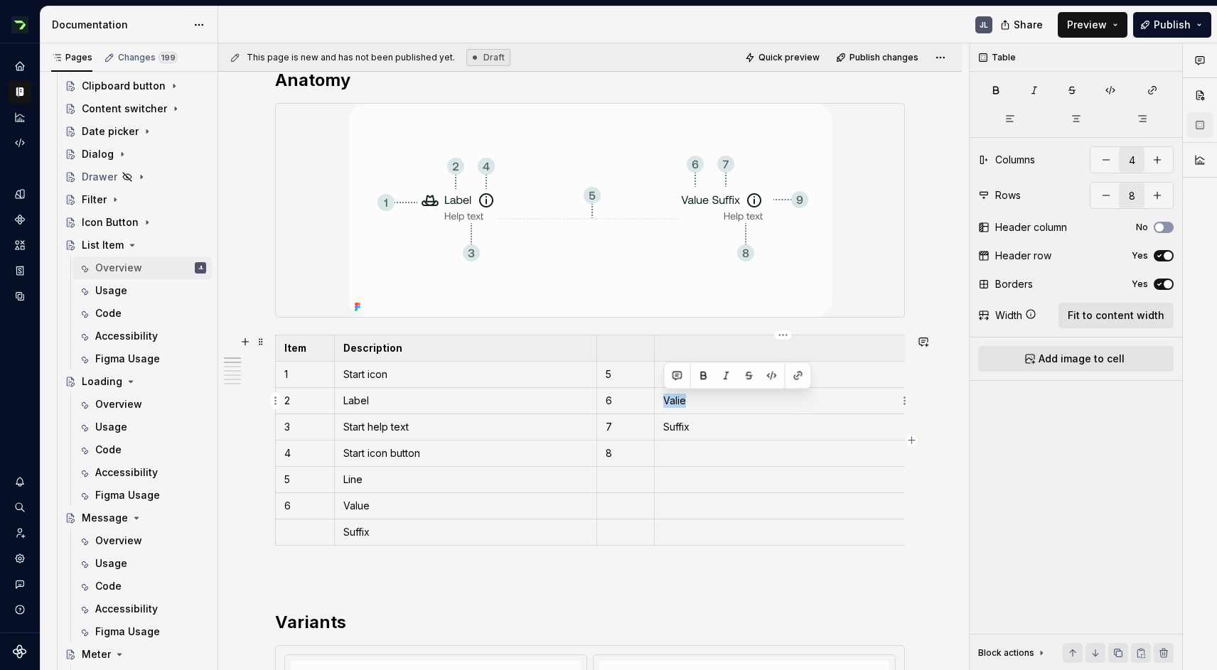
click at [679, 397] on p "Valie" at bounding box center [783, 401] width 240 height 14
click at [683, 426] on p "Suffix" at bounding box center [783, 427] width 240 height 14
click at [669, 457] on p at bounding box center [783, 453] width 240 height 14
drag, startPoint x: 394, startPoint y: 532, endPoint x: 345, endPoint y: 536, distance: 49.2
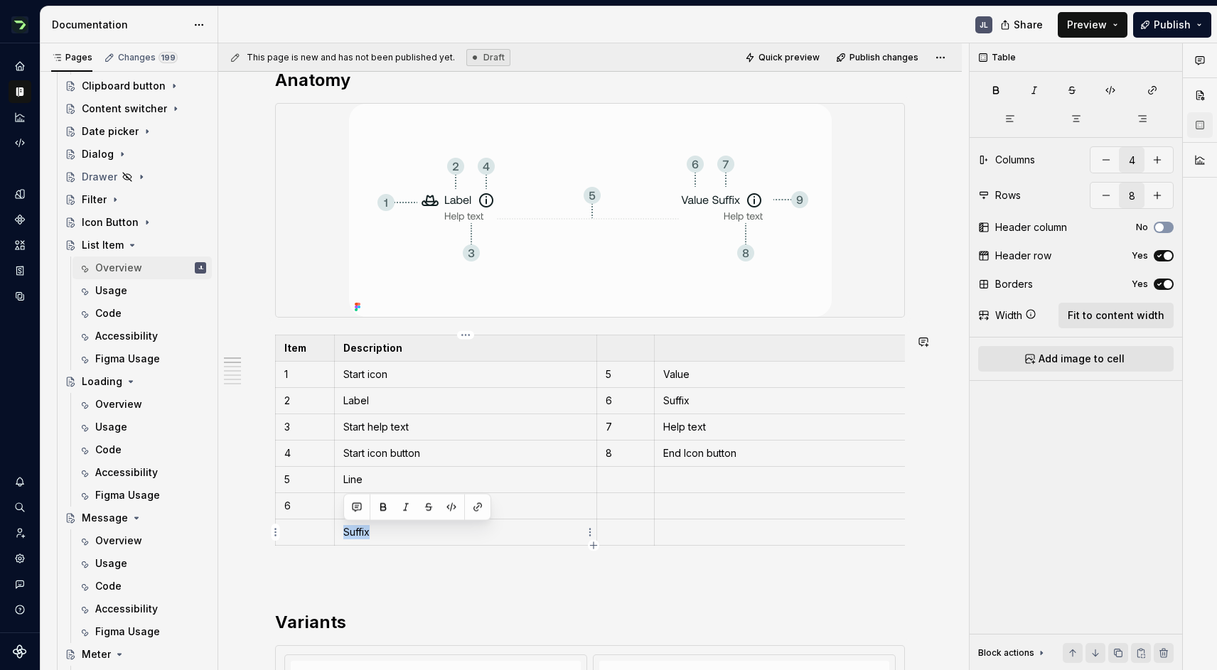
click at [345, 536] on p "Suffix" at bounding box center [465, 532] width 245 height 14
click at [1105, 196] on button "button" at bounding box center [1106, 196] width 26 height 26
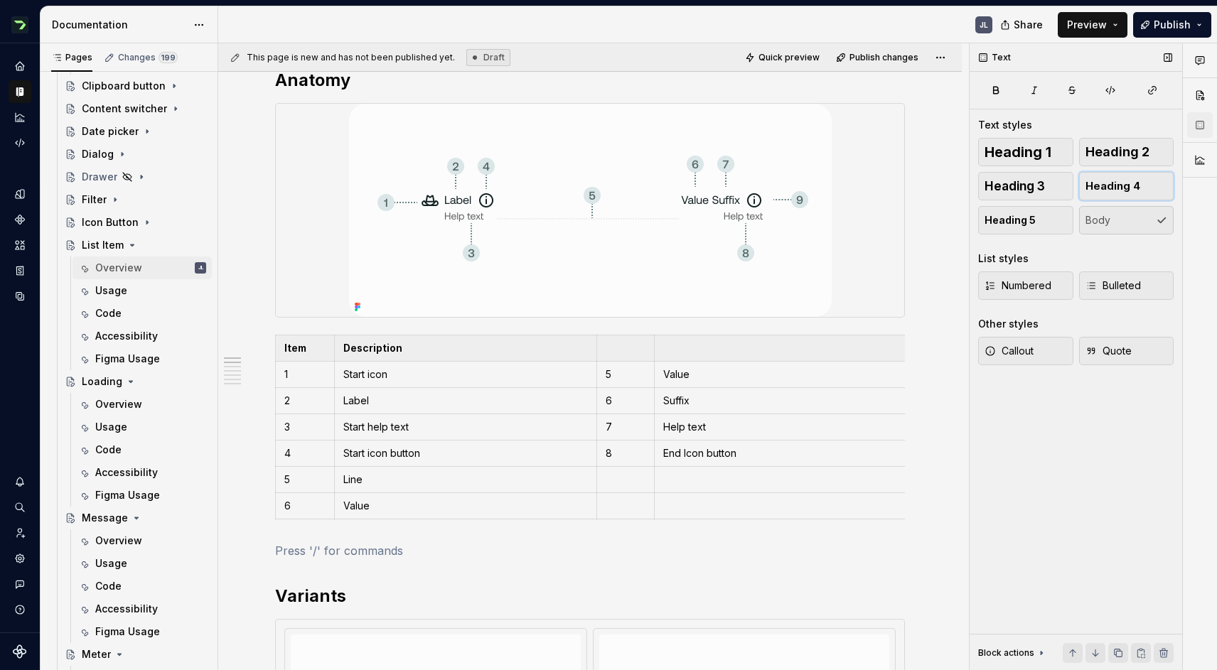
click at [1105, 196] on button "Heading 4" at bounding box center [1126, 186] width 95 height 28
click at [630, 486] on p at bounding box center [626, 480] width 40 height 14
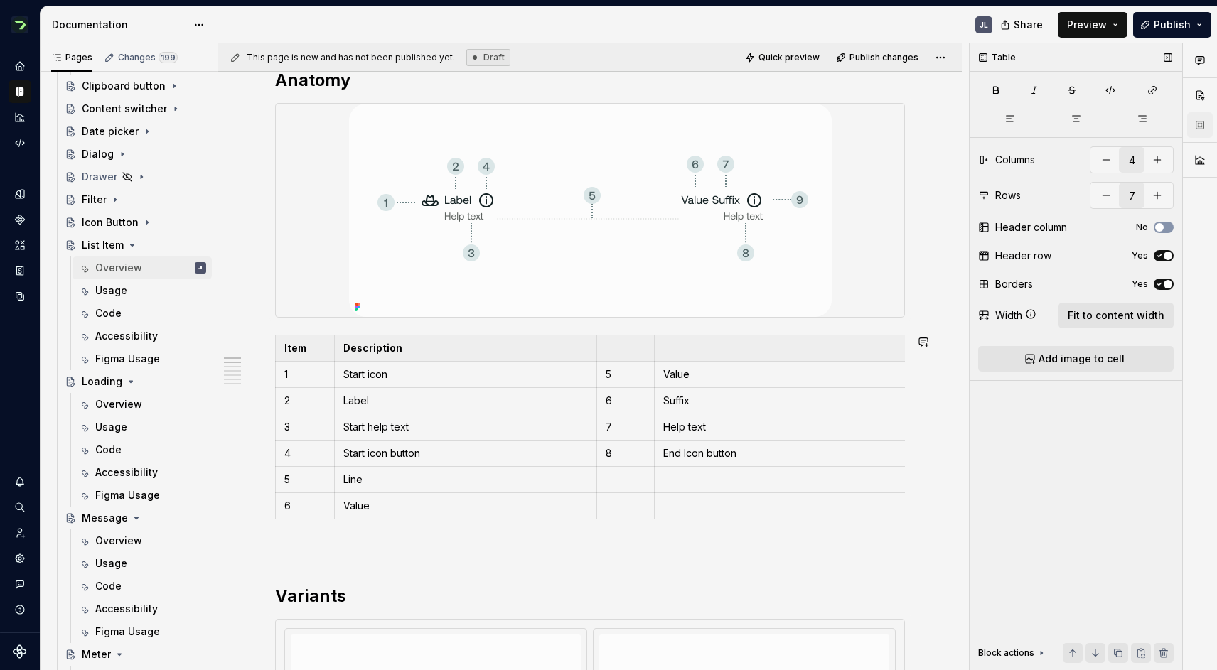
type input "8"
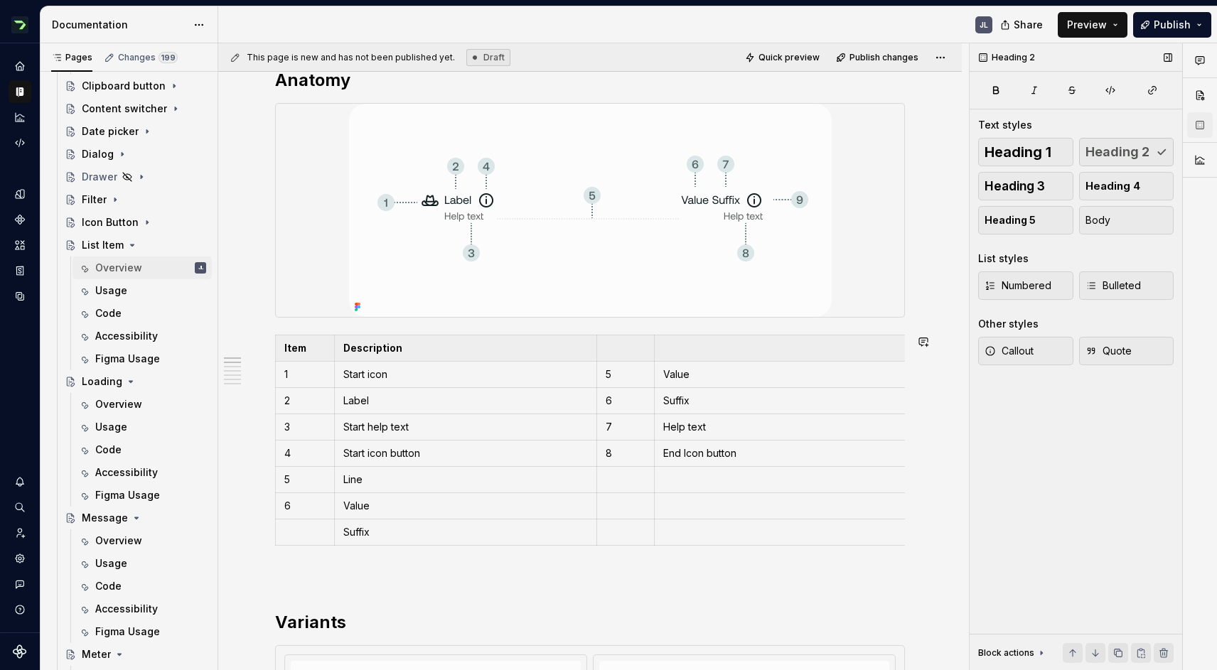
click at [439, 349] on p "Description" at bounding box center [465, 348] width 245 height 14
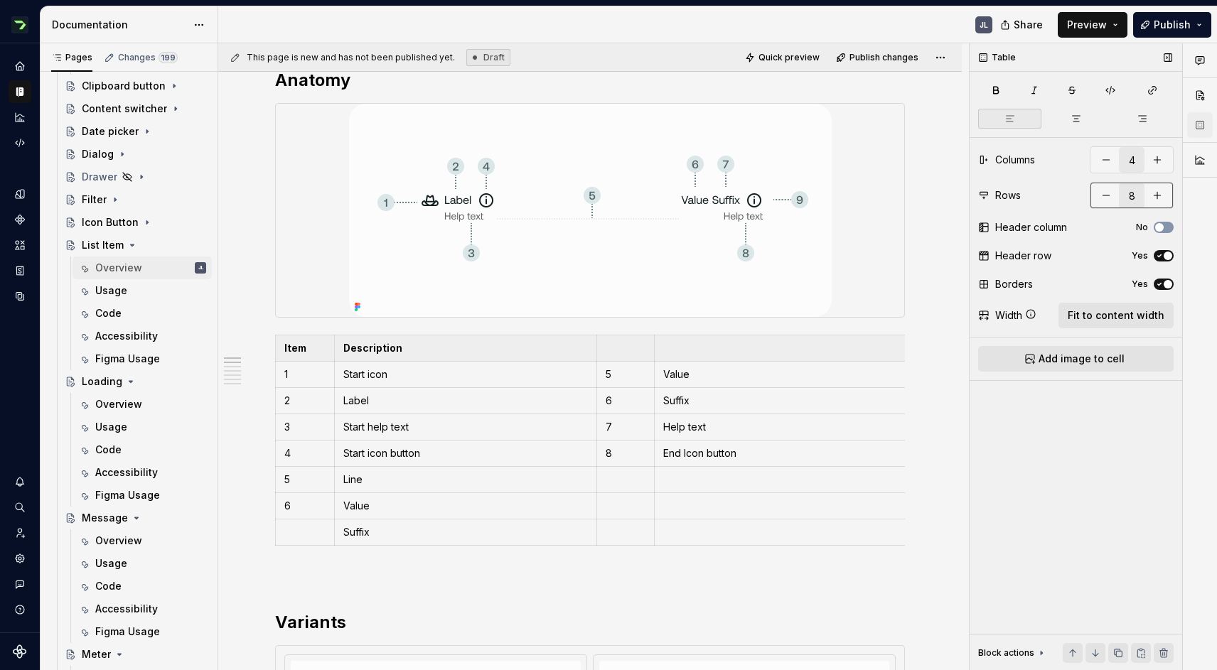
click at [1104, 198] on button "button" at bounding box center [1106, 196] width 26 height 26
type input "6"
click at [620, 378] on p "5" at bounding box center [626, 374] width 40 height 14
click at [616, 402] on p "6" at bounding box center [626, 401] width 40 height 14
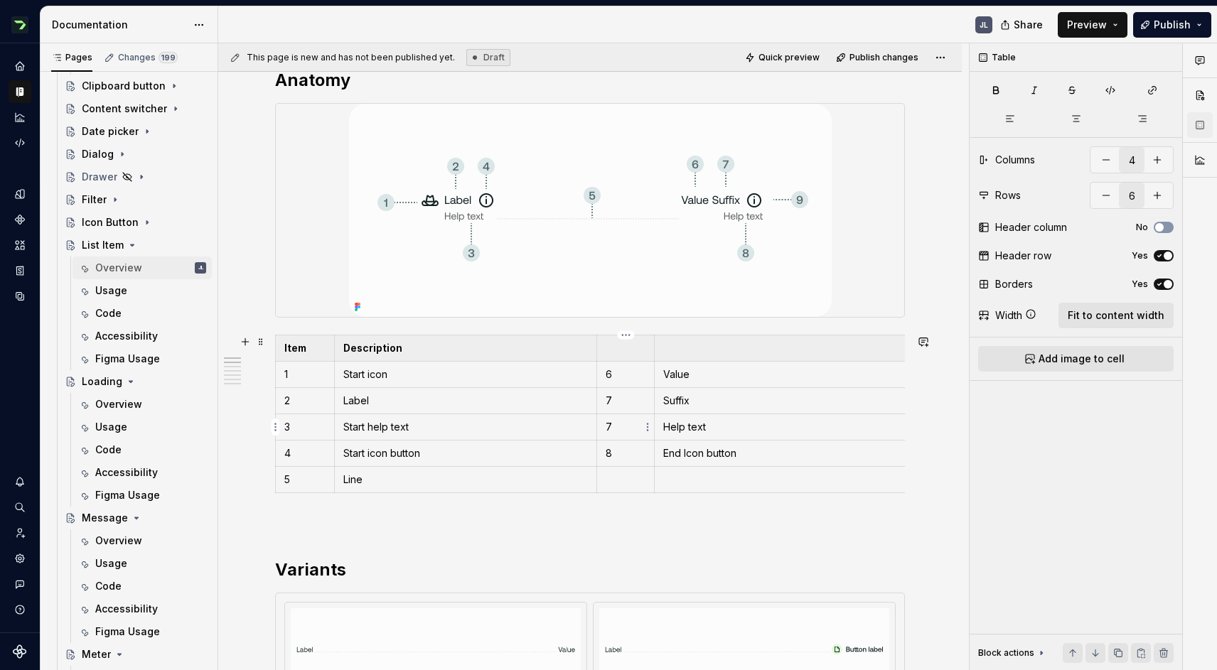
click at [621, 430] on p "7" at bounding box center [626, 427] width 40 height 14
click at [635, 451] on p "8" at bounding box center [626, 453] width 40 height 14
click at [680, 524] on p at bounding box center [590, 524] width 630 height 17
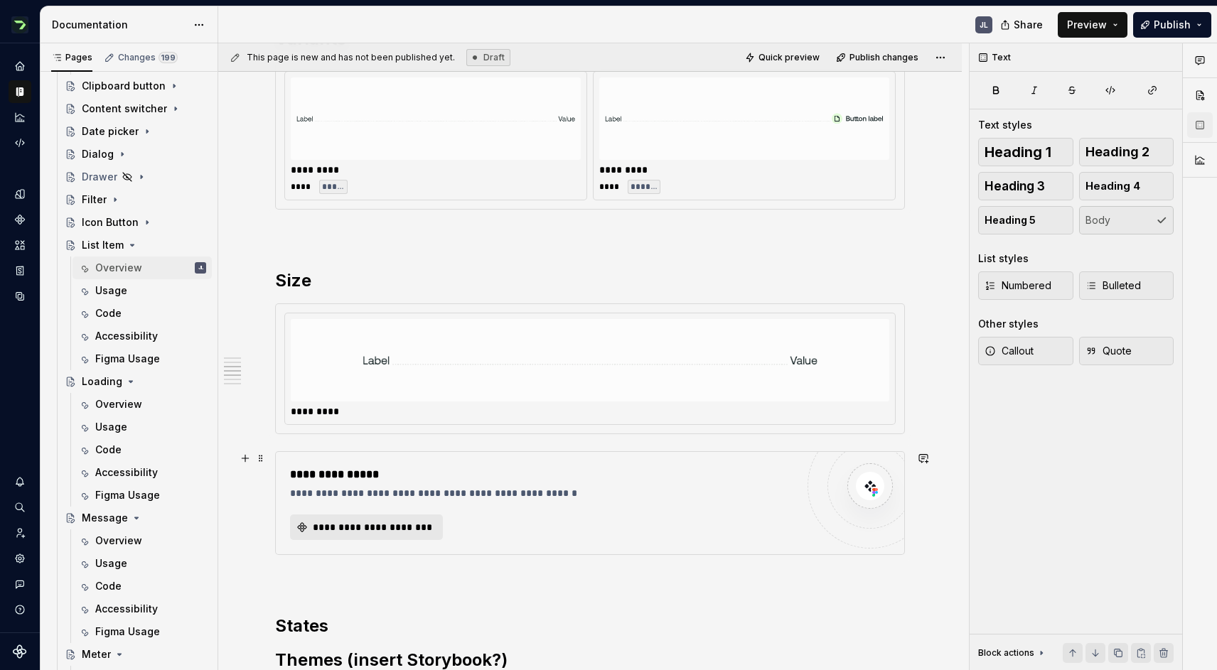
scroll to position [814, 0]
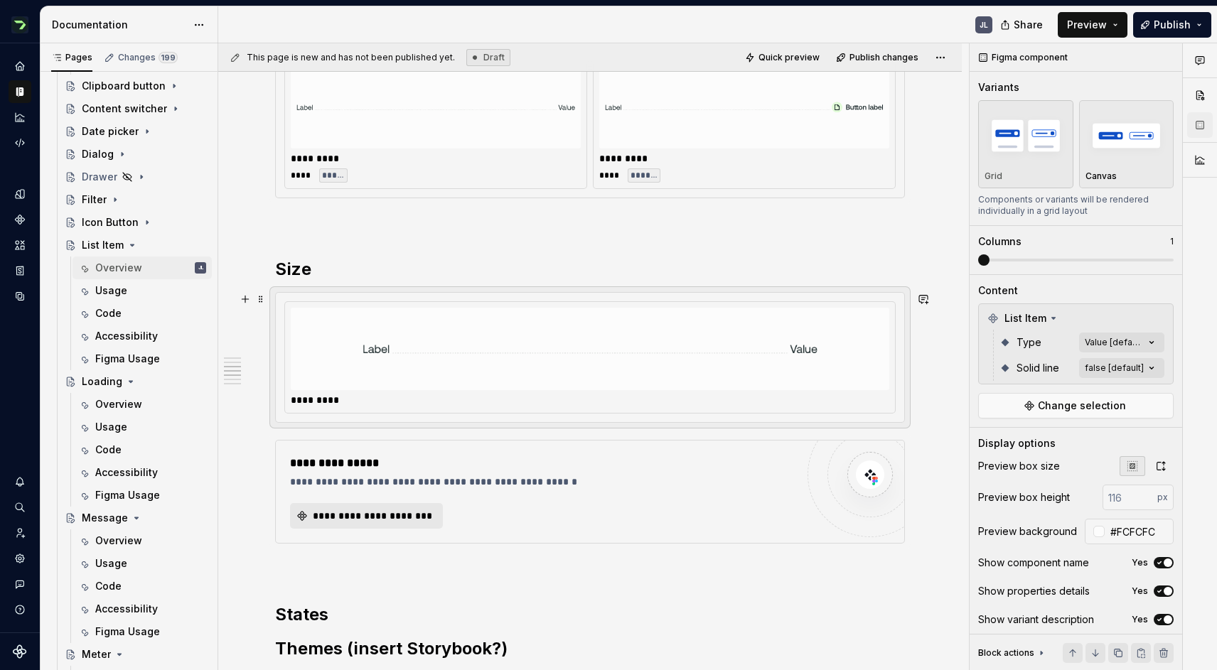
click at [542, 384] on img at bounding box center [589, 348] width 455 height 71
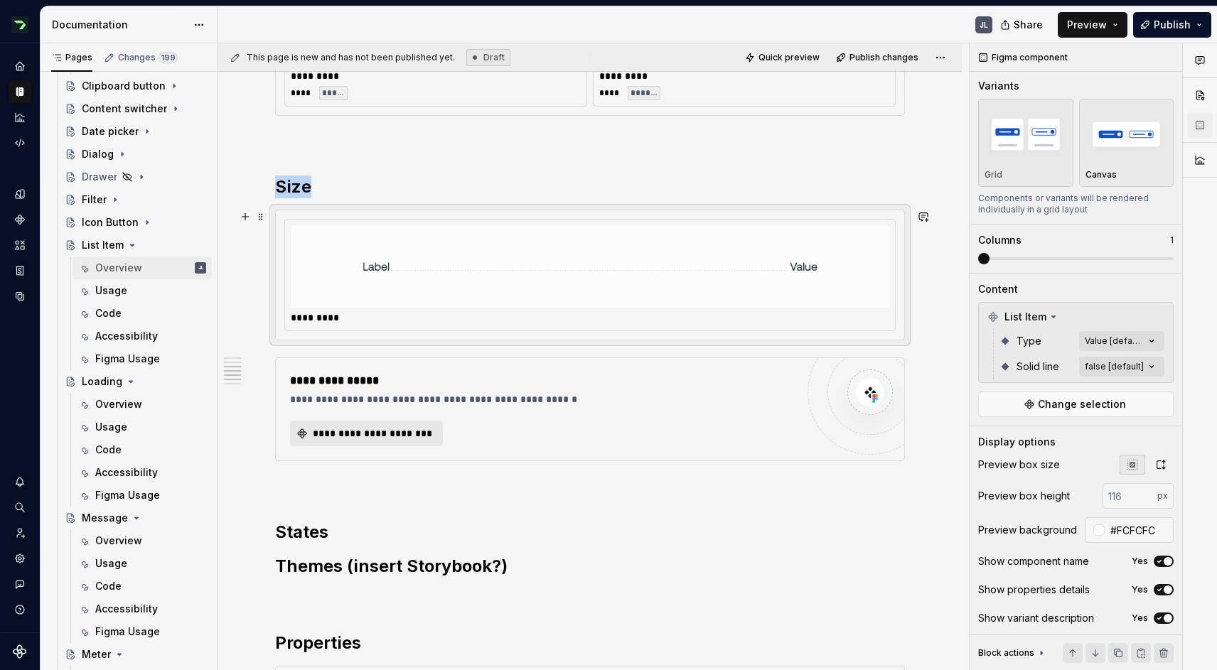
scroll to position [898, 0]
click at [552, 304] on div at bounding box center [590, 265] width 598 height 82
click at [527, 271] on img at bounding box center [589, 265] width 455 height 71
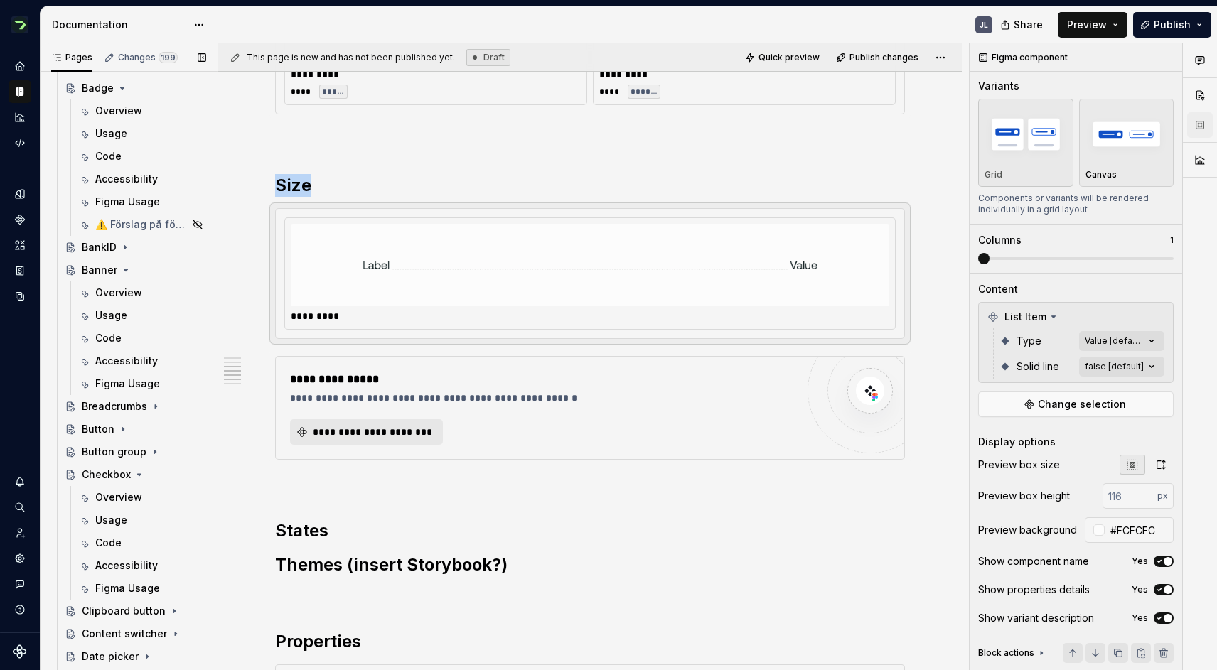
scroll to position [861, 0]
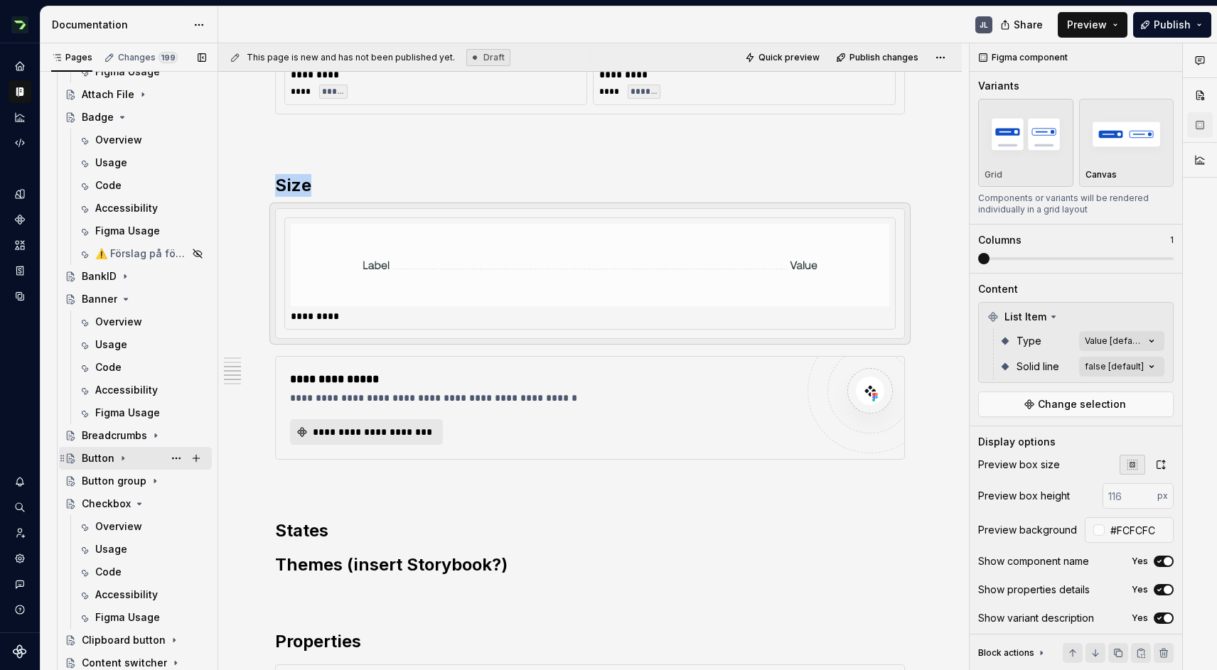
click at [109, 456] on div "Button" at bounding box center [98, 458] width 33 height 14
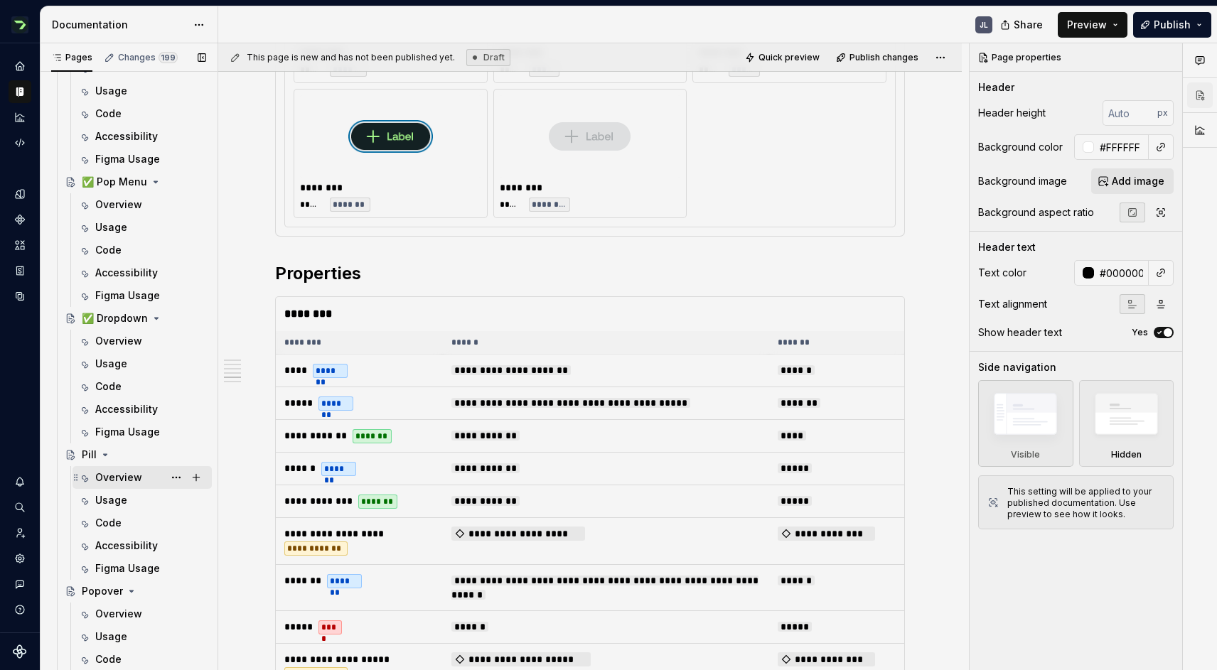
scroll to position [2126, 0]
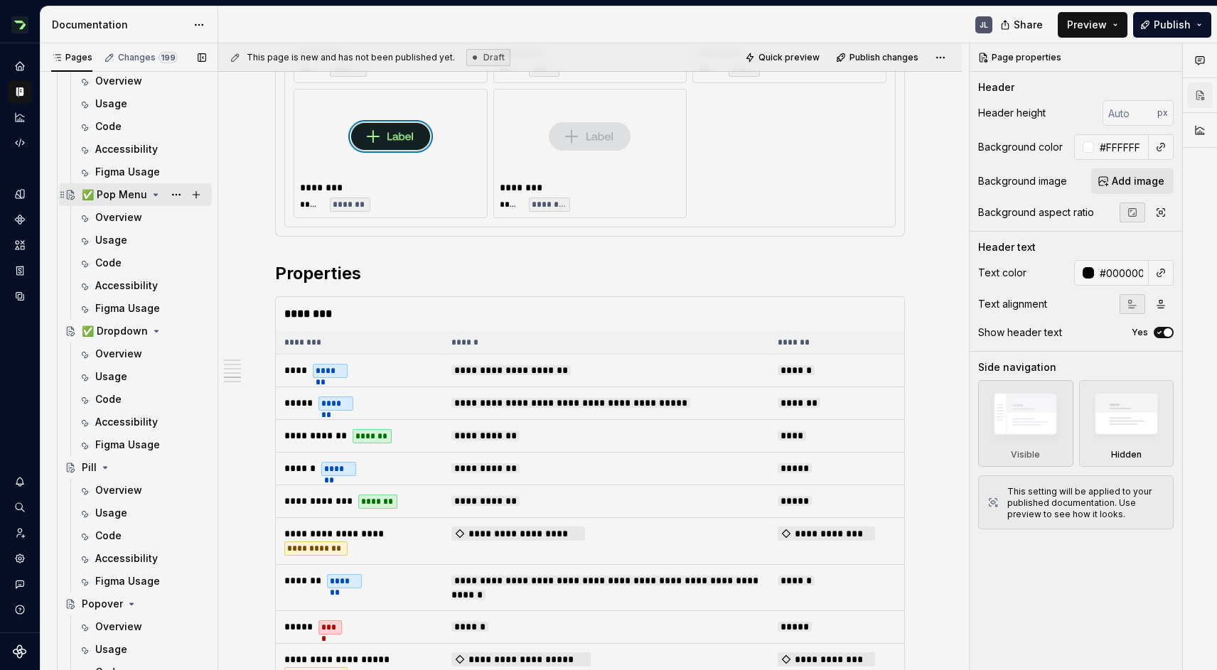
click at [122, 195] on div "✅ Pop Menu" at bounding box center [114, 195] width 65 height 14
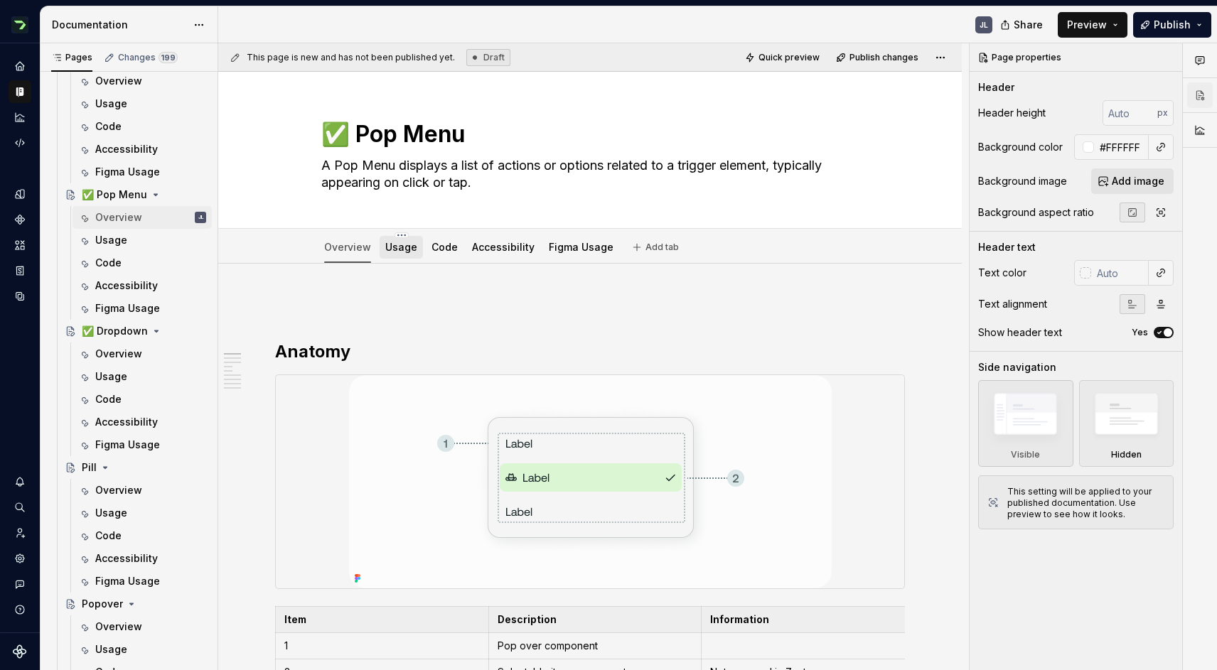
click at [401, 252] on link "Usage" at bounding box center [401, 247] width 32 height 12
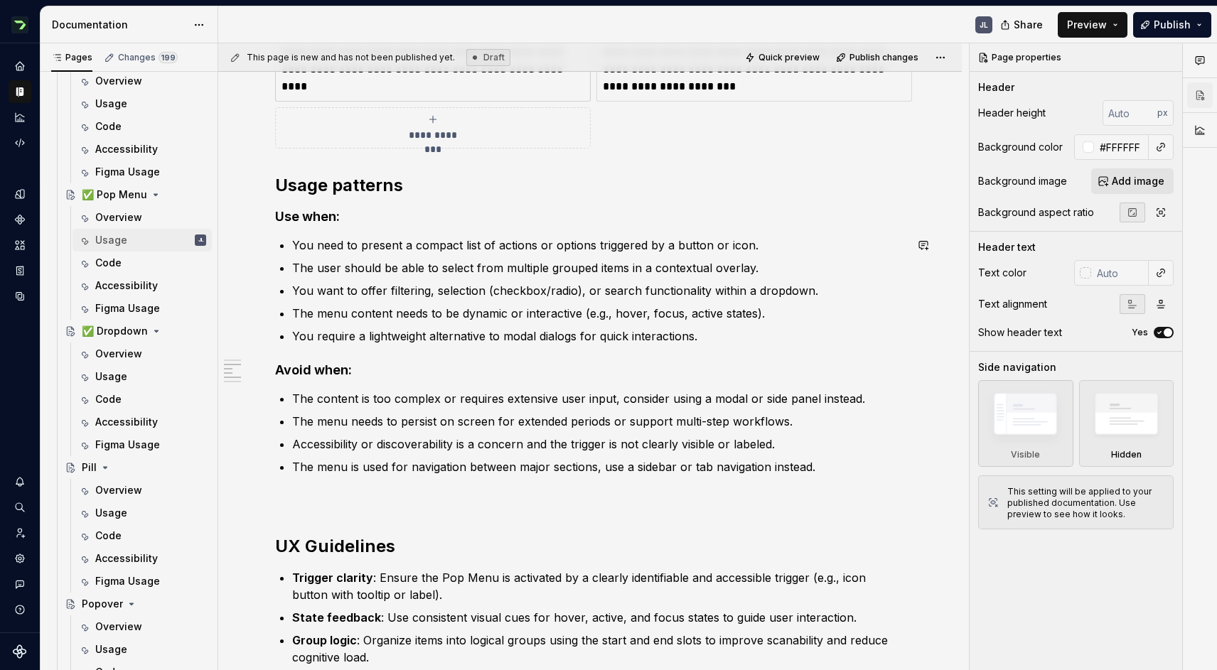
scroll to position [734, 0]
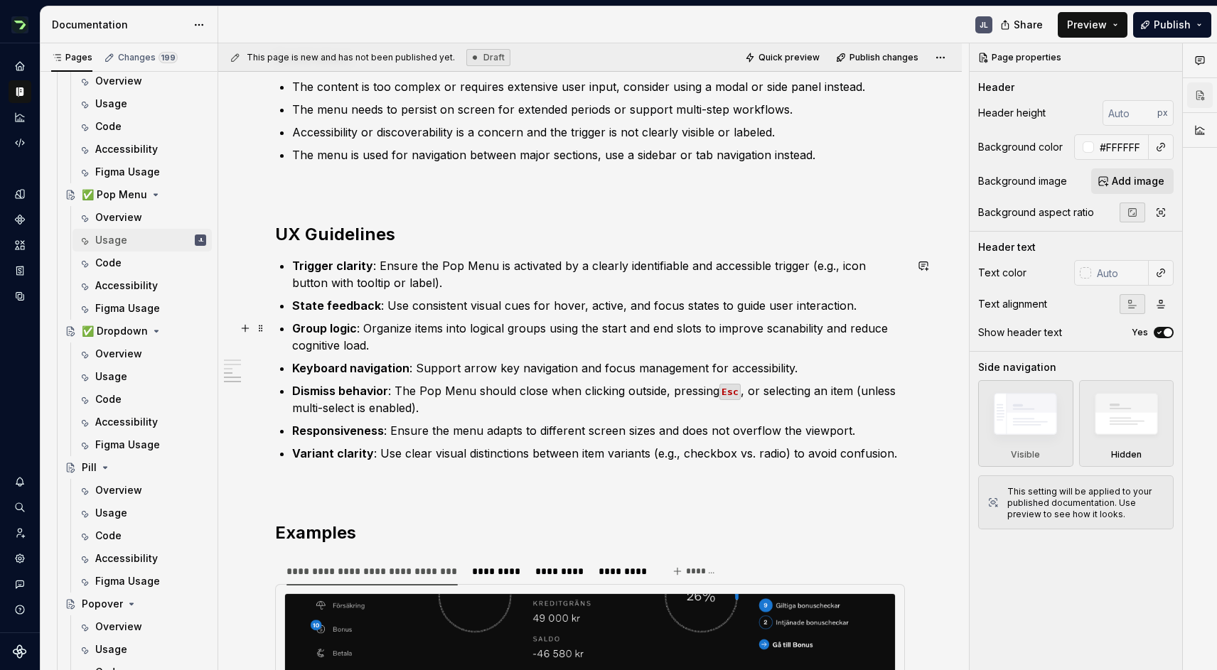
type textarea "*"
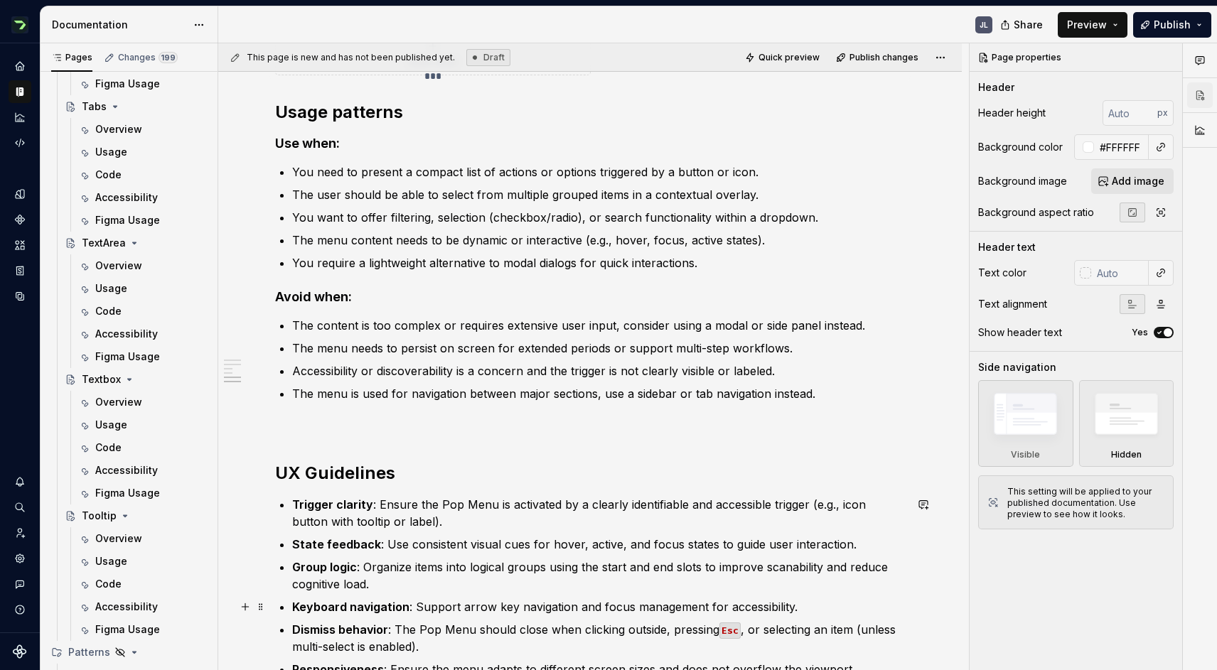
scroll to position [0, 0]
